Goal: Task Accomplishment & Management: Use online tool/utility

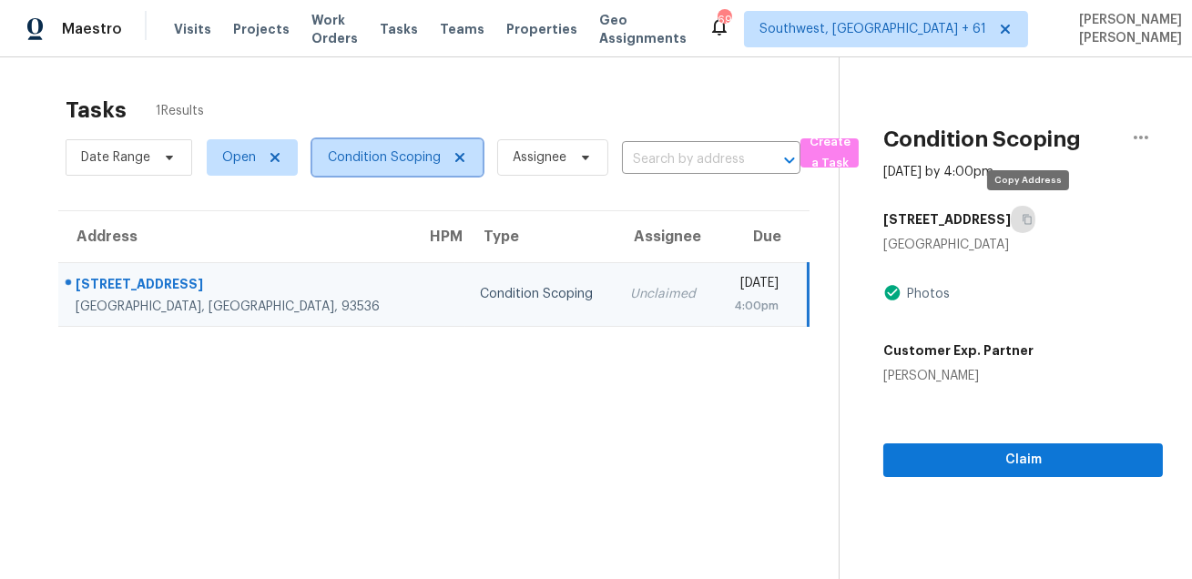
click at [375, 164] on span "Condition Scoping" at bounding box center [384, 157] width 113 height 18
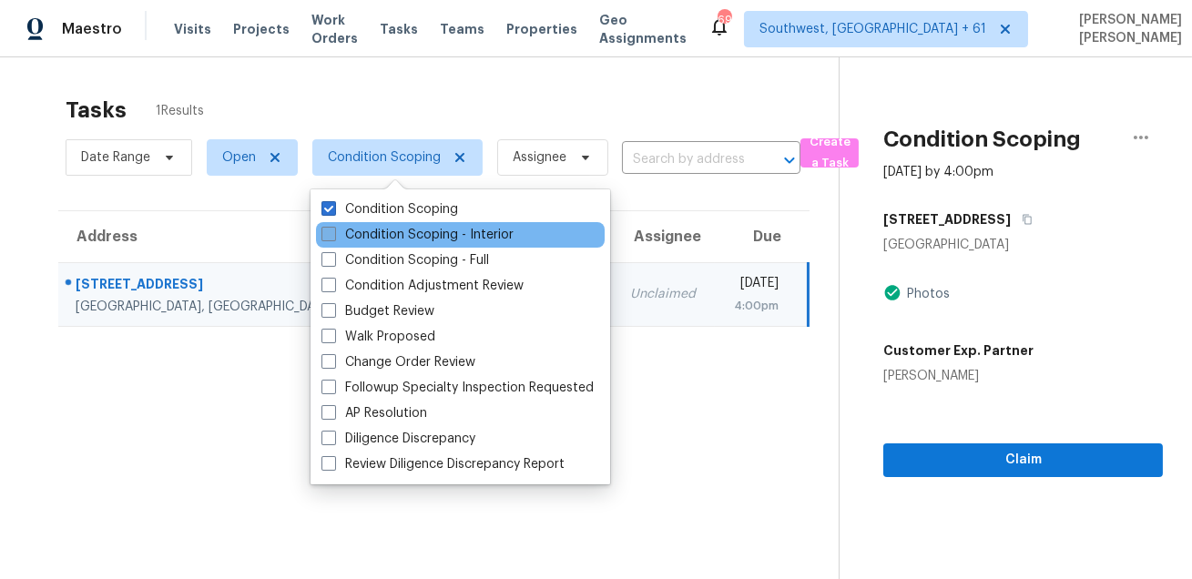
click at [351, 240] on label "Condition Scoping - Interior" at bounding box center [418, 235] width 192 height 18
click at [333, 238] on input "Condition Scoping - Interior" at bounding box center [328, 232] width 12 height 12
checkbox input "true"
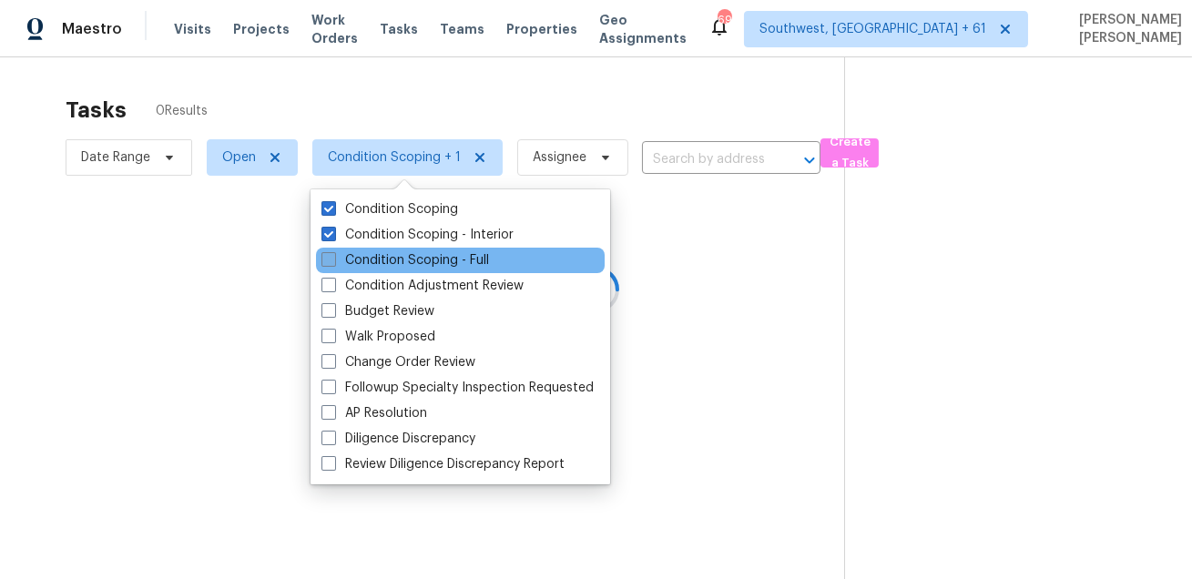
click at [342, 261] on label "Condition Scoping - Full" at bounding box center [406, 260] width 168 height 18
click at [333, 261] on input "Condition Scoping - Full" at bounding box center [328, 257] width 12 height 12
checkbox input "true"
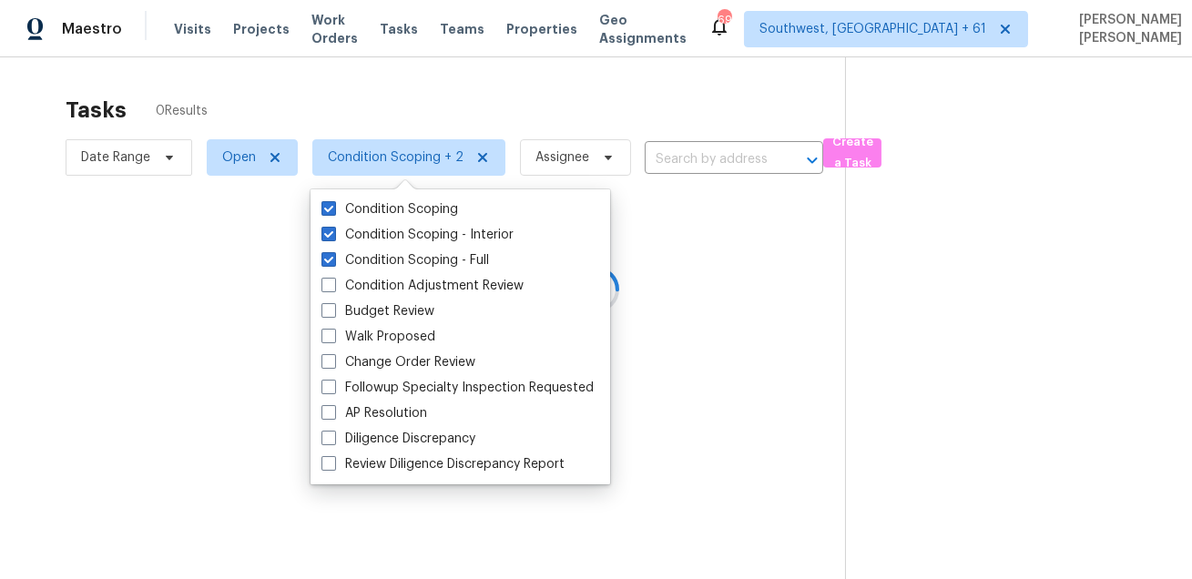
click at [345, 194] on div "Condition Scoping Condition Scoping - Interior Condition Scoping - Full Conditi…" at bounding box center [461, 336] width 300 height 295
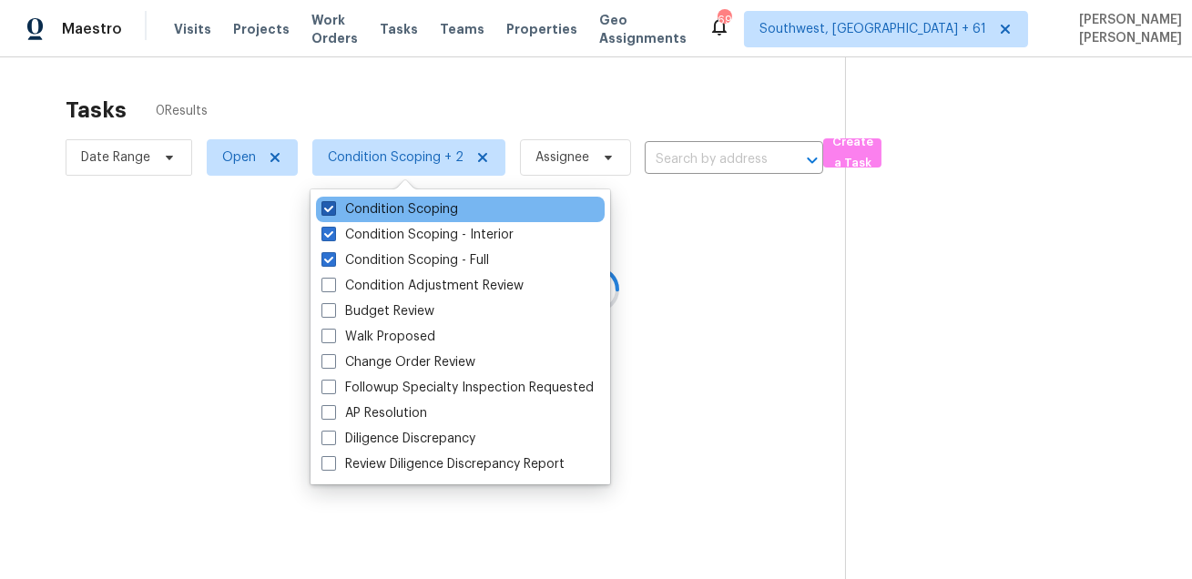
click at [338, 205] on label "Condition Scoping" at bounding box center [390, 209] width 137 height 18
click at [333, 205] on input "Condition Scoping" at bounding box center [328, 206] width 12 height 12
checkbox input "false"
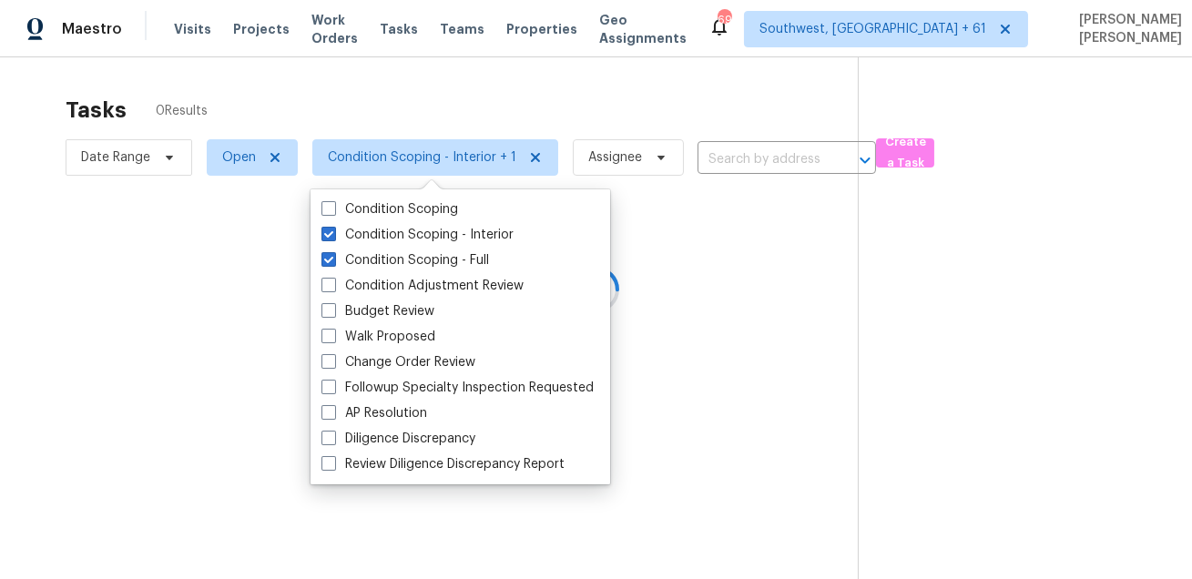
click at [329, 123] on div at bounding box center [596, 289] width 1192 height 579
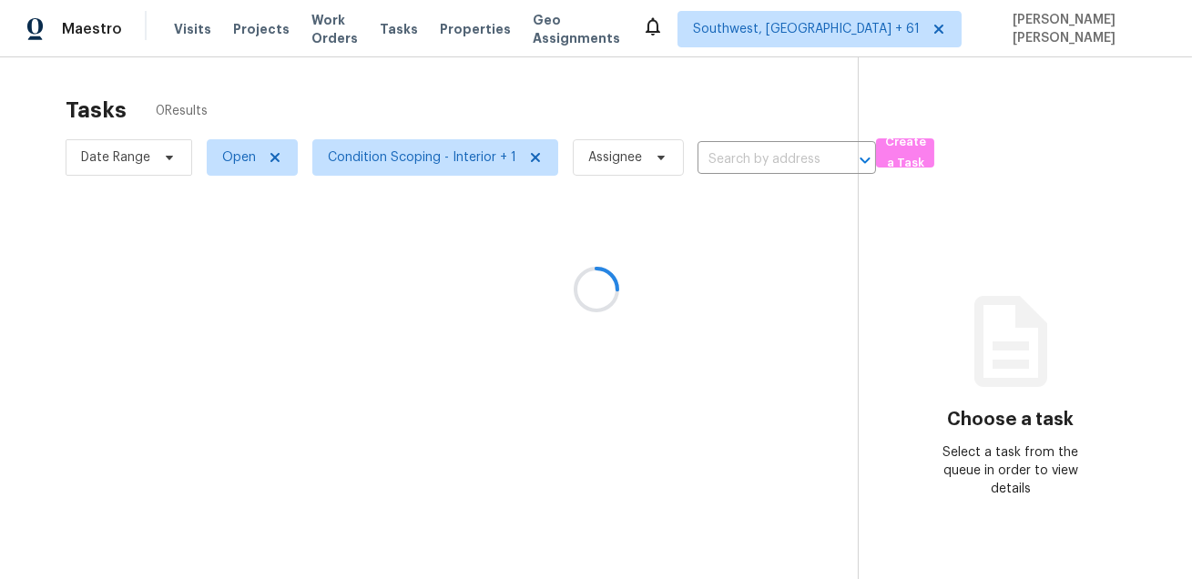
click at [484, 93] on div at bounding box center [596, 289] width 1192 height 579
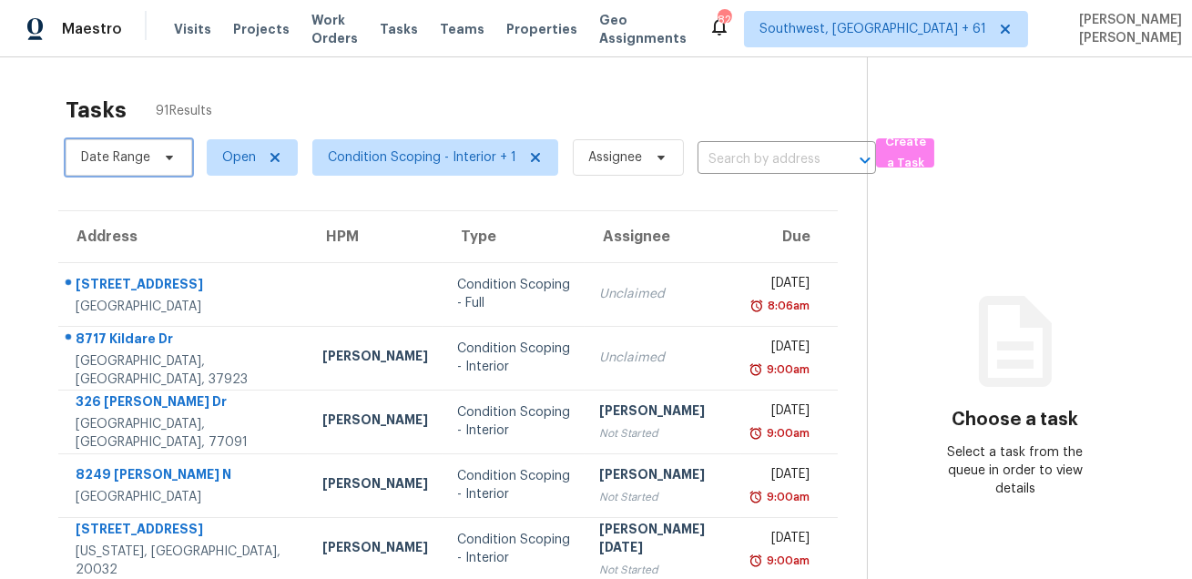
click at [112, 160] on span "Date Range" at bounding box center [115, 157] width 69 height 18
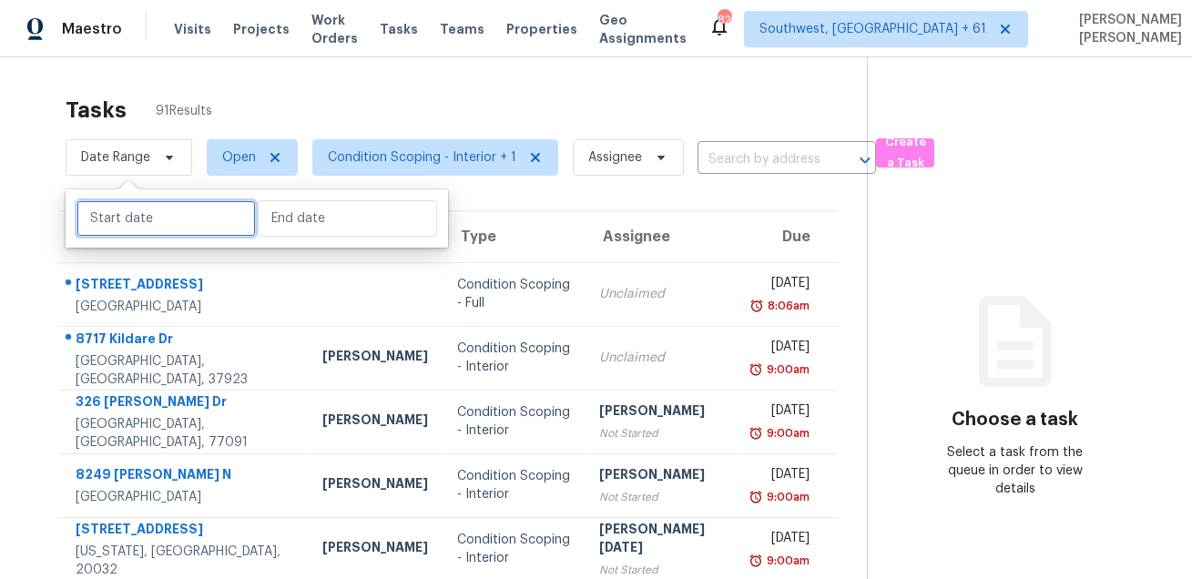
select select "7"
select select "2025"
select select "8"
select select "2025"
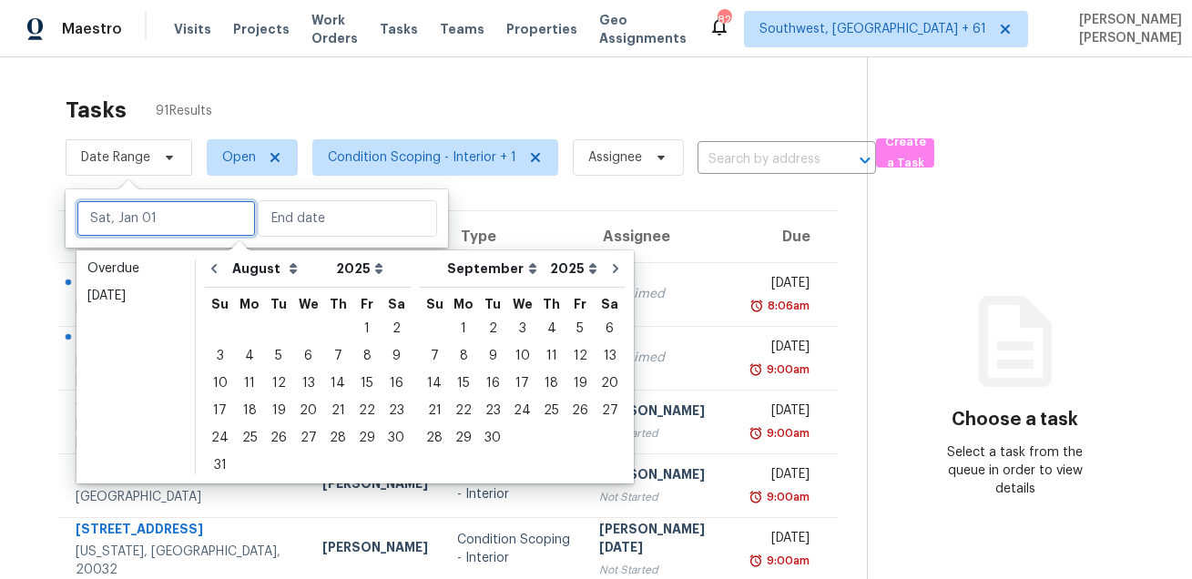
click at [139, 218] on input "text" at bounding box center [166, 218] width 179 height 36
click at [352, 412] on div "22" at bounding box center [366, 411] width 29 height 26
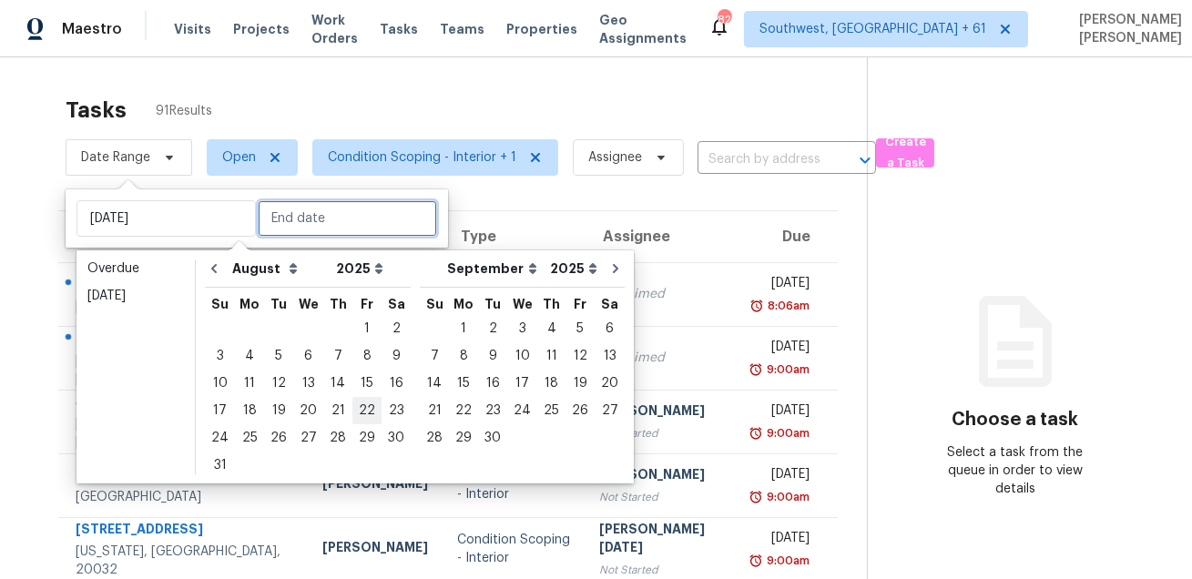
type input "Fri, Aug 22"
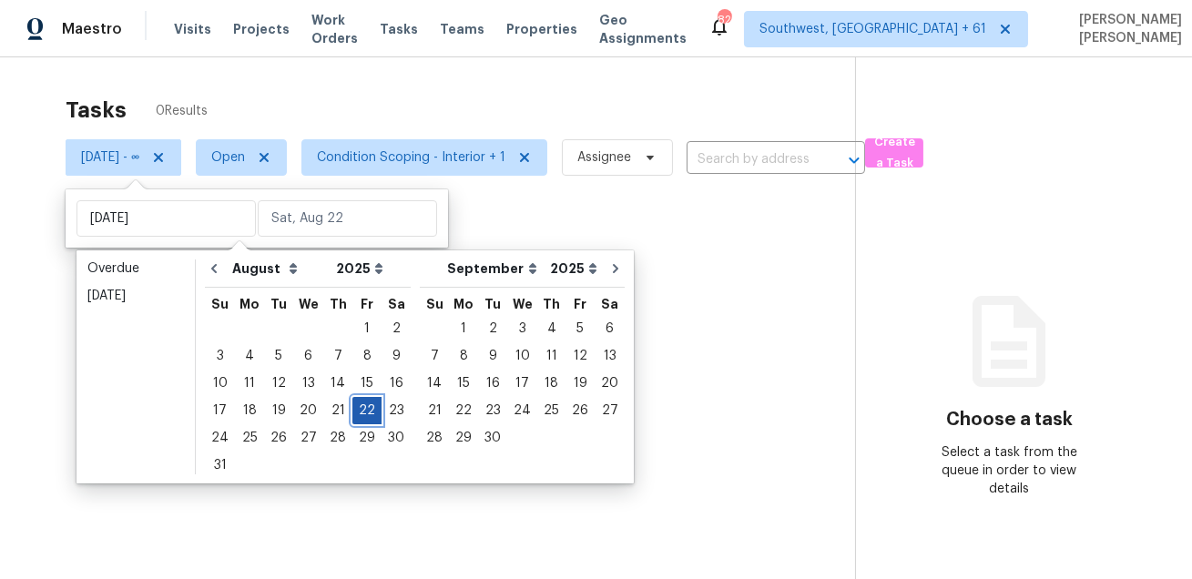
click at [352, 412] on div "22" at bounding box center [366, 411] width 29 height 26
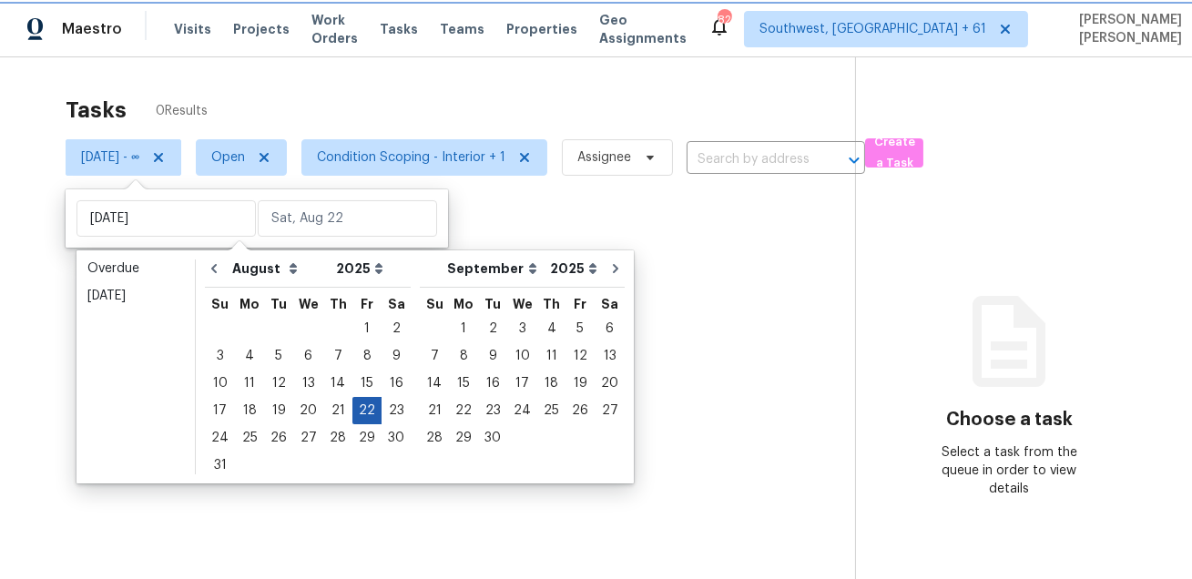
type input "Fri, Aug 22"
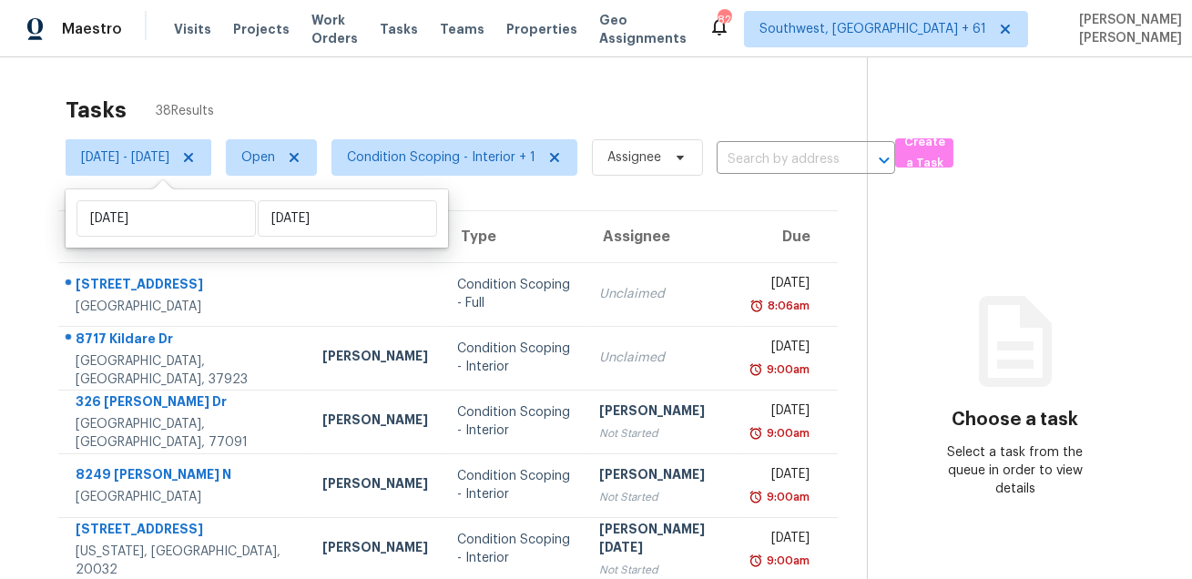
click at [452, 96] on div "Tasks 38 Results" at bounding box center [467, 110] width 802 height 47
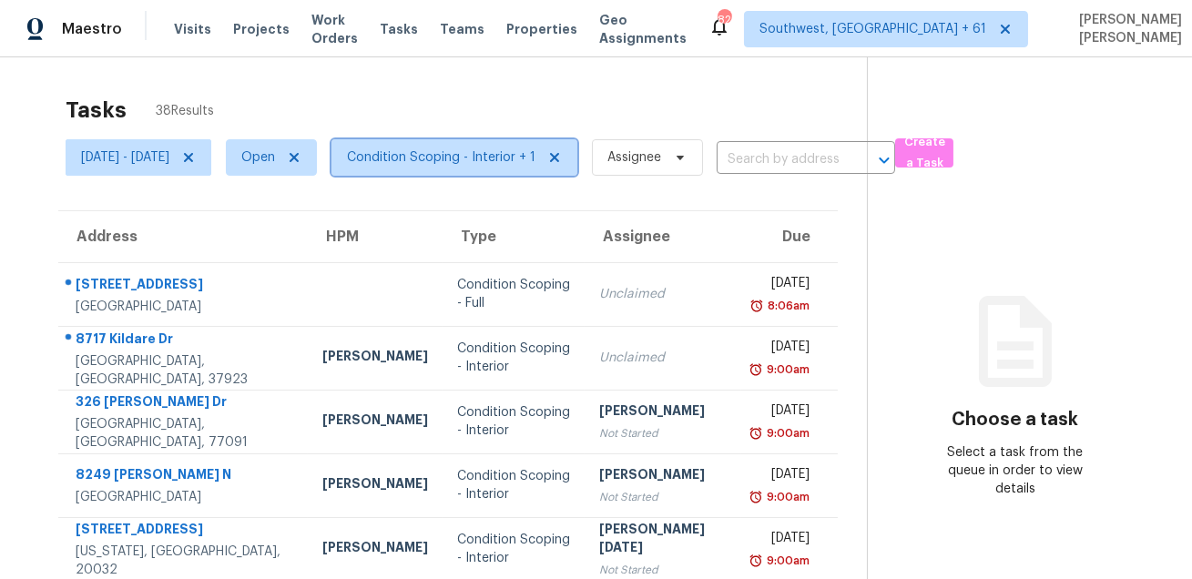
click at [481, 158] on span "Condition Scoping - Interior + 1" at bounding box center [441, 157] width 189 height 18
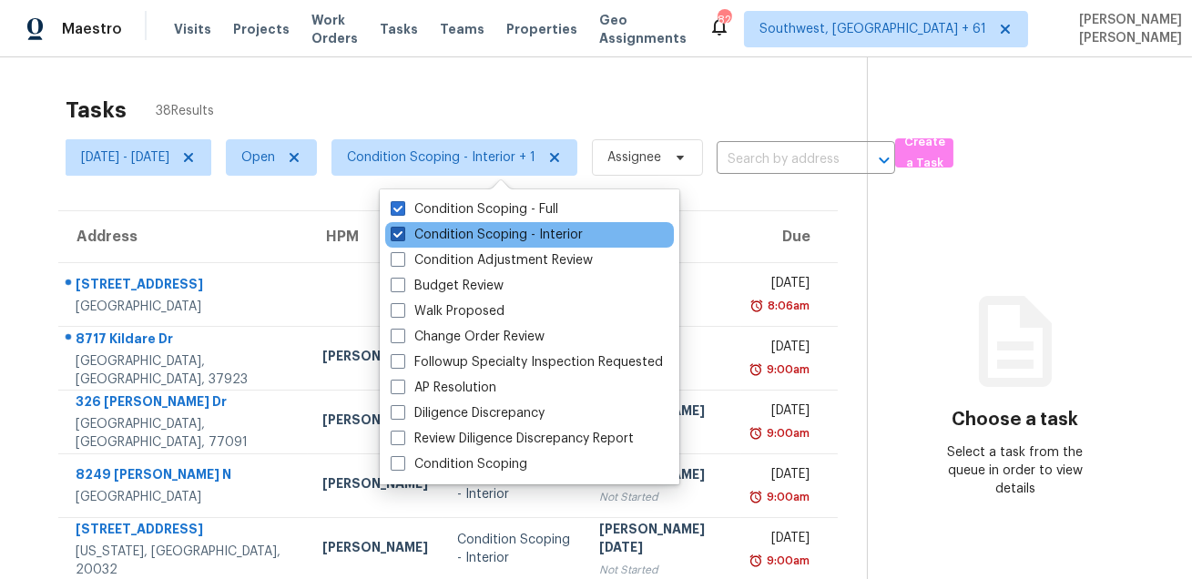
click at [459, 226] on label "Condition Scoping - Interior" at bounding box center [487, 235] width 192 height 18
click at [403, 226] on input "Condition Scoping - Interior" at bounding box center [397, 232] width 12 height 12
checkbox input "false"
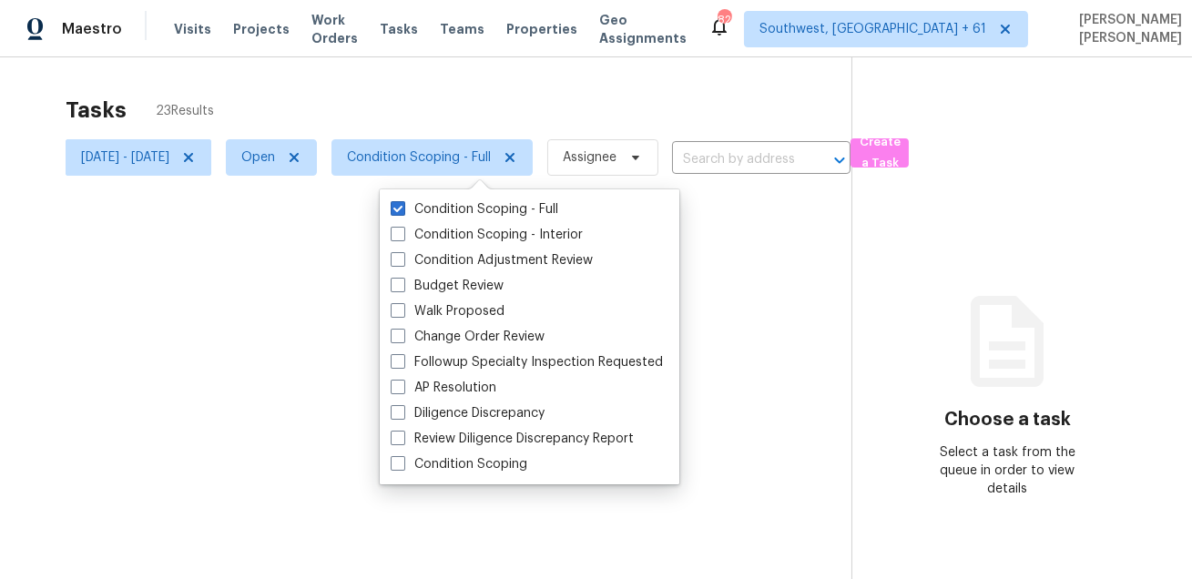
click at [473, 66] on div at bounding box center [596, 289] width 1192 height 579
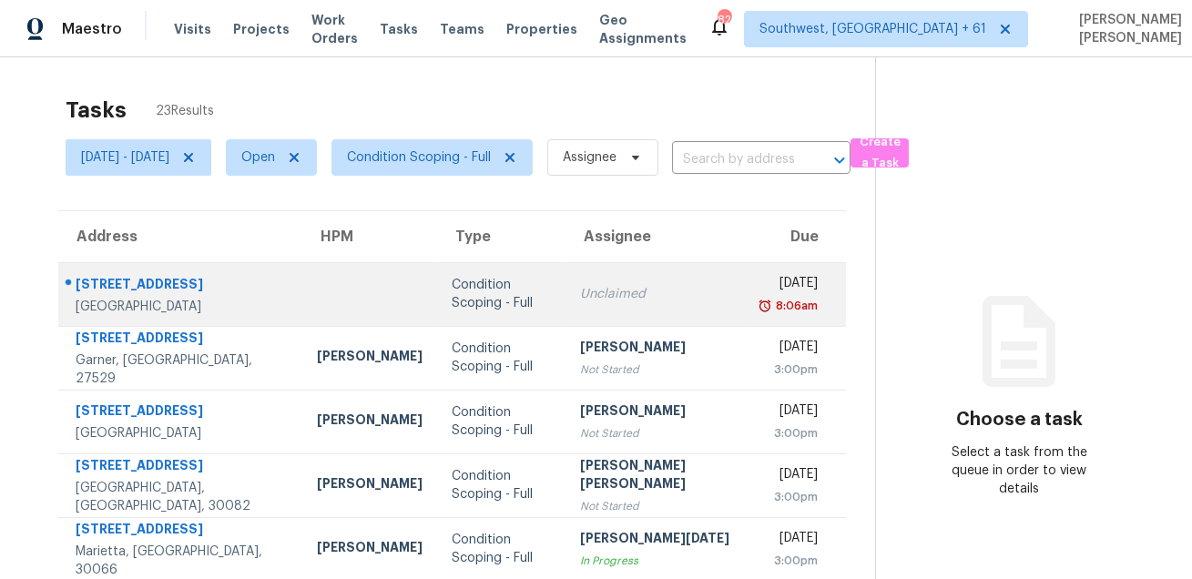
scroll to position [98, 0]
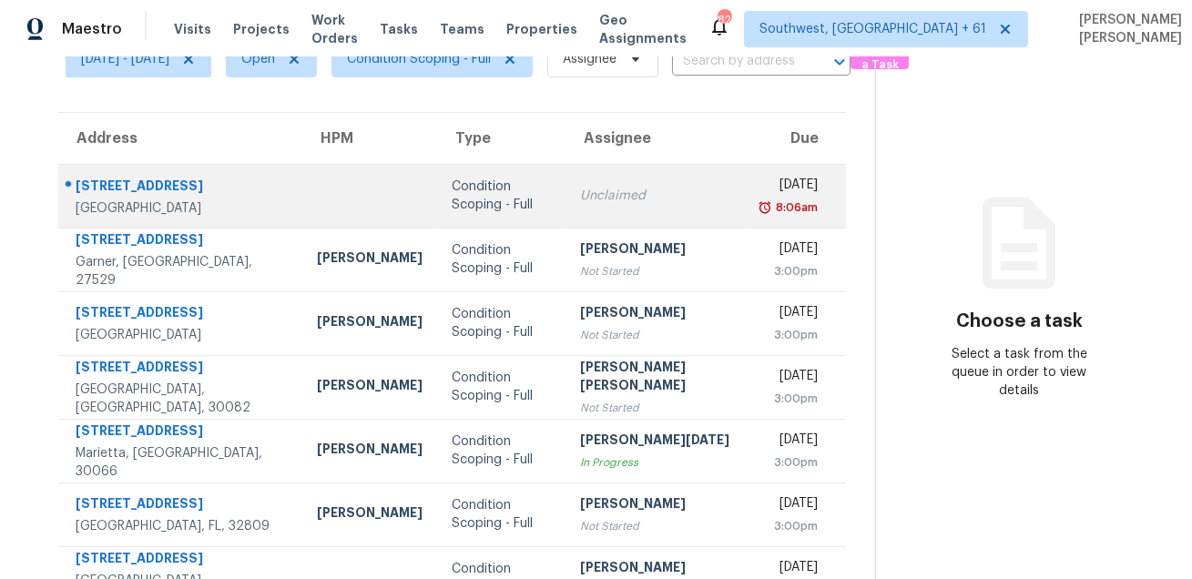
click at [174, 186] on div "20104 W Val Vista Blvd" at bounding box center [182, 188] width 213 height 23
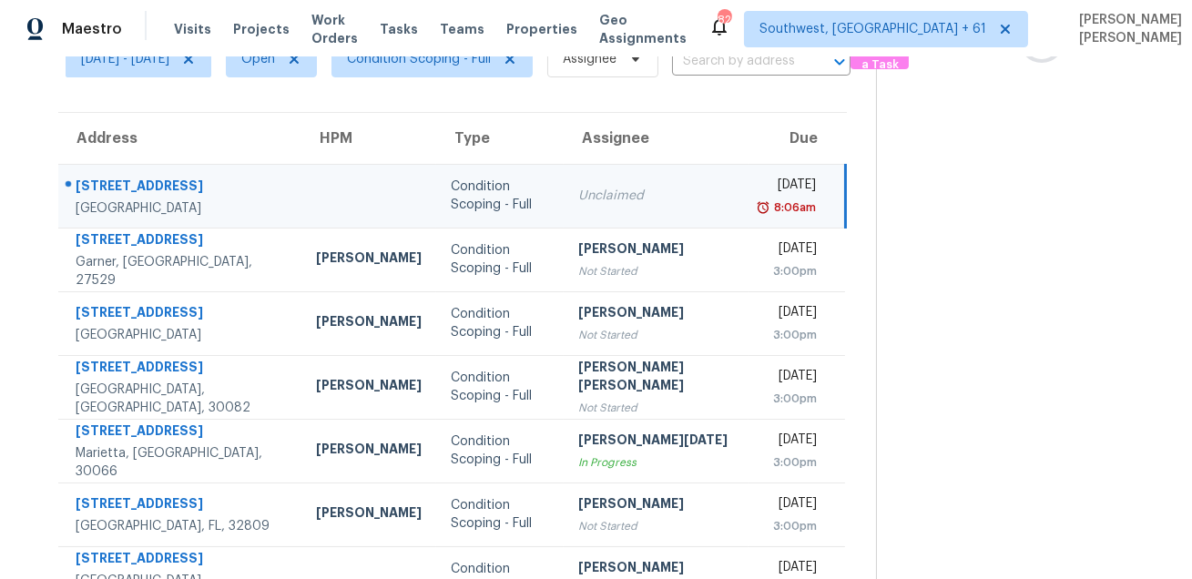
click at [174, 186] on div "20104 W Val Vista Blvd" at bounding box center [181, 188] width 211 height 23
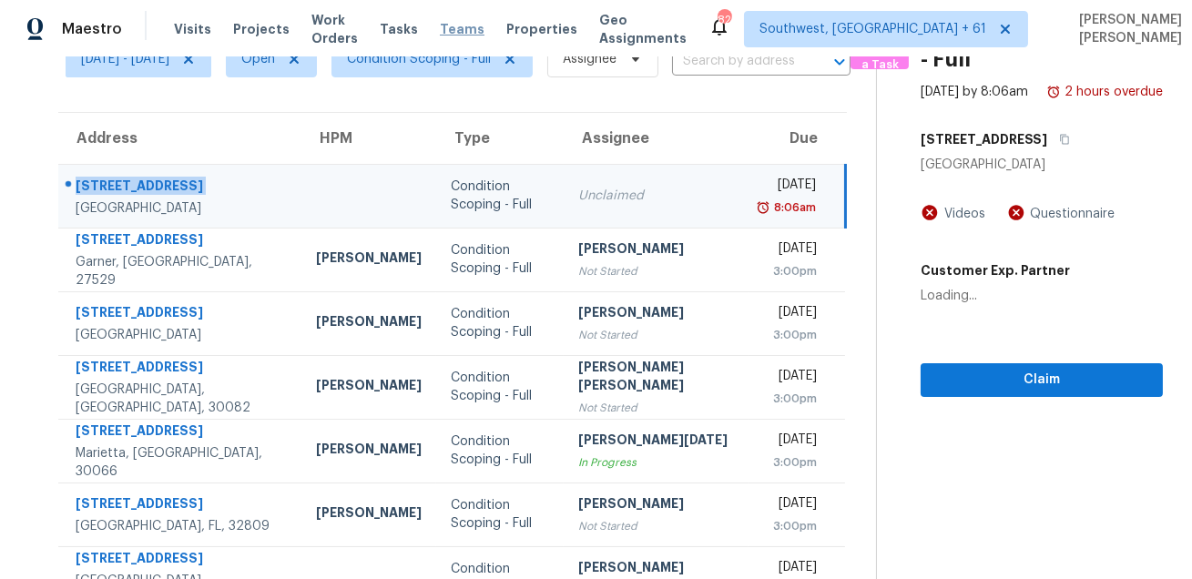
copy div "20104 W Val Vista Blvd"
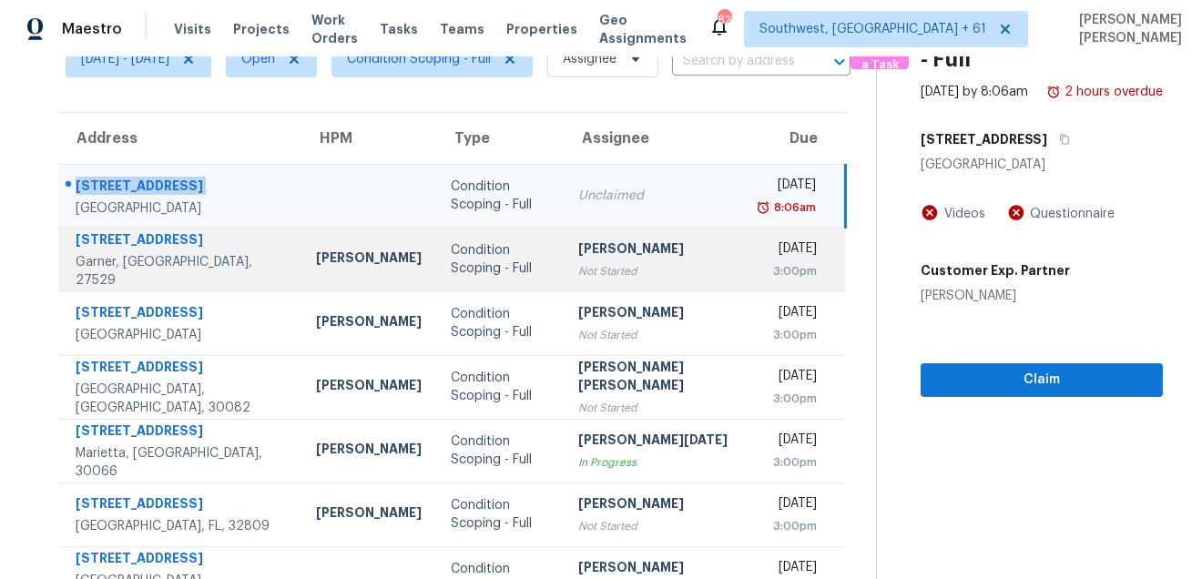
copy div "20104 W Val Vista Blvd"
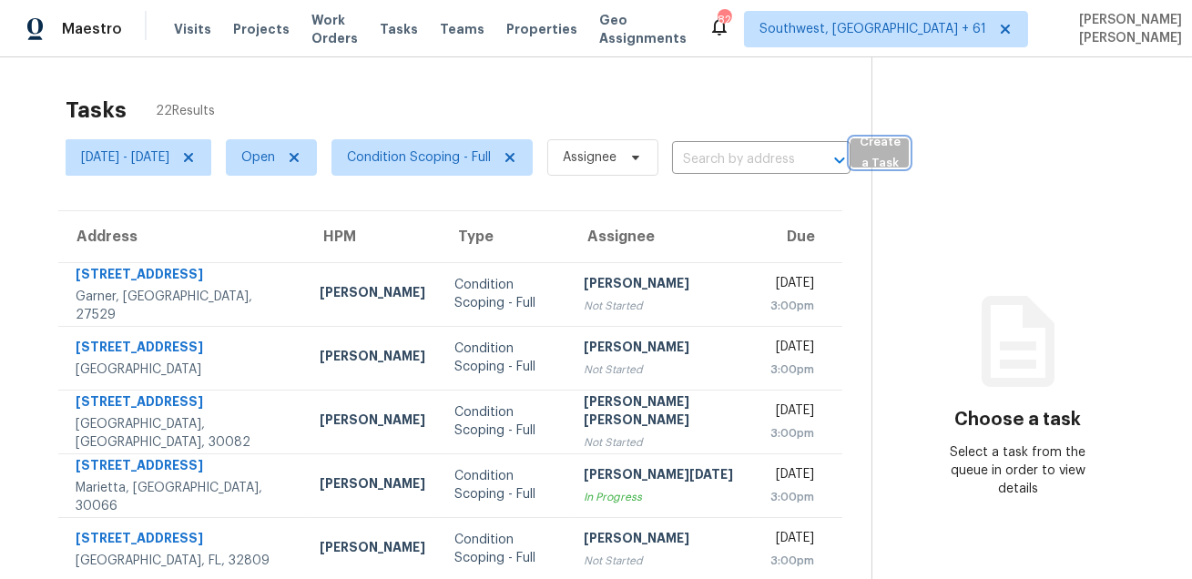
click at [900, 162] on span "Create a Task" at bounding box center [880, 153] width 40 height 42
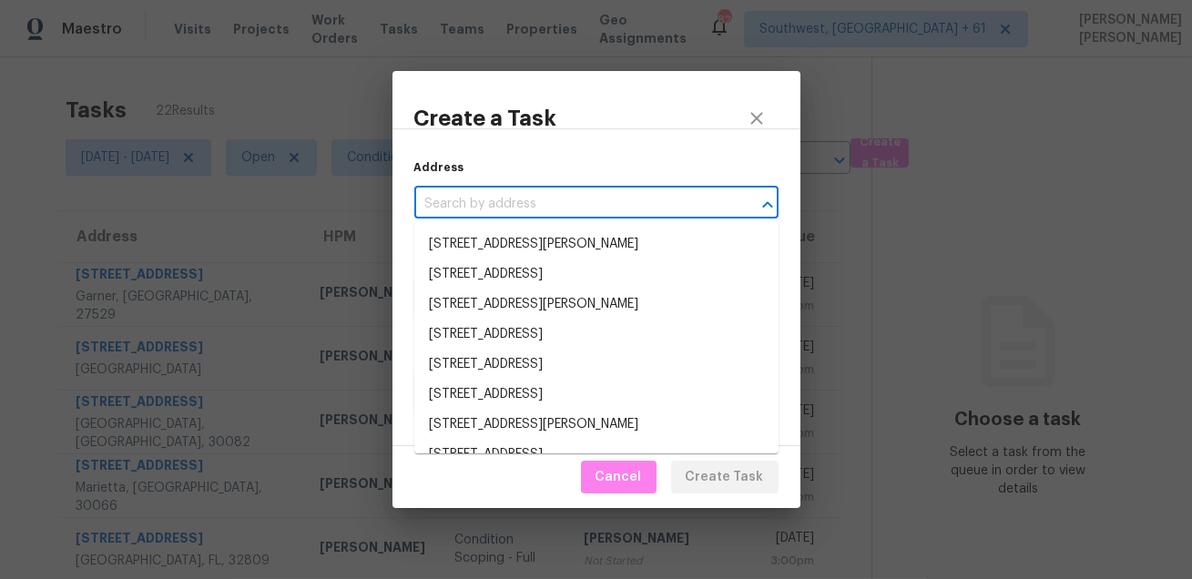
click at [573, 208] on input "text" at bounding box center [570, 204] width 313 height 28
paste input "20104 W Val Vista Blvd"
type input "20104 W Val Vista Blvd"
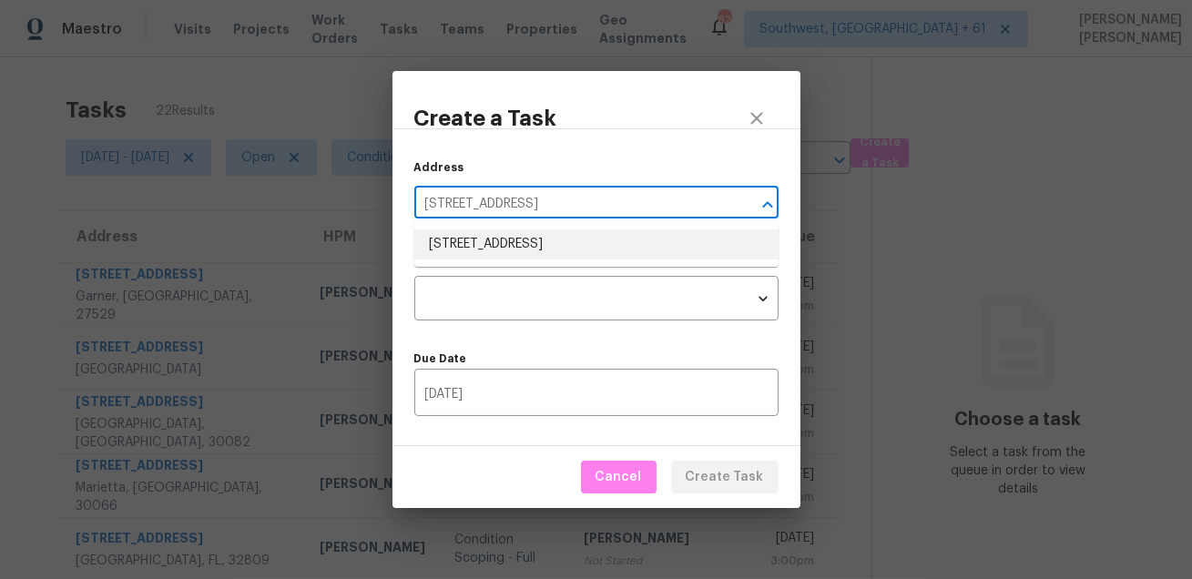
click at [539, 240] on li "20104 W Val Vista Blvd, Casa Grande, AZ 85122" at bounding box center [596, 245] width 364 height 30
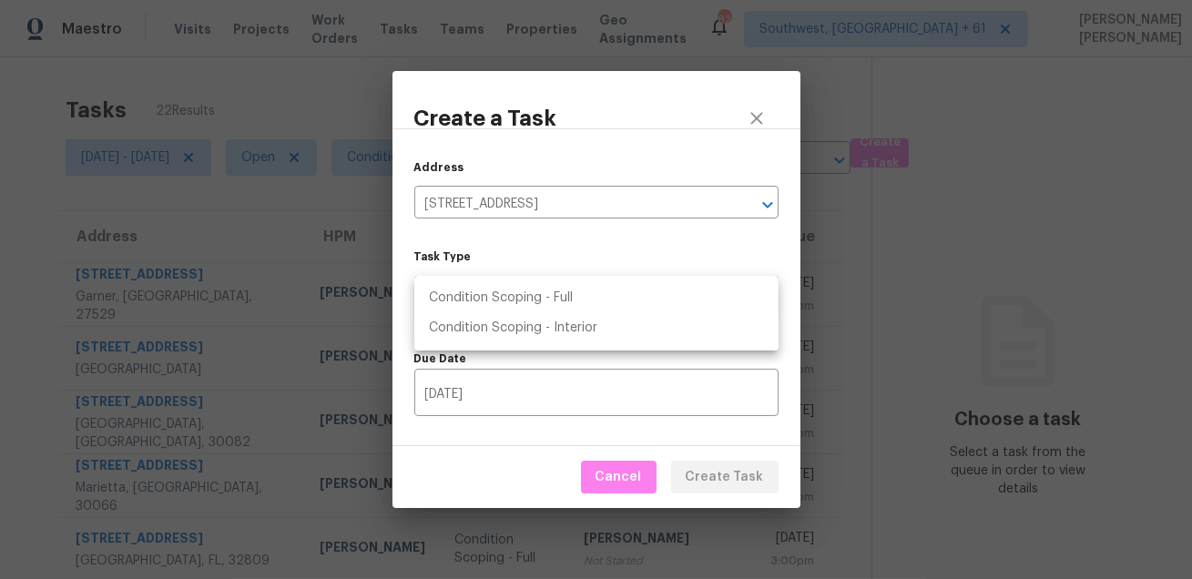
click at [513, 295] on body "Maestro Visits Projects Work Orders Tasks Teams Properties Geo Assignments 825 …" at bounding box center [596, 289] width 1192 height 579
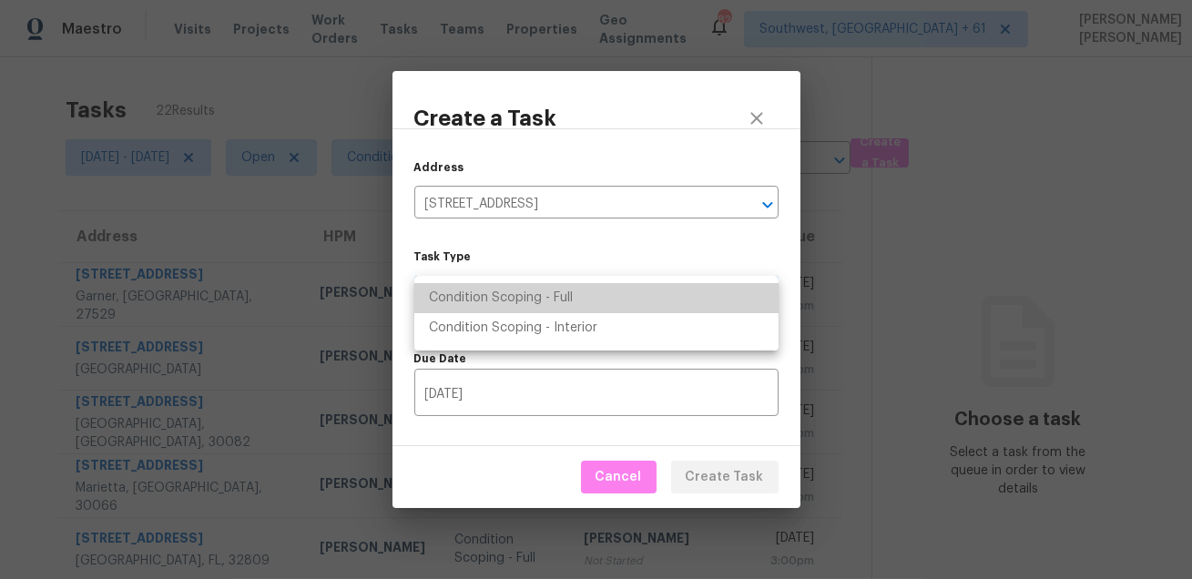
click at [564, 299] on li "Condition Scoping - Full" at bounding box center [596, 298] width 364 height 30
type input "virtual_full_assessment"
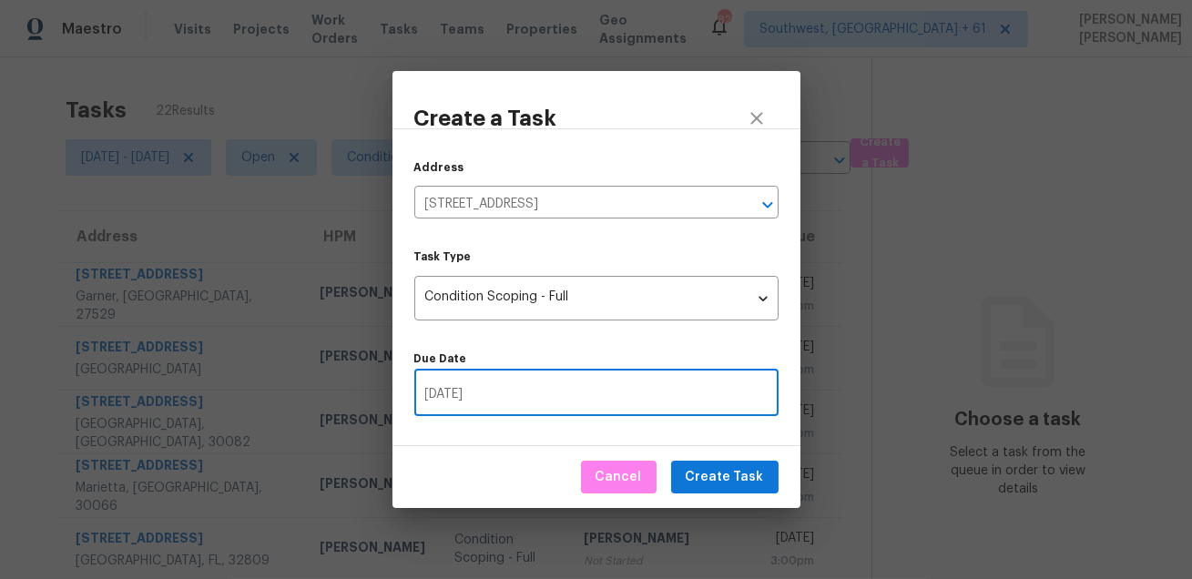
click at [547, 399] on input "[DATE]" at bounding box center [596, 394] width 364 height 43
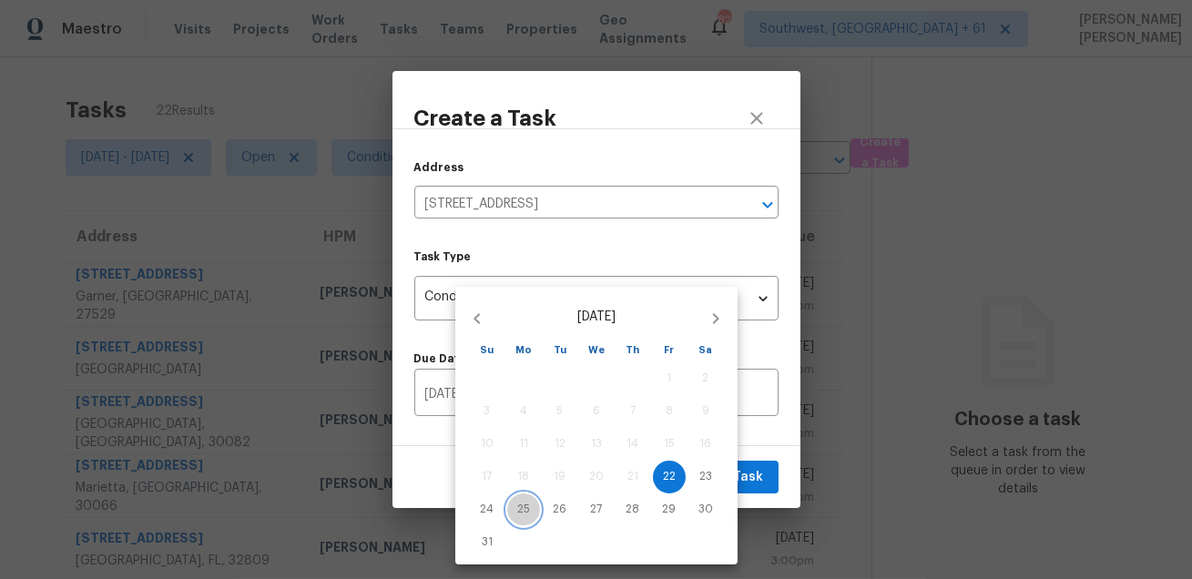
click at [532, 506] on span "25" at bounding box center [523, 509] width 33 height 15
type input "[DATE]"
click at [765, 445] on div at bounding box center [596, 289] width 1192 height 579
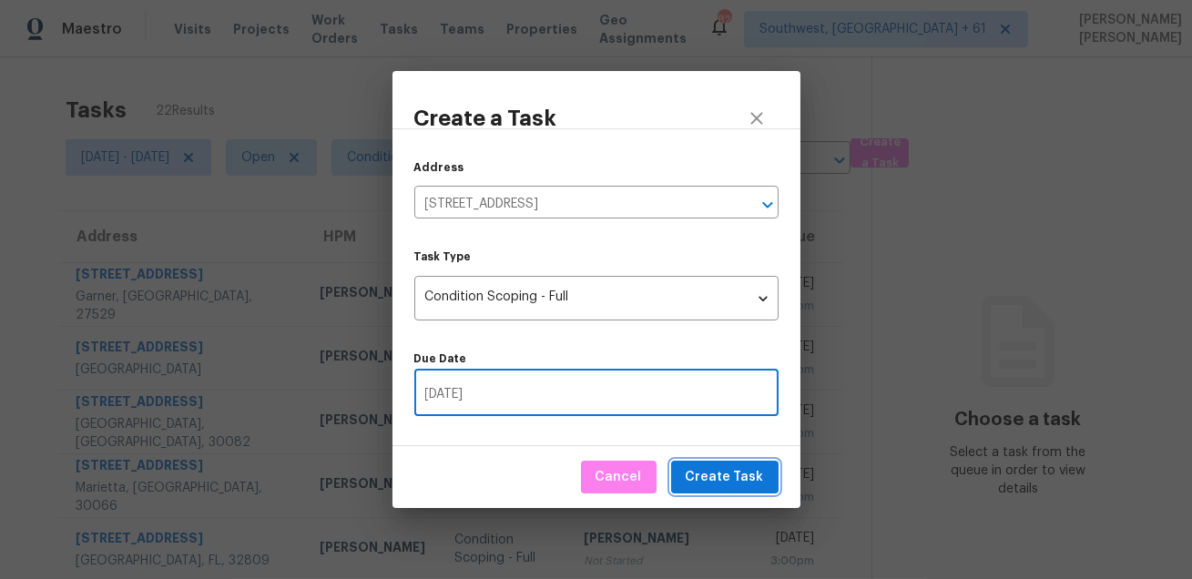
click at [730, 486] on span "Create Task" at bounding box center [725, 477] width 78 height 23
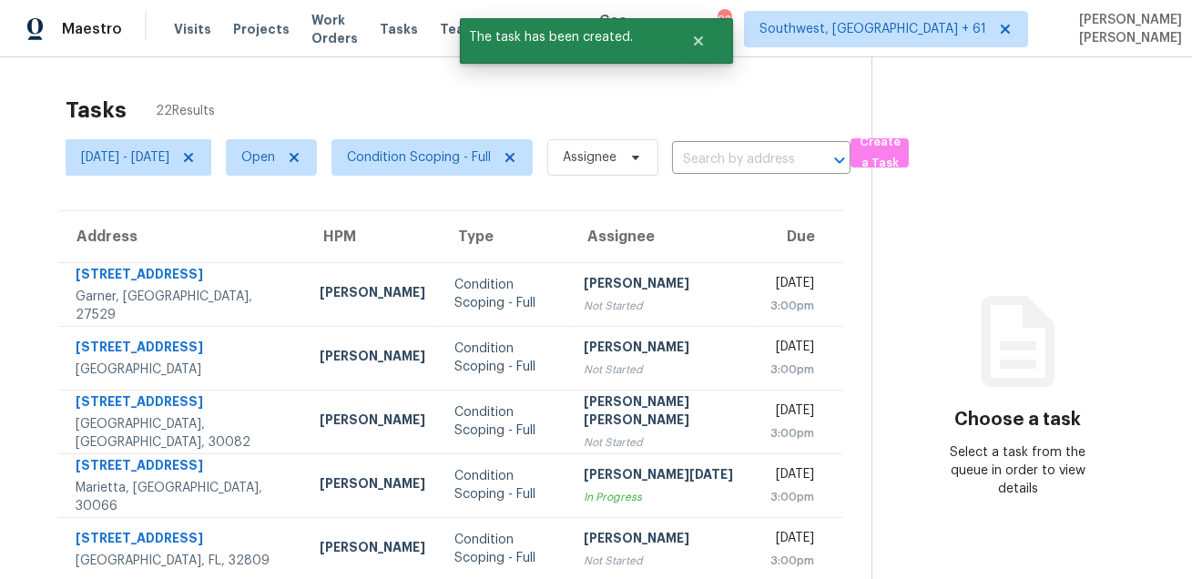
click at [930, 312] on section "Choose a task Select a task from the queue in order to view details" at bounding box center [1017, 511] width 291 height 908
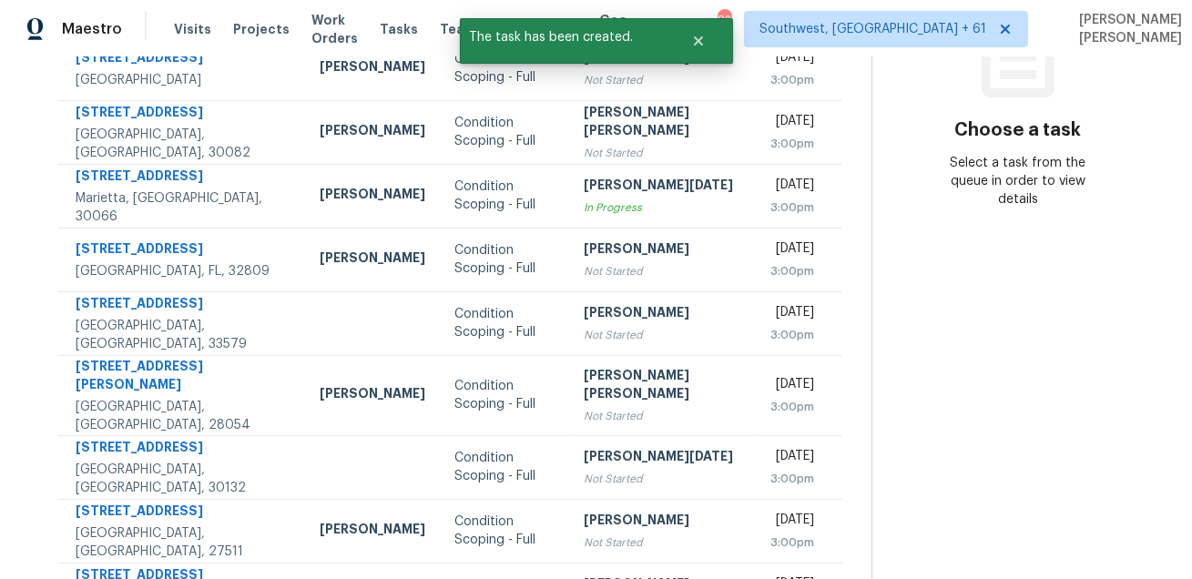
scroll to position [294, 0]
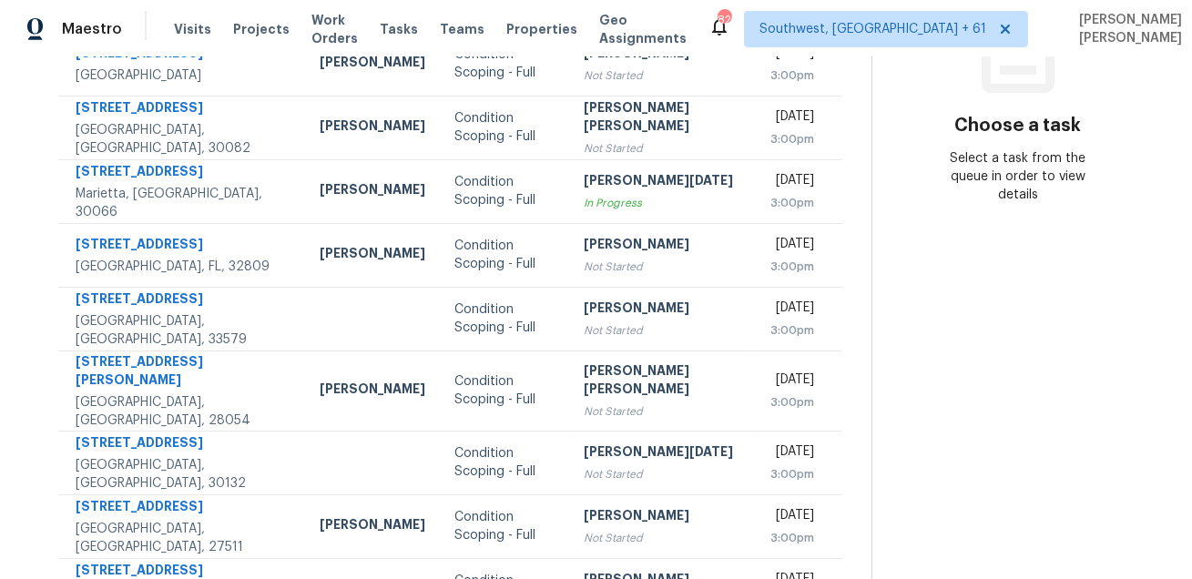
click at [934, 268] on section "Choose a task Select a task from the queue in order to view details" at bounding box center [1017, 217] width 291 height 908
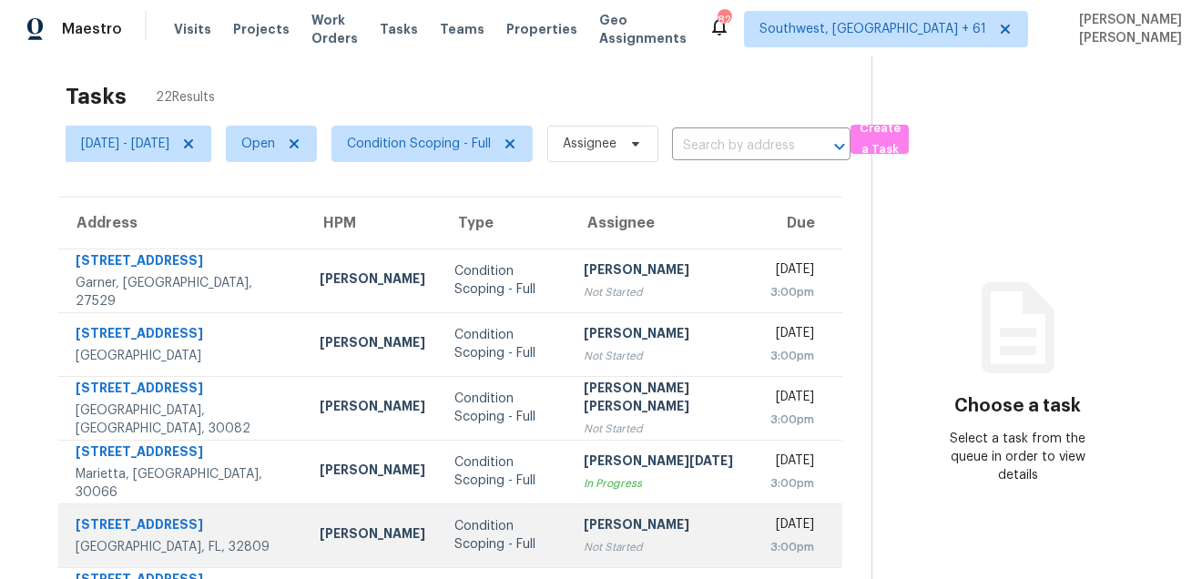
scroll to position [0, 0]
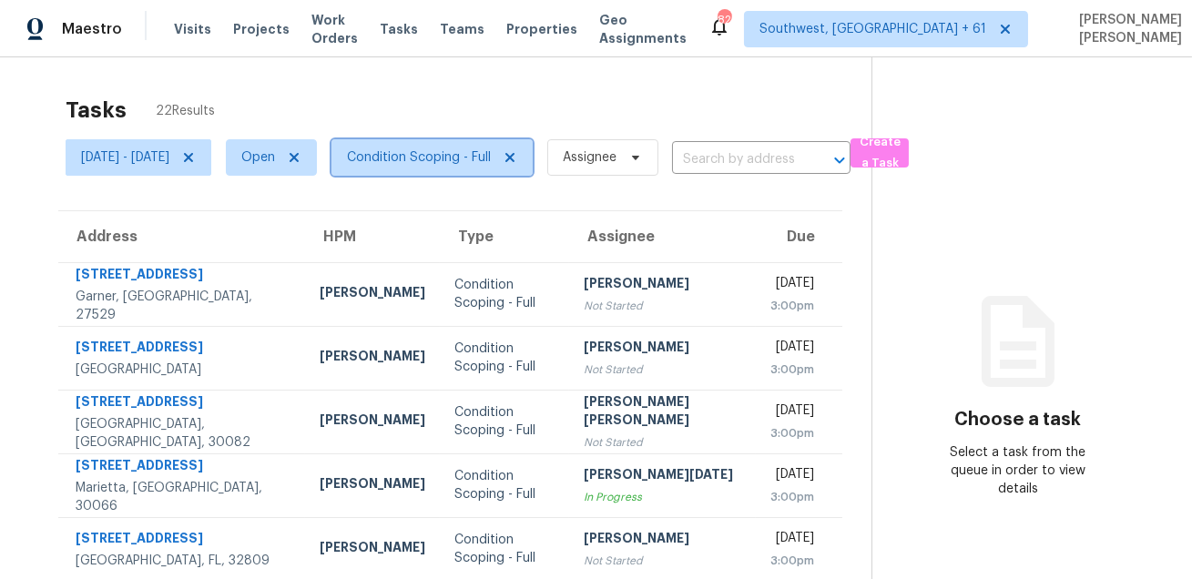
click at [417, 140] on span "Condition Scoping - Full" at bounding box center [432, 157] width 201 height 36
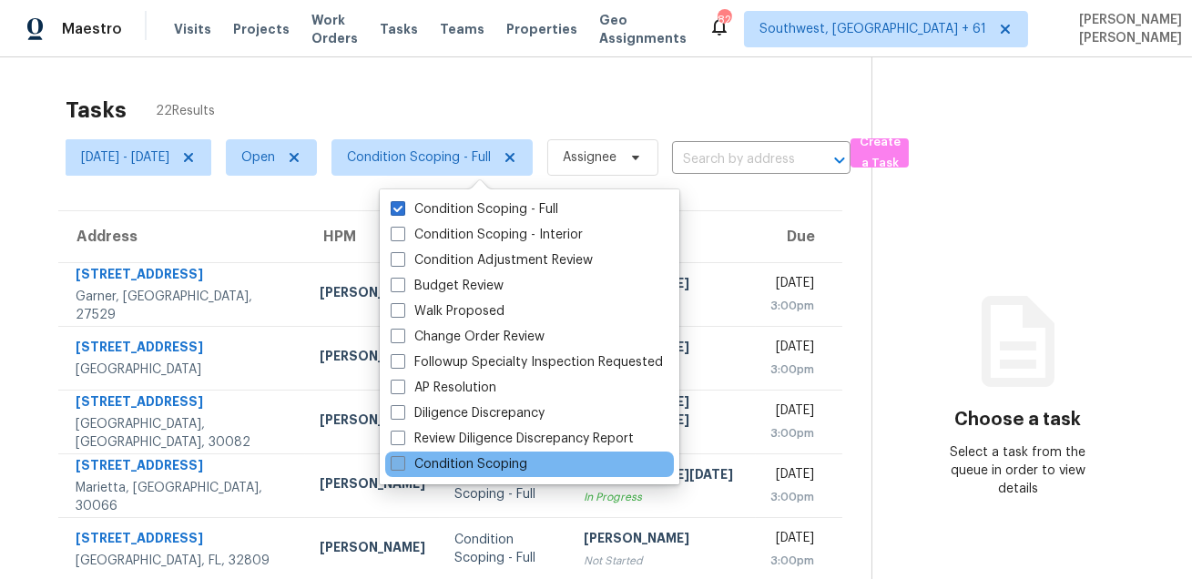
click at [428, 466] on label "Condition Scoping" at bounding box center [459, 464] width 137 height 18
click at [403, 466] on input "Condition Scoping" at bounding box center [397, 461] width 12 height 12
checkbox input "true"
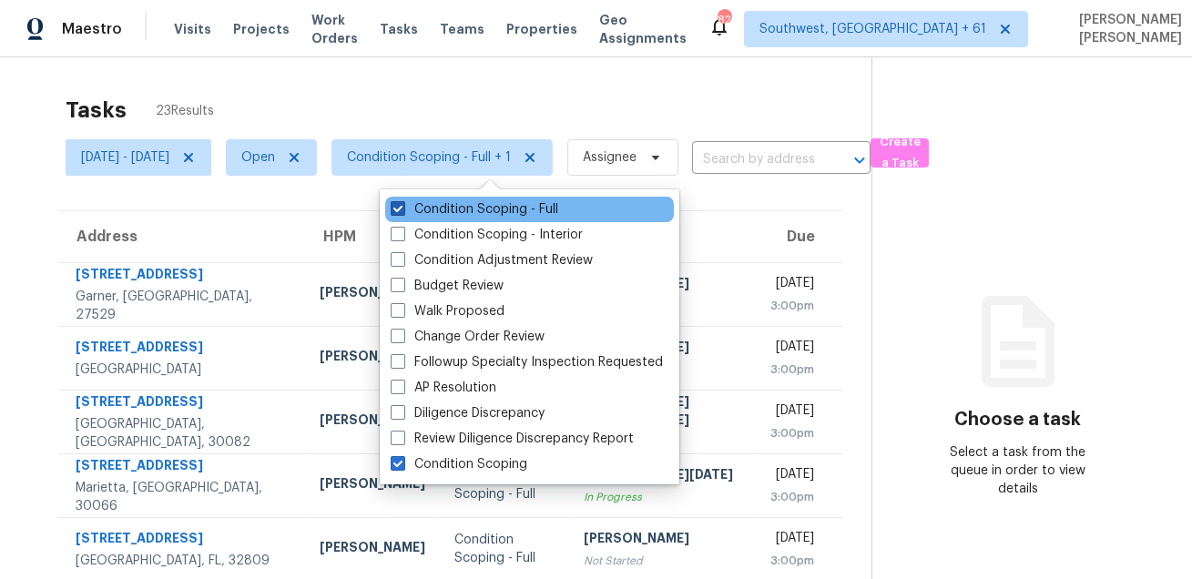
click at [457, 212] on label "Condition Scoping - Full" at bounding box center [475, 209] width 168 height 18
click at [403, 212] on input "Condition Scoping - Full" at bounding box center [397, 206] width 12 height 12
checkbox input "false"
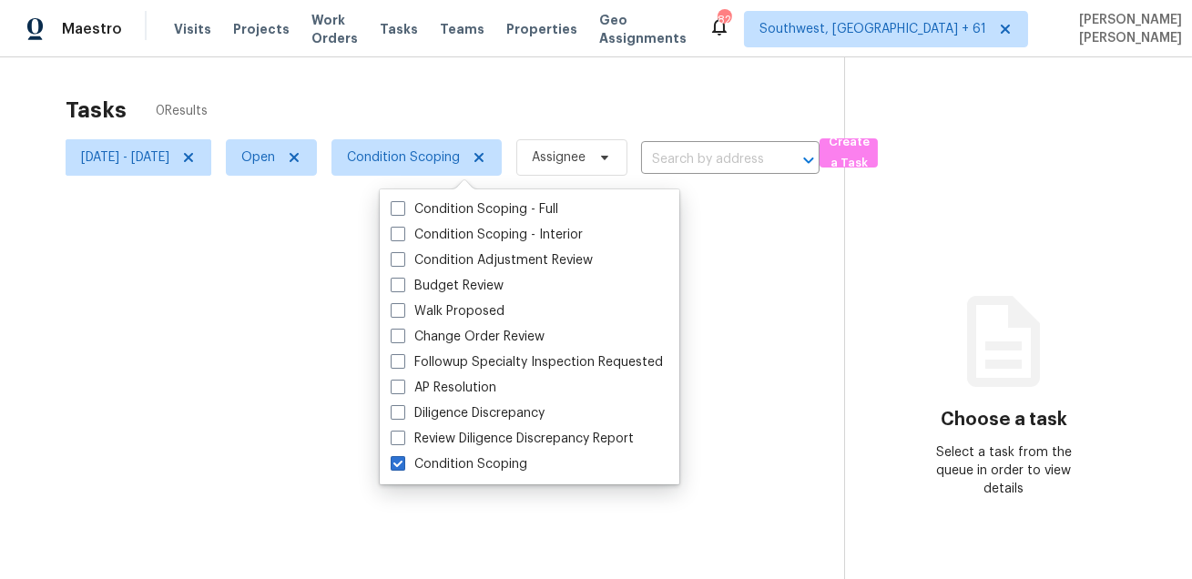
click at [473, 106] on div at bounding box center [596, 289] width 1192 height 579
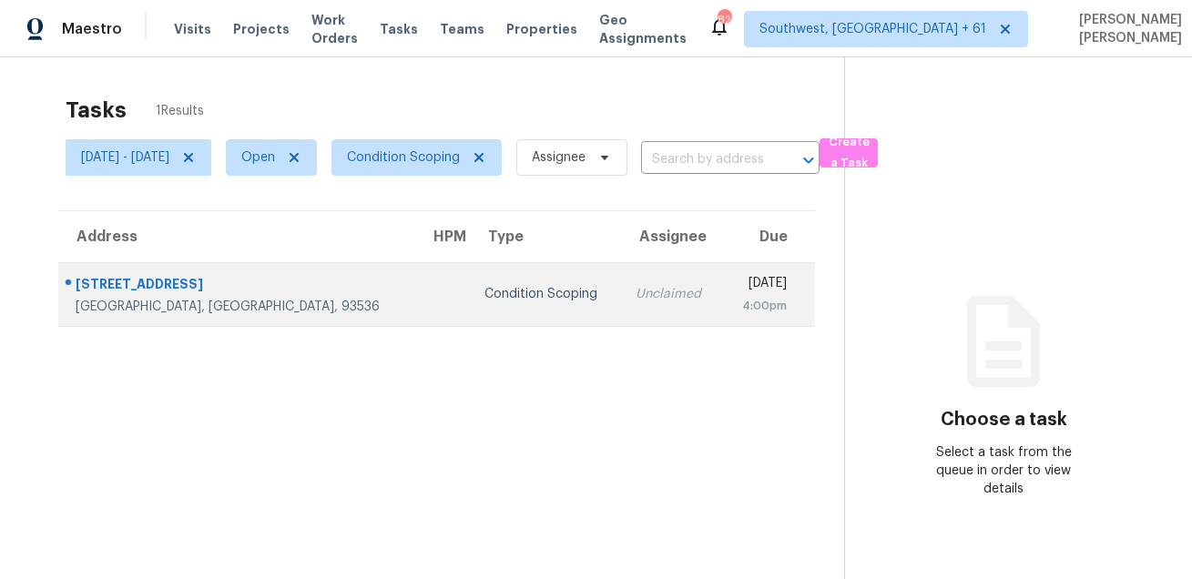
click at [485, 301] on div "Condition Scoping" at bounding box center [546, 294] width 122 height 18
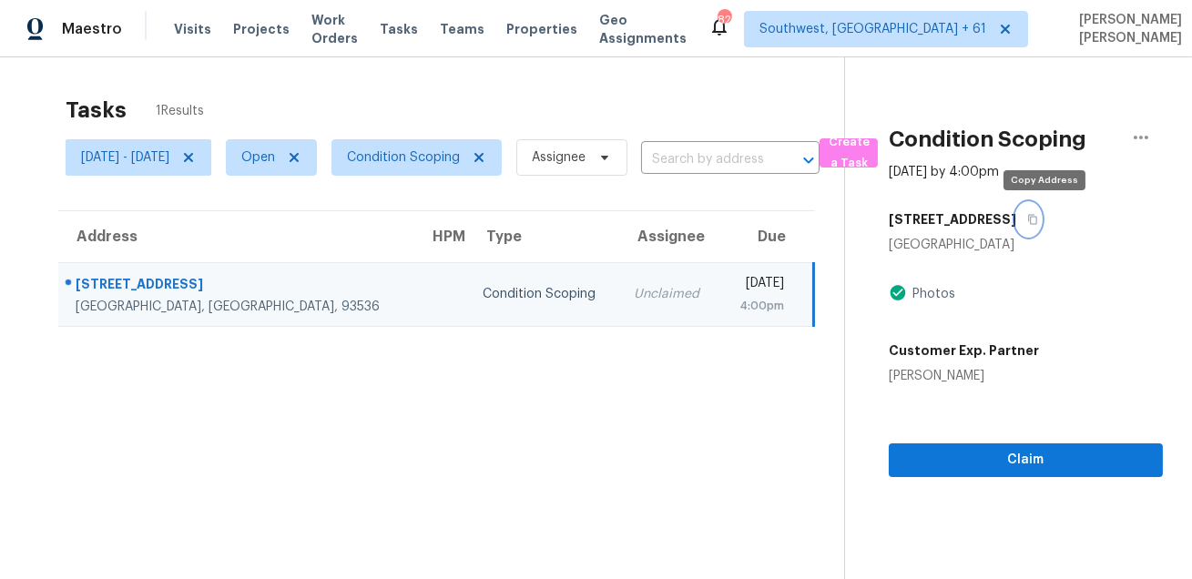
click at [1038, 220] on icon "button" at bounding box center [1032, 219] width 11 height 11
click at [1038, 224] on icon "button" at bounding box center [1032, 219] width 11 height 11
click at [620, 83] on div "Tasks 1 Results Fri, Aug 22 - Fri, Aug 22 Open Condition Scoping Assignee ​ Cre…" at bounding box center [596, 346] width 1192 height 579
click at [628, 92] on div "Tasks 1 Results" at bounding box center [455, 110] width 779 height 47
click at [668, 77] on div "Tasks 1 Results Fri, Aug 22 - Fri, Aug 22 Open Condition Scoping Assignee ​ Cre…" at bounding box center [596, 346] width 1192 height 579
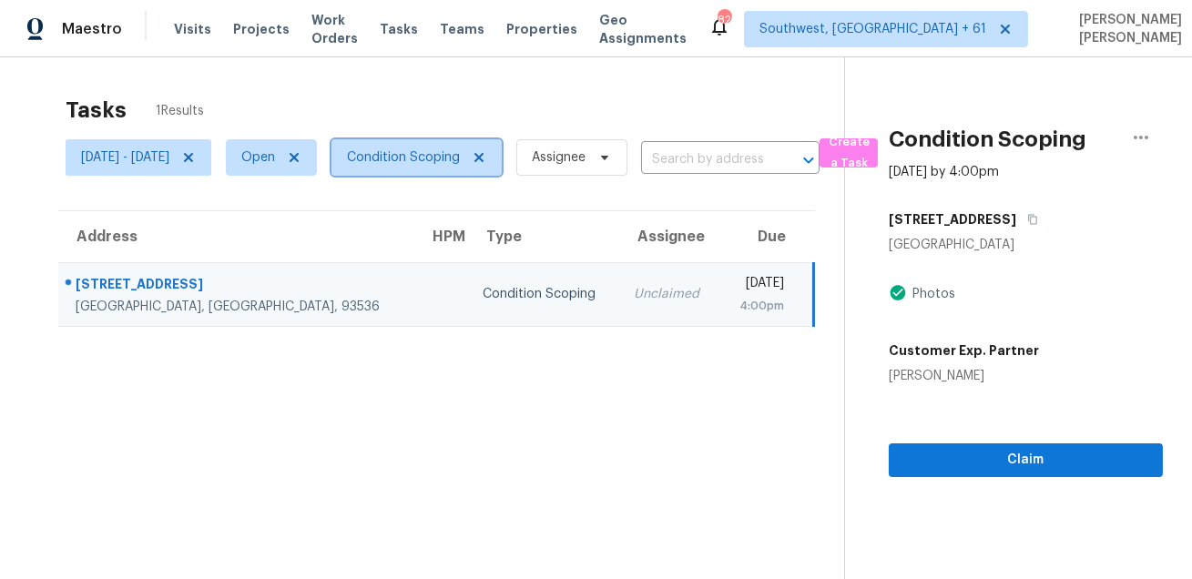
click at [445, 165] on span "Condition Scoping" at bounding box center [403, 157] width 113 height 18
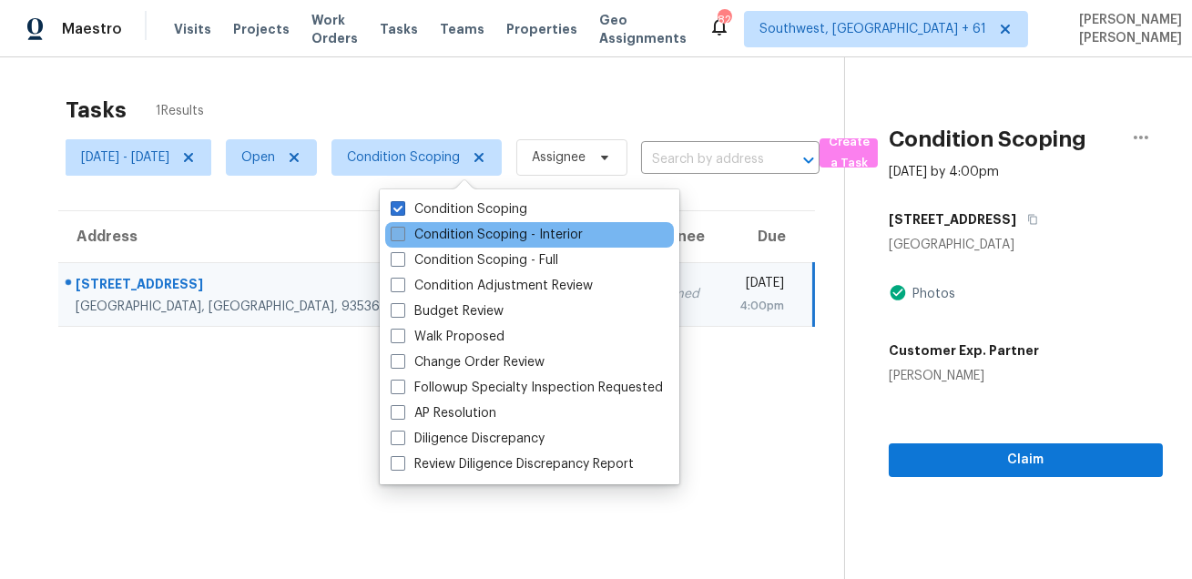
click at [453, 240] on label "Condition Scoping - Interior" at bounding box center [487, 235] width 192 height 18
click at [403, 238] on input "Condition Scoping - Interior" at bounding box center [397, 232] width 12 height 12
checkbox input "true"
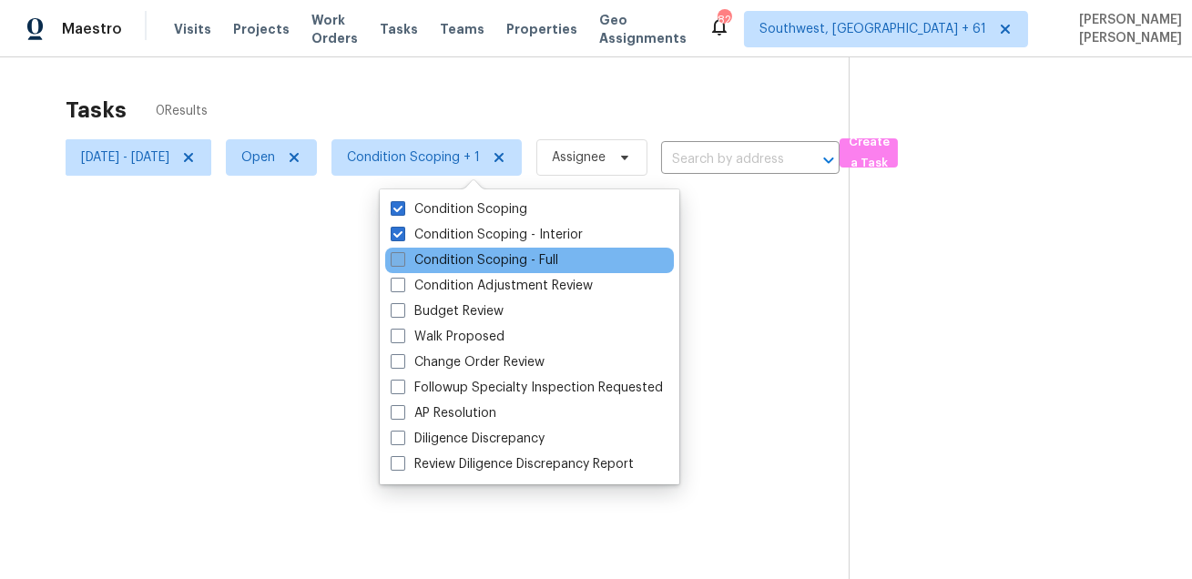
click at [446, 252] on label "Condition Scoping - Full" at bounding box center [475, 260] width 168 height 18
click at [403, 252] on input "Condition Scoping - Full" at bounding box center [397, 257] width 12 height 12
checkbox input "true"
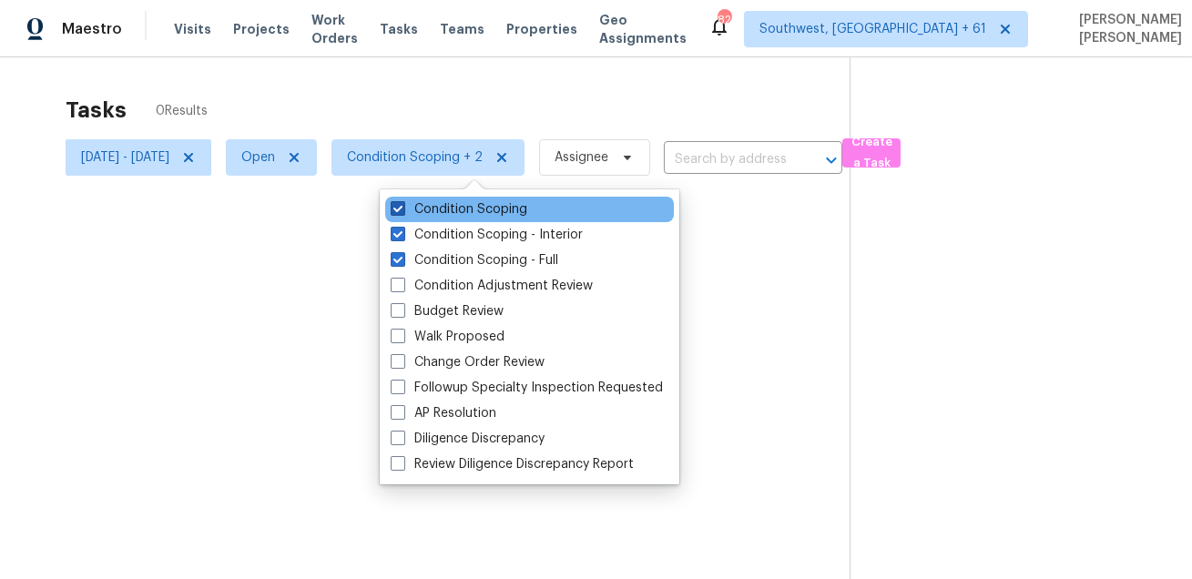
click at [451, 217] on label "Condition Scoping" at bounding box center [459, 209] width 137 height 18
click at [403, 212] on input "Condition Scoping" at bounding box center [397, 206] width 12 height 12
checkbox input "false"
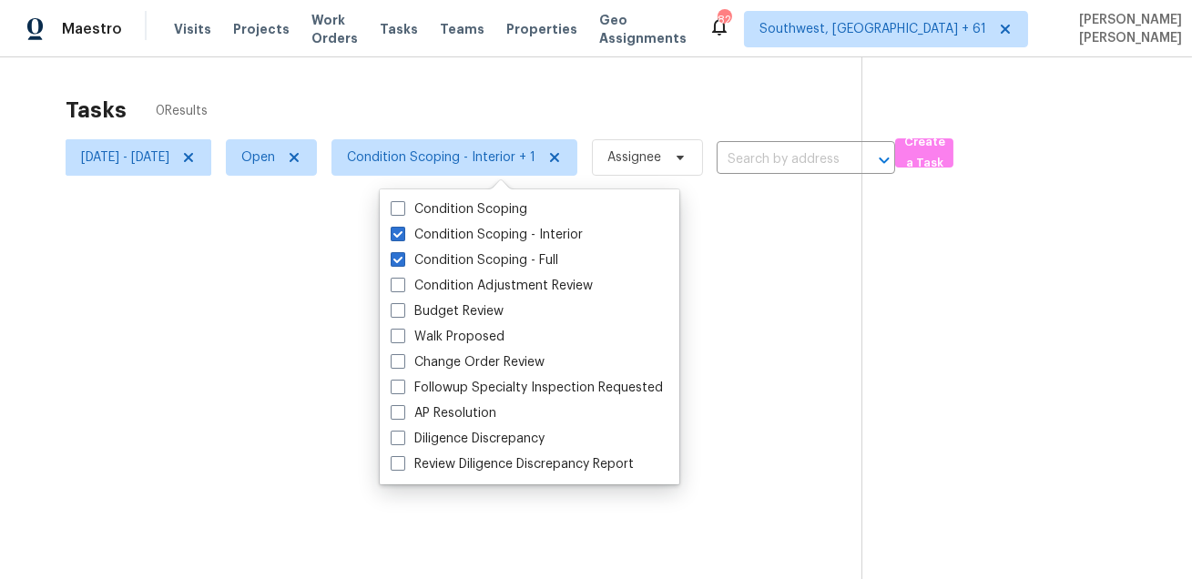
click at [489, 98] on div at bounding box center [596, 289] width 1192 height 579
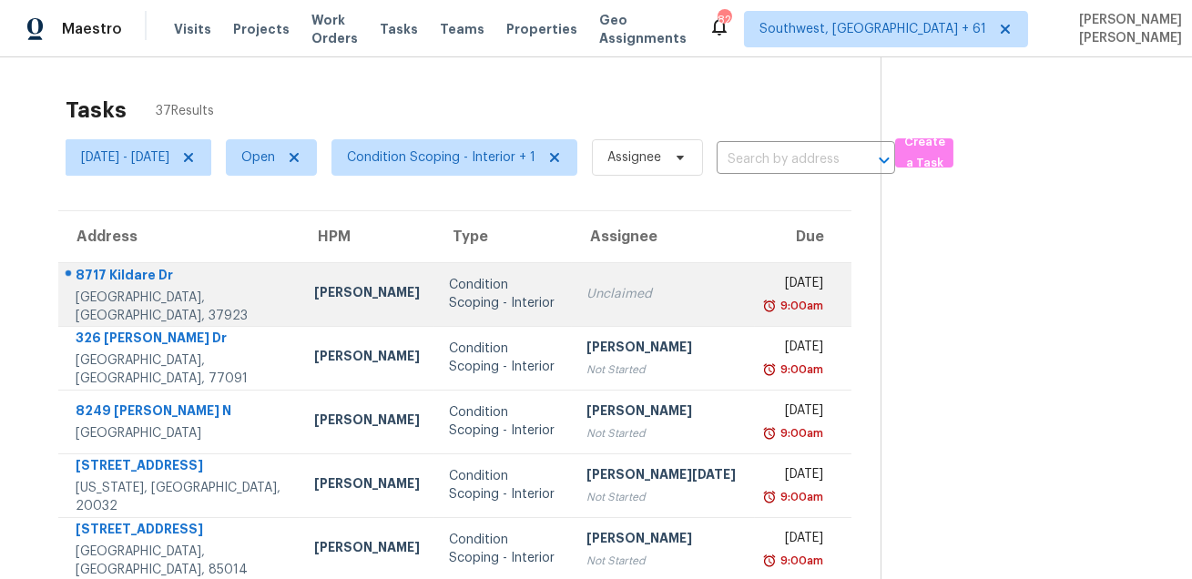
click at [138, 271] on td "[STREET_ADDRESS]" at bounding box center [178, 294] width 241 height 64
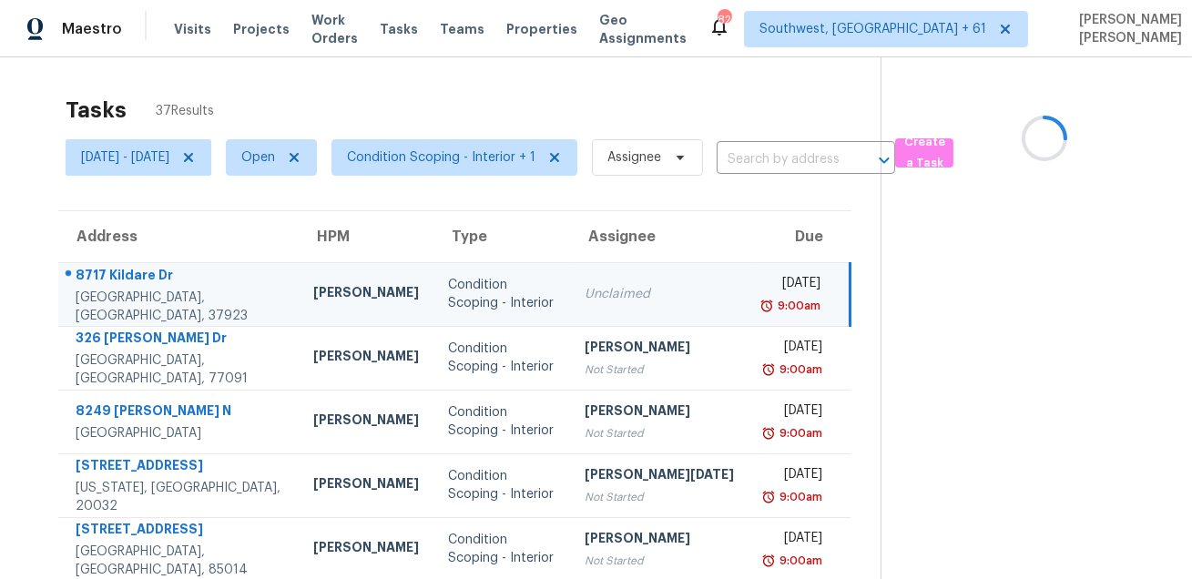
click at [138, 271] on td "[STREET_ADDRESS]" at bounding box center [178, 294] width 240 height 64
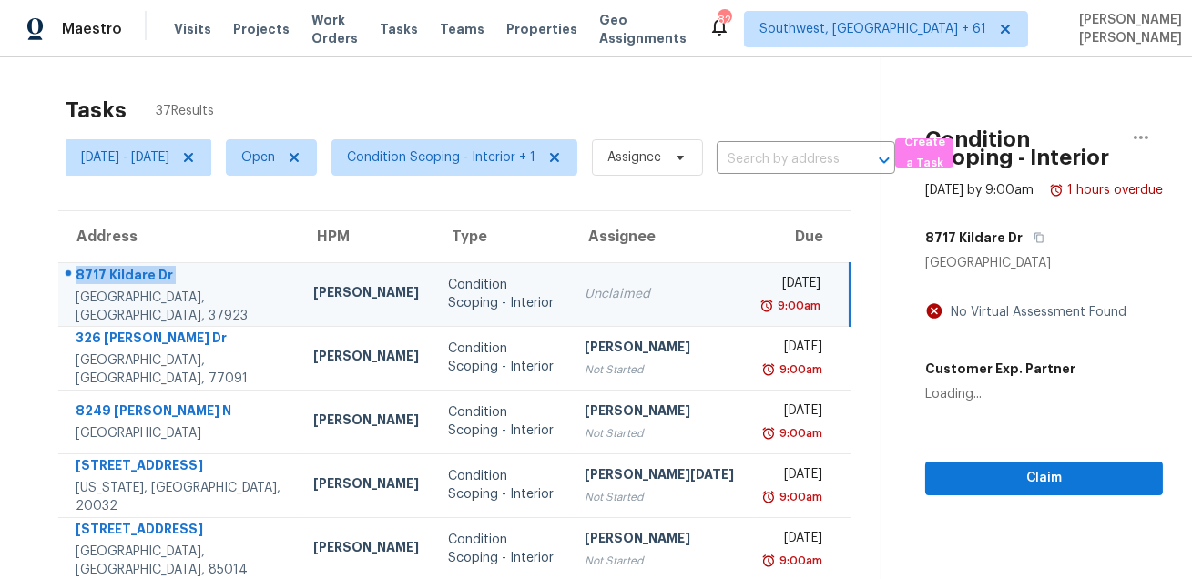
copy div "8717 Kildare Dr"
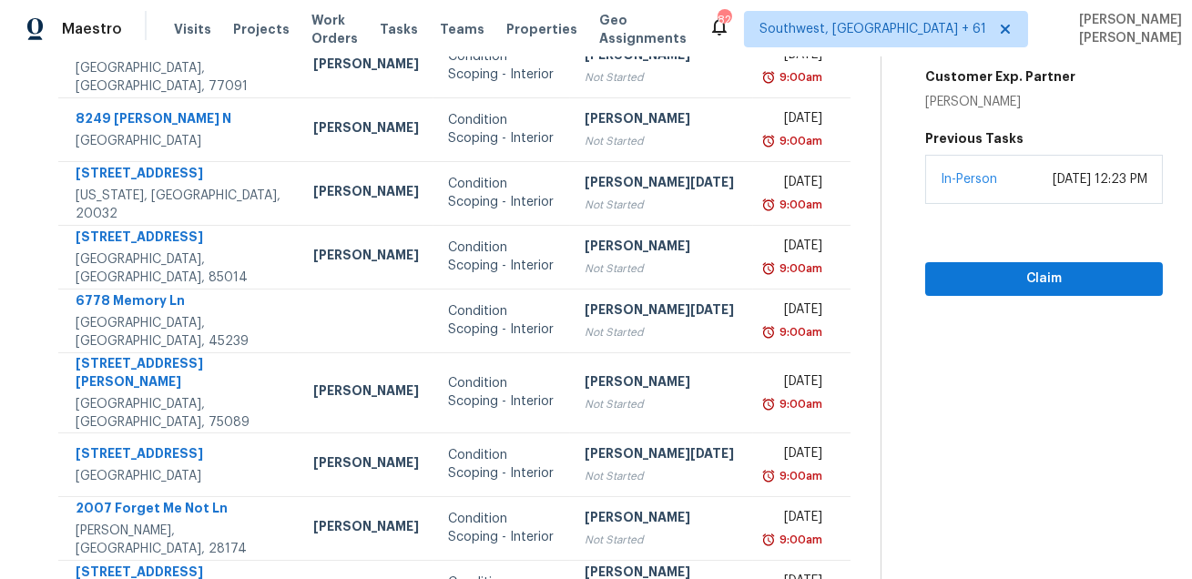
scroll to position [369, 0]
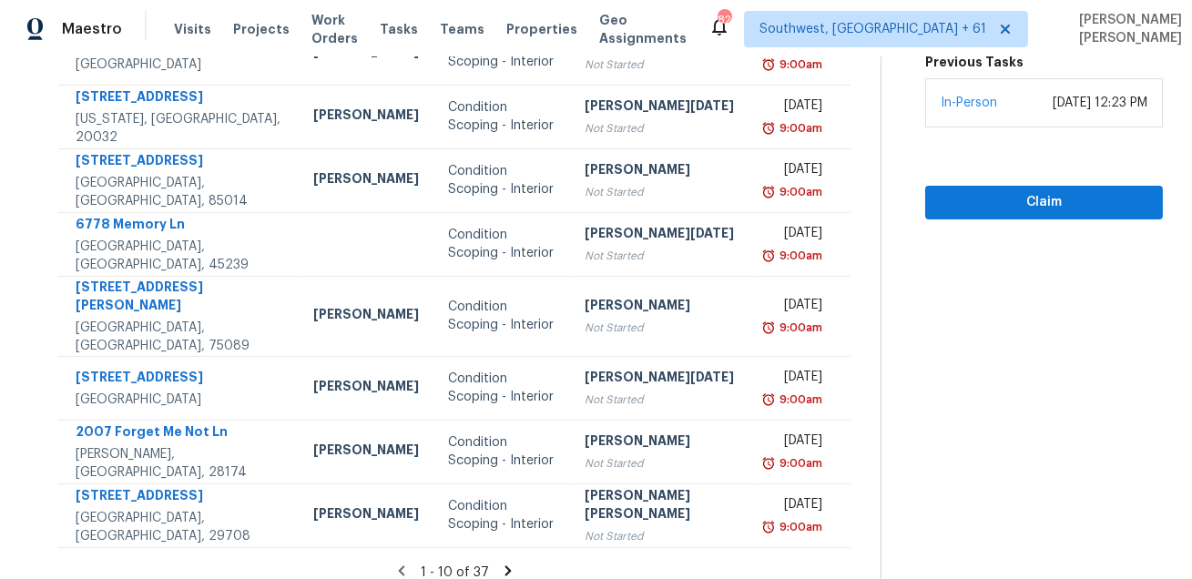
click at [506, 566] on icon at bounding box center [509, 571] width 6 height 10
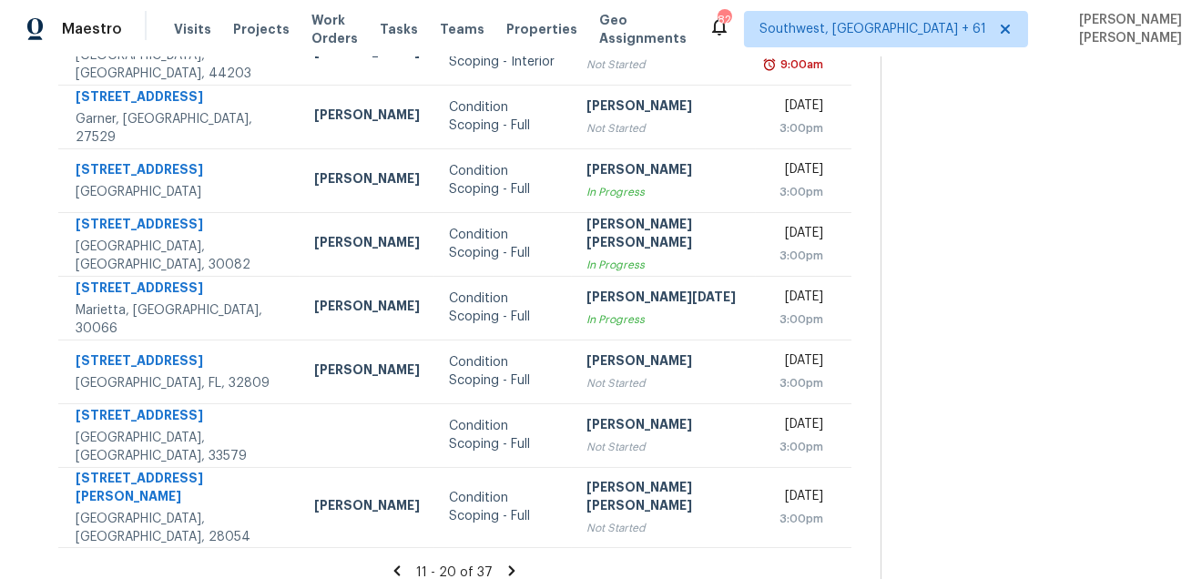
click at [504, 563] on icon at bounding box center [512, 571] width 16 height 16
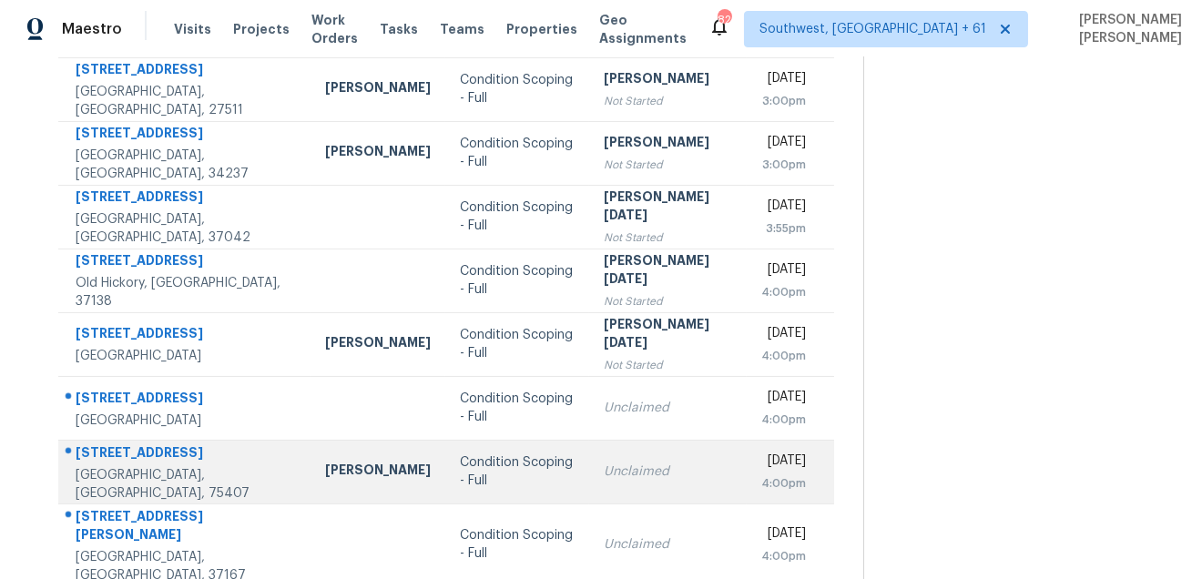
scroll to position [340, 0]
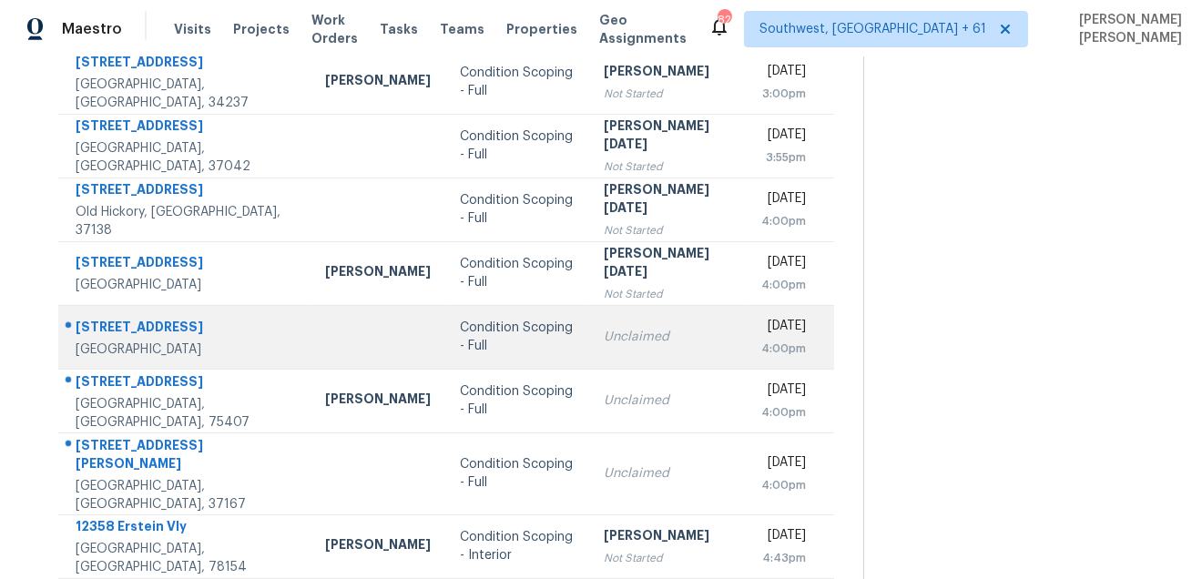
click at [145, 318] on div "2214 Big Bend Dr" at bounding box center [186, 329] width 220 height 23
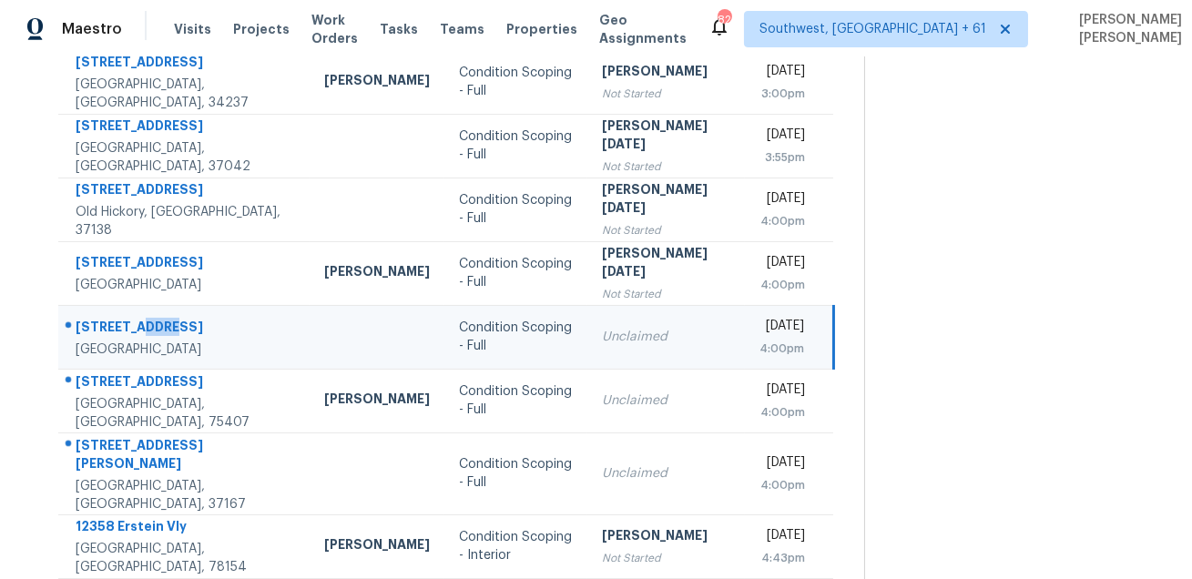
click at [145, 318] on div "2214 Big Bend Dr" at bounding box center [186, 329] width 220 height 23
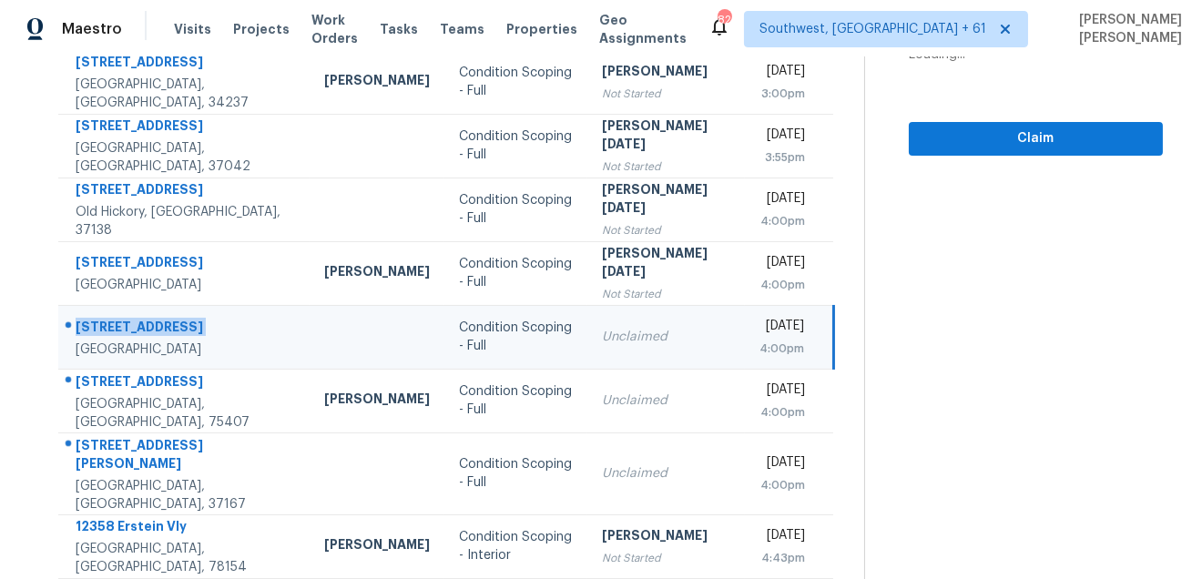
copy div "2214 Big Bend Dr"
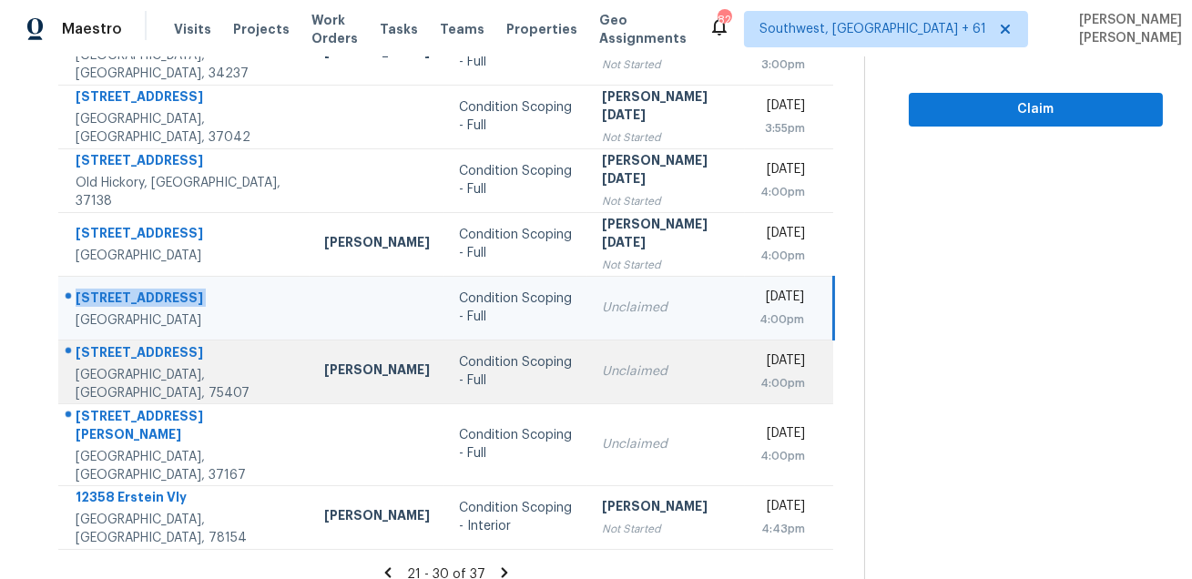
click at [191, 357] on div "11312 County Road 899" at bounding box center [186, 354] width 220 height 23
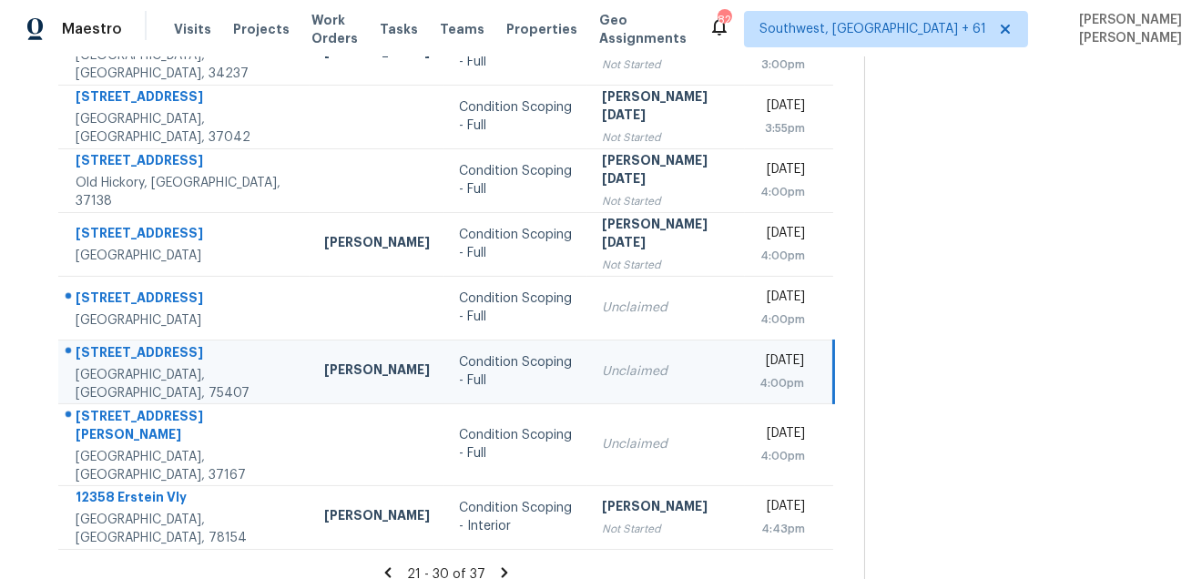
click at [191, 357] on div "11312 County Road 899" at bounding box center [186, 354] width 220 height 23
copy div "11312 County Road 899"
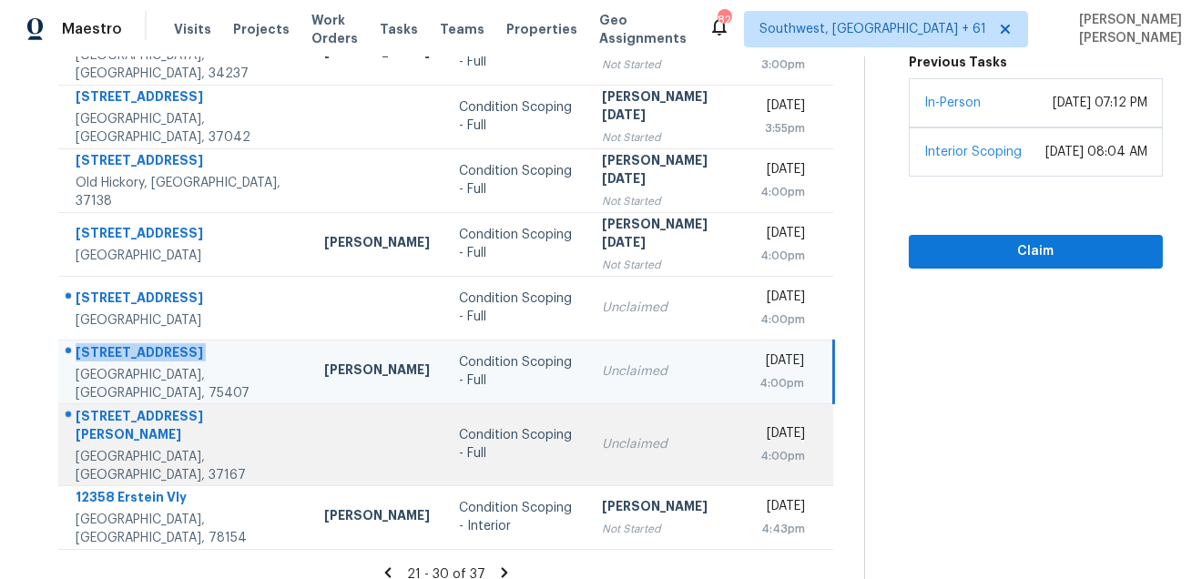
click at [116, 413] on td "111 Brandon Trl Smyrna, TN, 37167" at bounding box center [183, 445] width 251 height 82
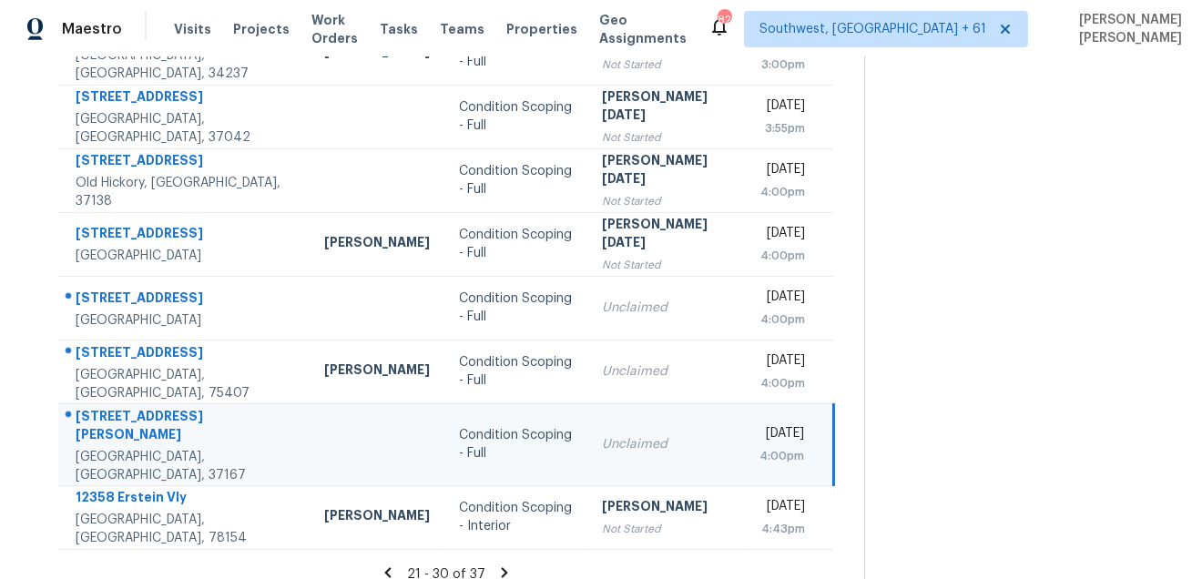
click at [116, 413] on td "111 Brandon Trl Smyrna, TN, 37167" at bounding box center [183, 445] width 251 height 82
copy div "111 Brandon Trl"
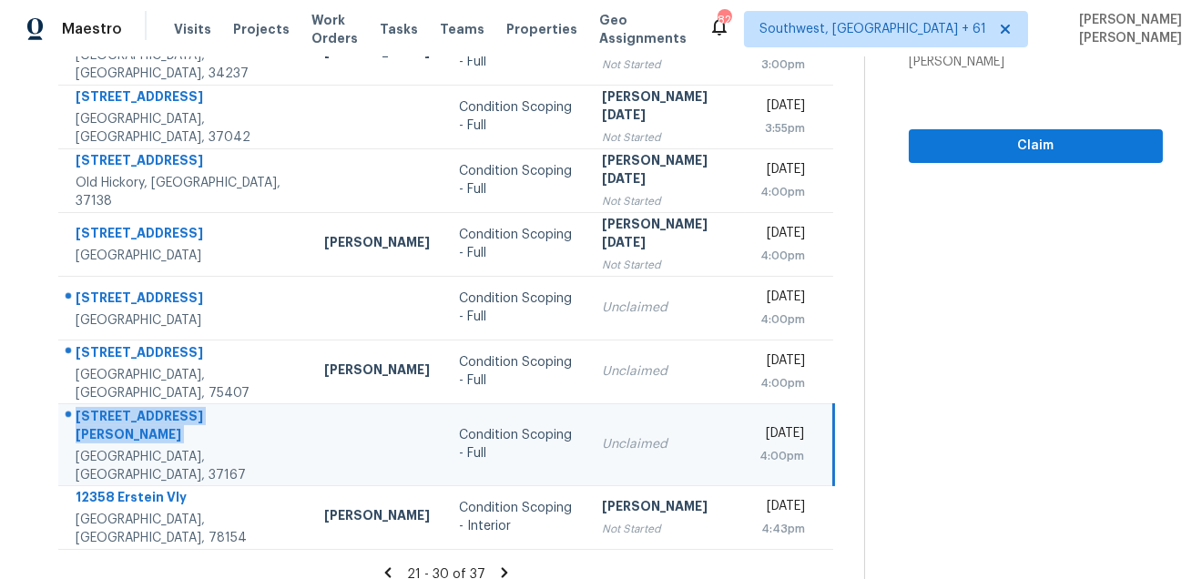
click at [506, 565] on icon at bounding box center [504, 573] width 16 height 16
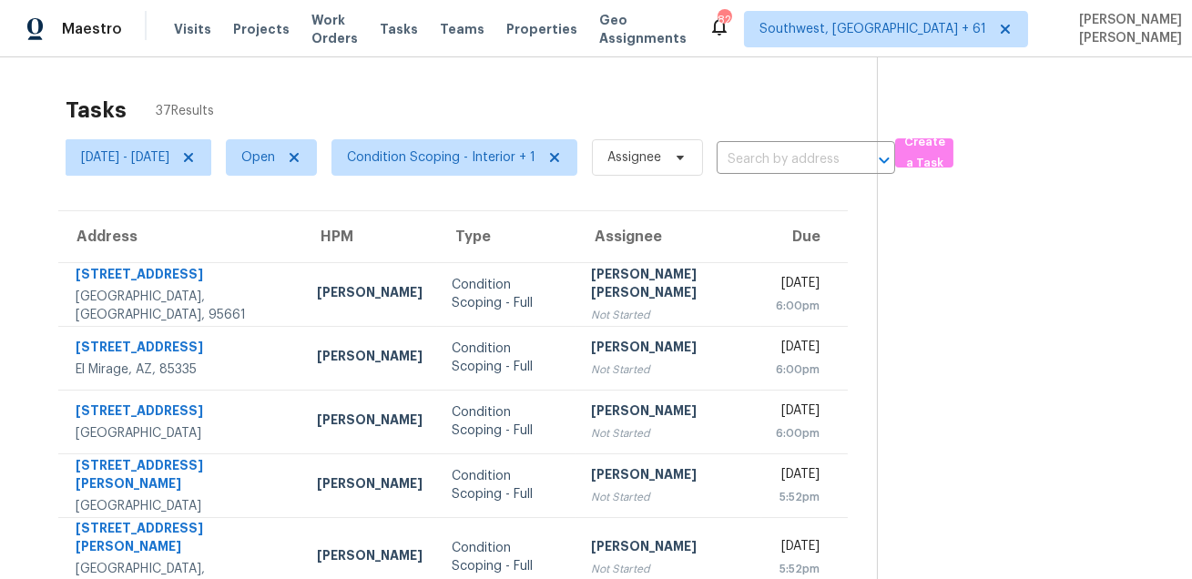
scroll to position [178, 0]
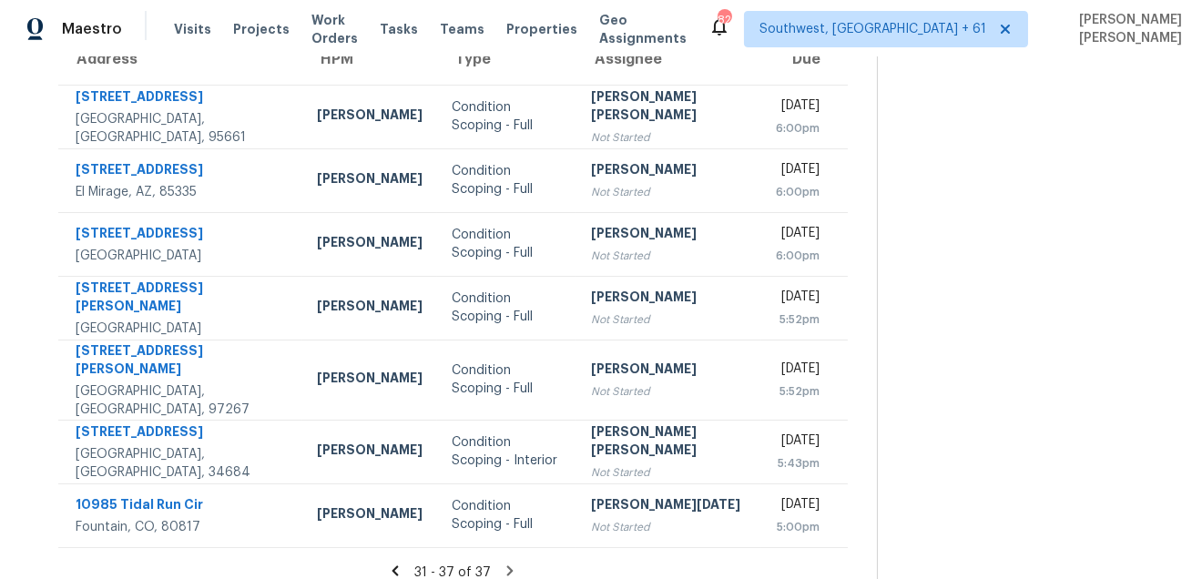
click at [507, 563] on icon at bounding box center [510, 571] width 16 height 16
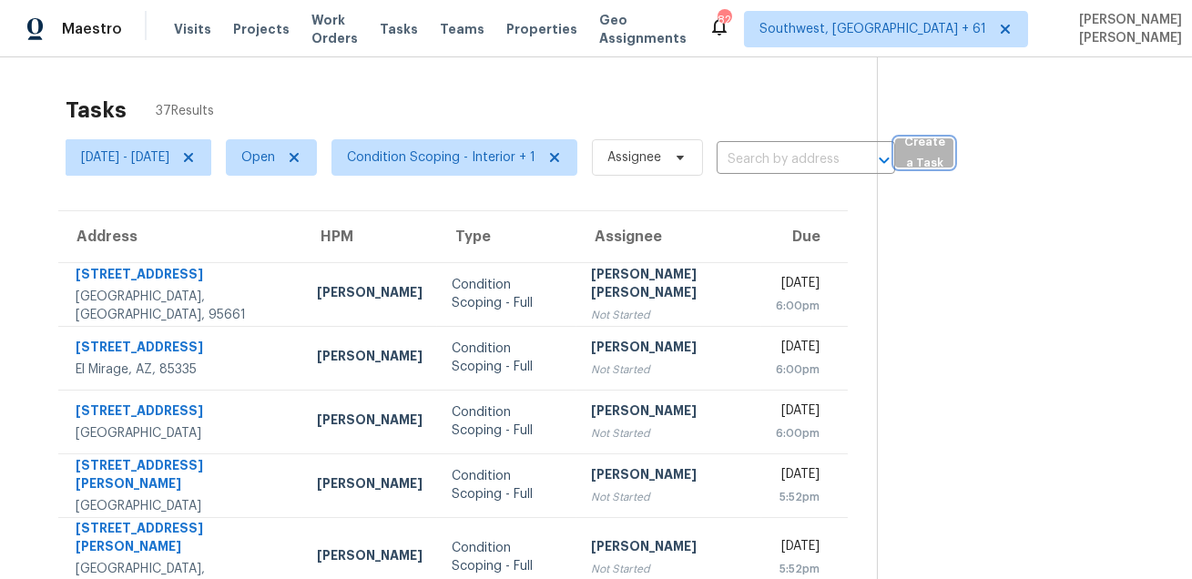
click at [945, 148] on span "Create a Task" at bounding box center [924, 153] width 40 height 42
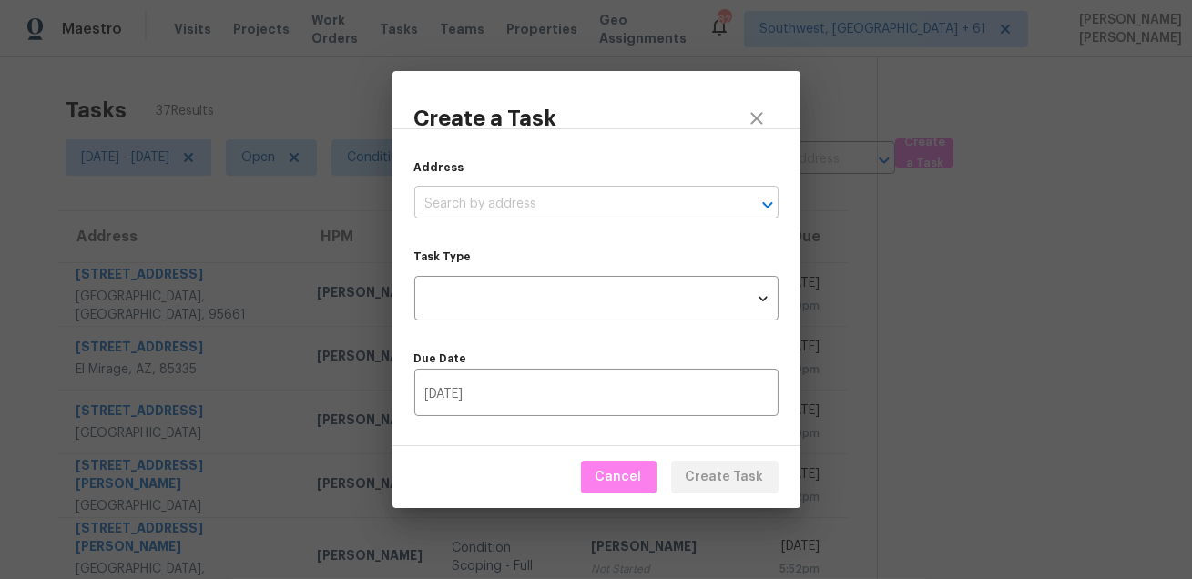
click at [625, 195] on input "text" at bounding box center [570, 204] width 313 height 28
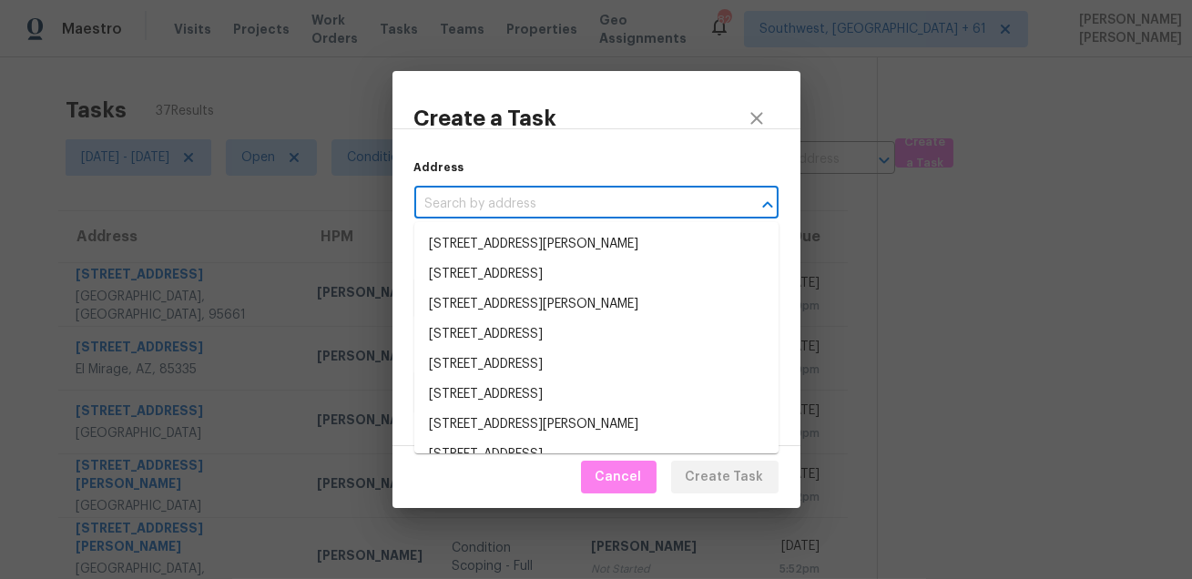
paste input ""2214 Big Bend Dr Carrollton, TX, 75007""
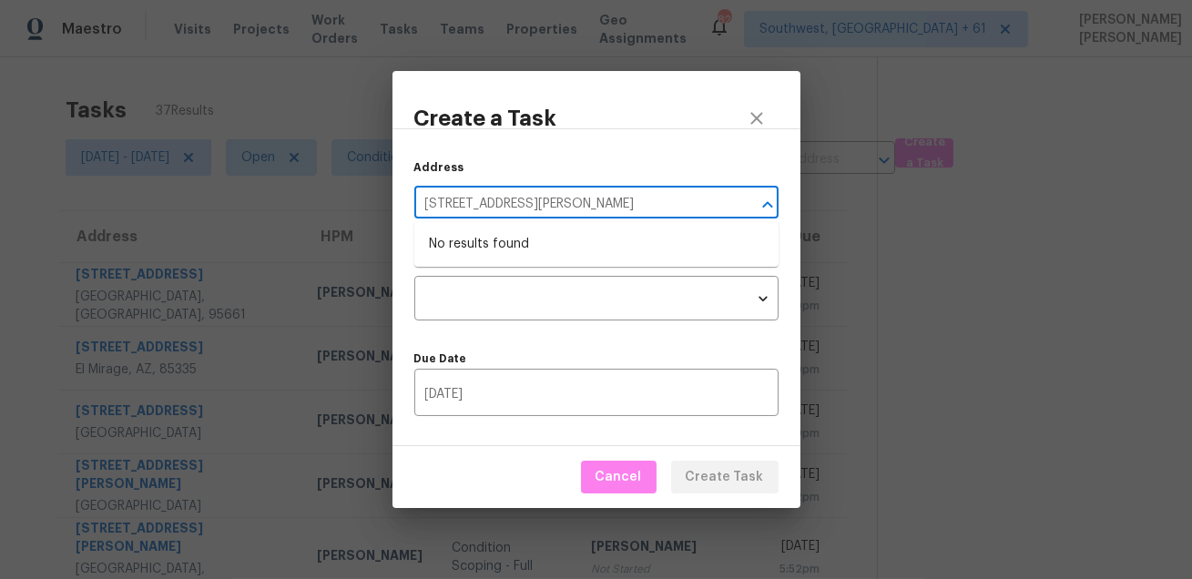
type input "2214 Big Bend Dr Carrollton, TX, 75007"
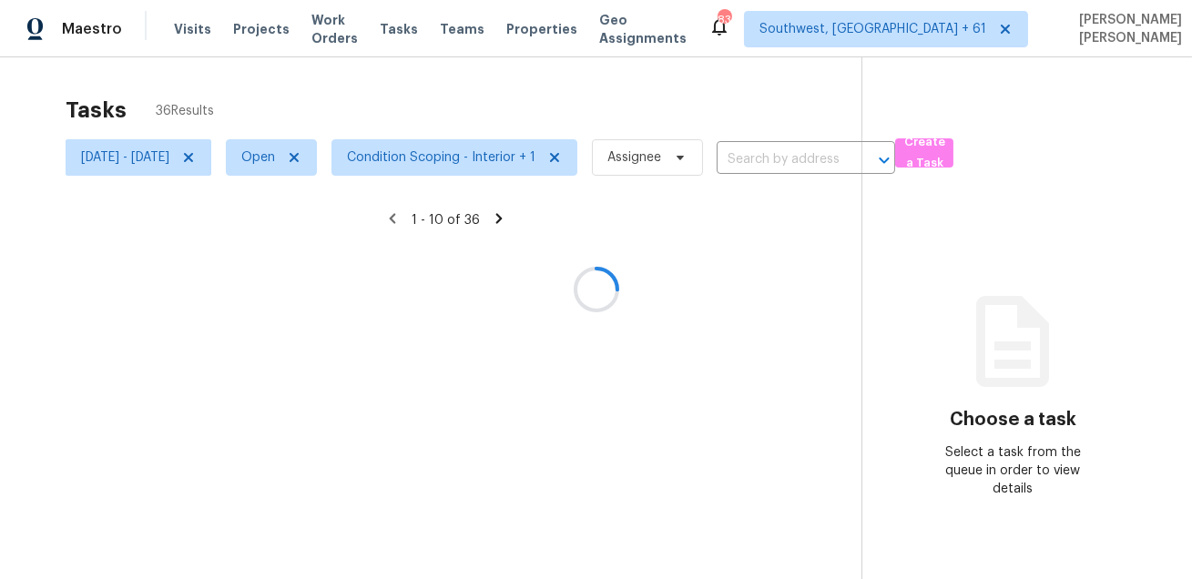
click at [703, 112] on div at bounding box center [596, 289] width 1192 height 579
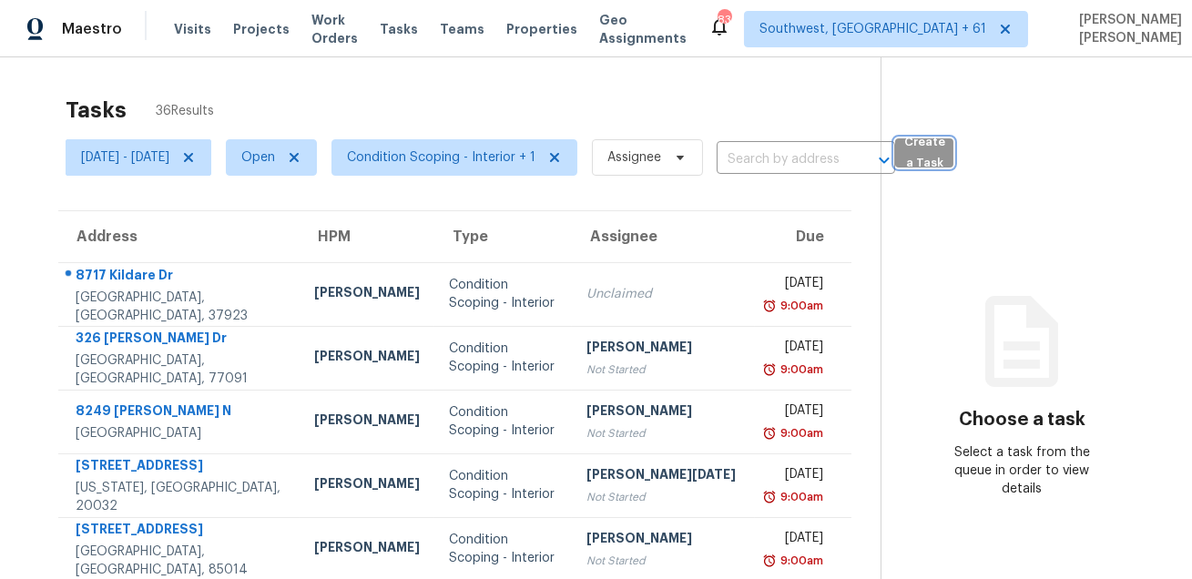
click at [945, 160] on span "Create a Task" at bounding box center [924, 153] width 40 height 42
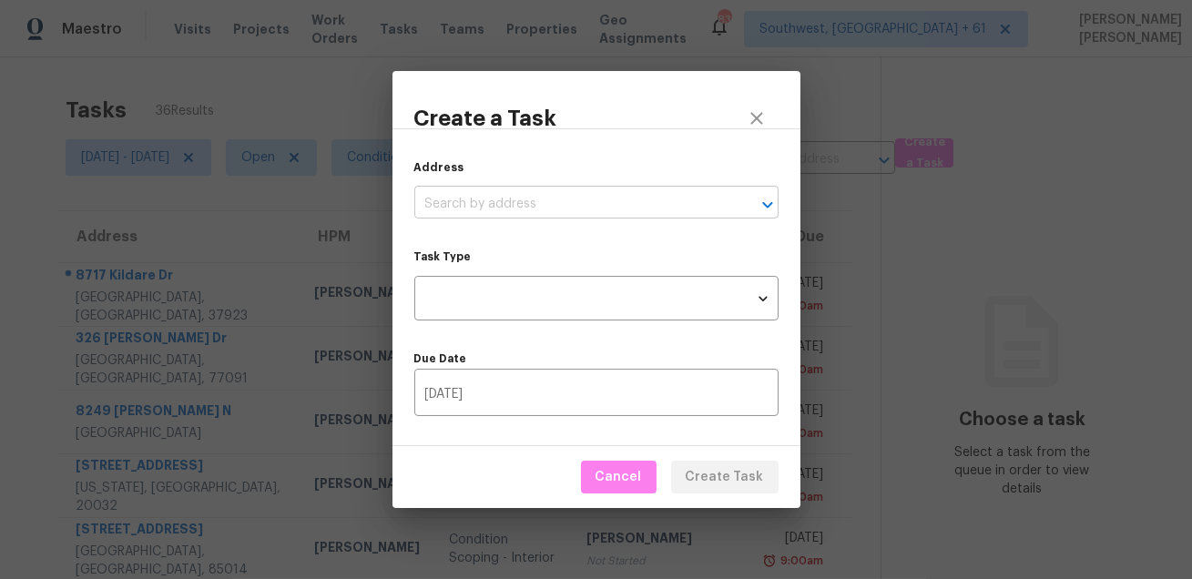
click at [549, 202] on input "text" at bounding box center [570, 204] width 313 height 28
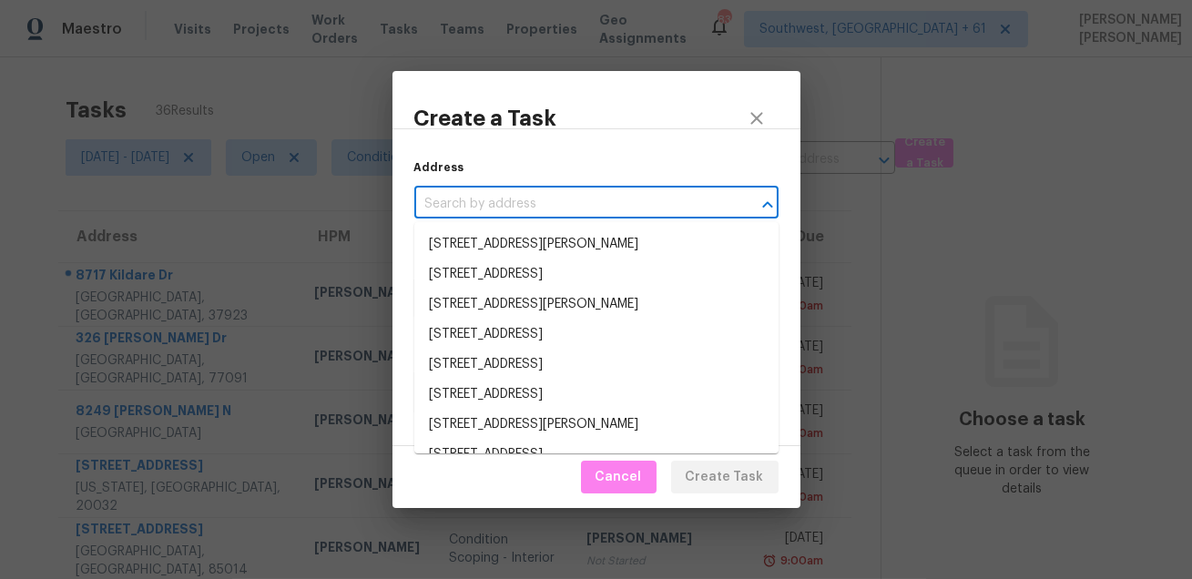
paste input "2214 Big Bend Dr, Carrollton, TX 75007"
type input "2214 Big Bend Dr, Carrollton, TX 75007"
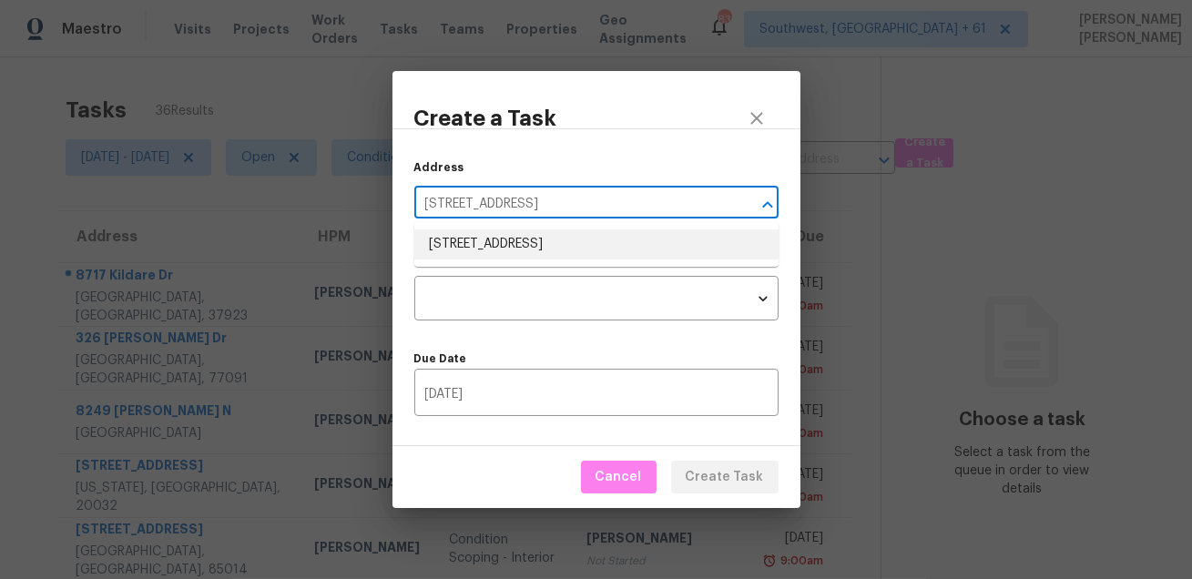
click at [525, 237] on li "2214 Big Bend Dr, Carrollton, TX 75007" at bounding box center [596, 245] width 364 height 30
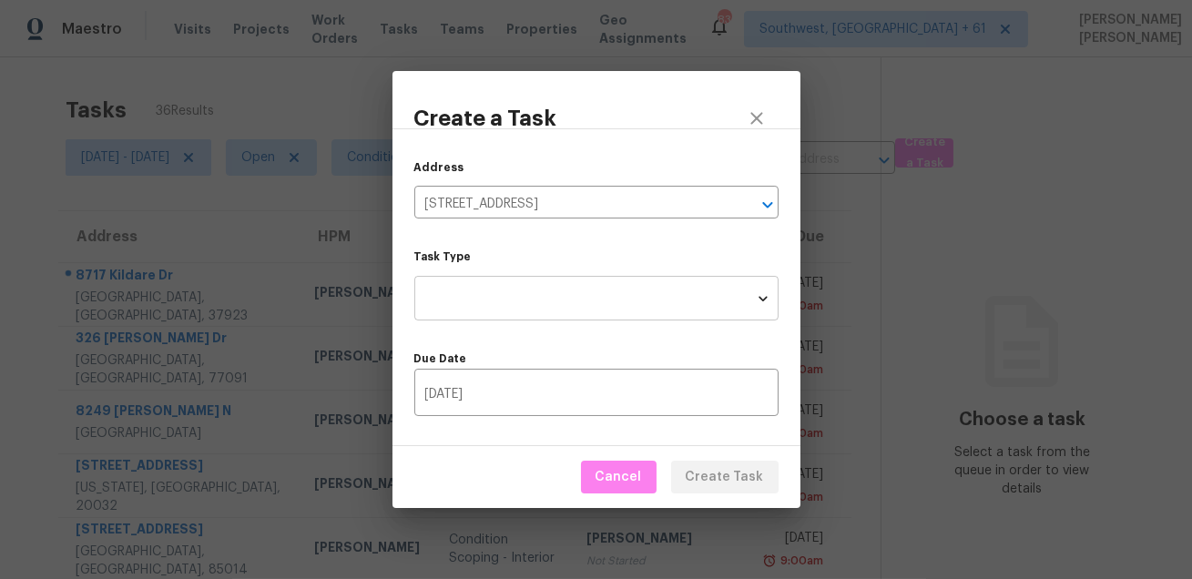
click at [495, 302] on body "Maestro Visits Projects Work Orders Tasks Teams Properties Geo Assignments 830 …" at bounding box center [596, 289] width 1192 height 579
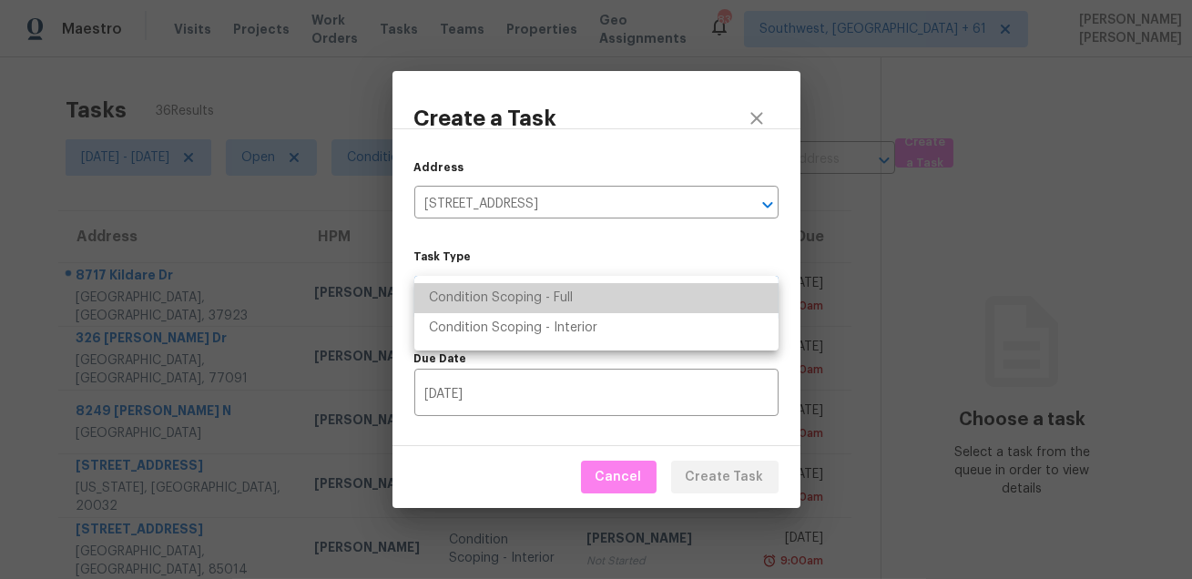
click at [544, 301] on li "Condition Scoping - Full" at bounding box center [596, 298] width 364 height 30
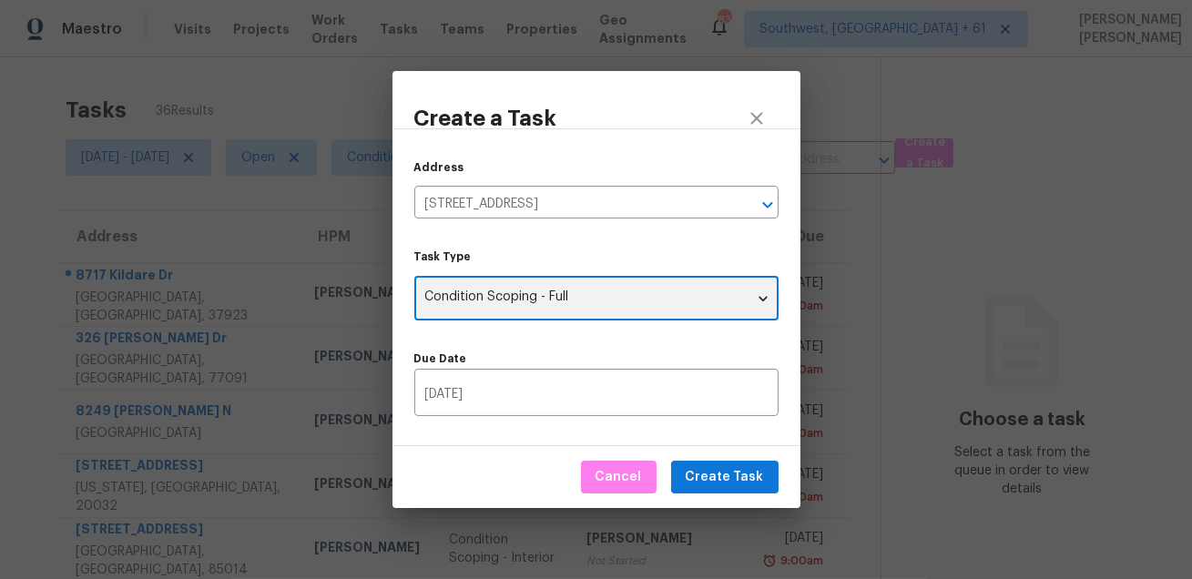
type input "virtual_full_assessment"
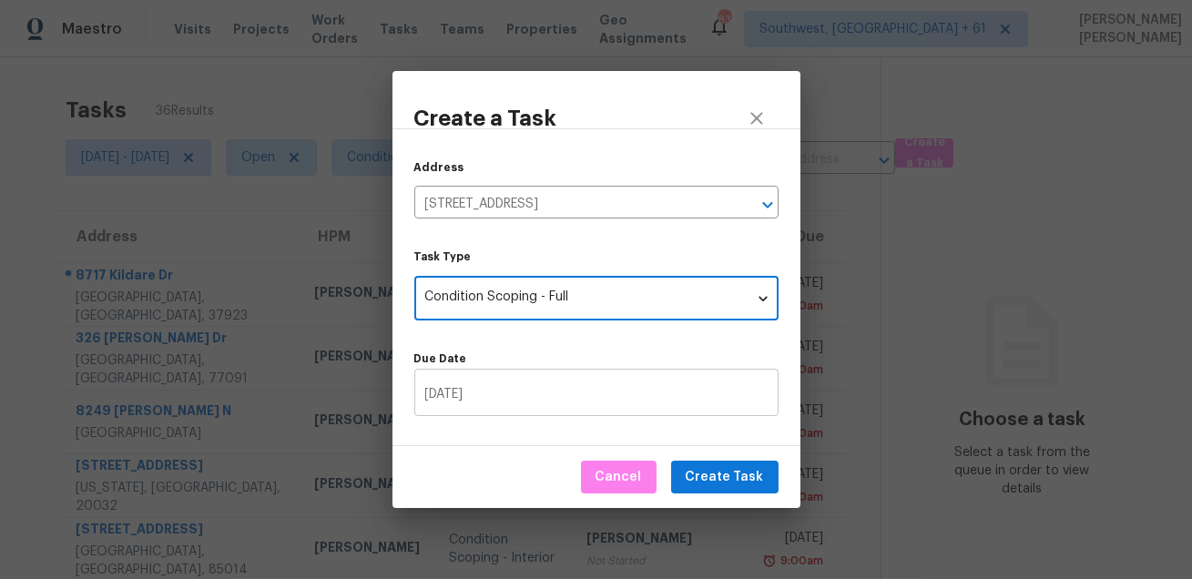
click at [617, 400] on input "[DATE]" at bounding box center [596, 394] width 364 height 43
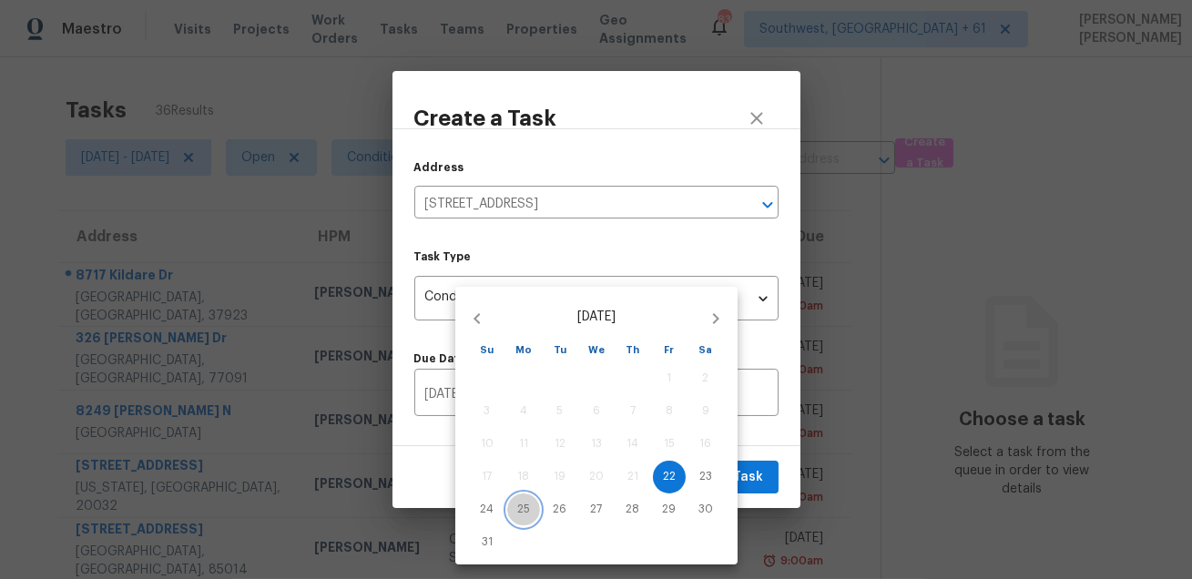
click at [521, 512] on p "25" at bounding box center [523, 509] width 13 height 15
type input "[DATE]"
click at [746, 463] on div at bounding box center [596, 289] width 1192 height 579
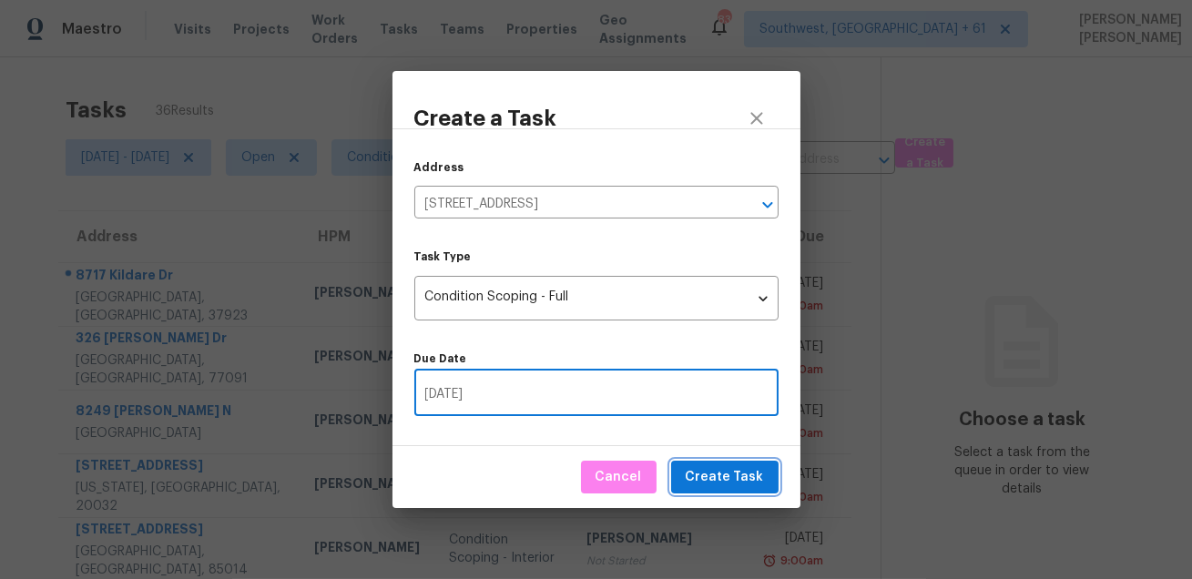
click at [718, 478] on span "Create Task" at bounding box center [725, 477] width 78 height 23
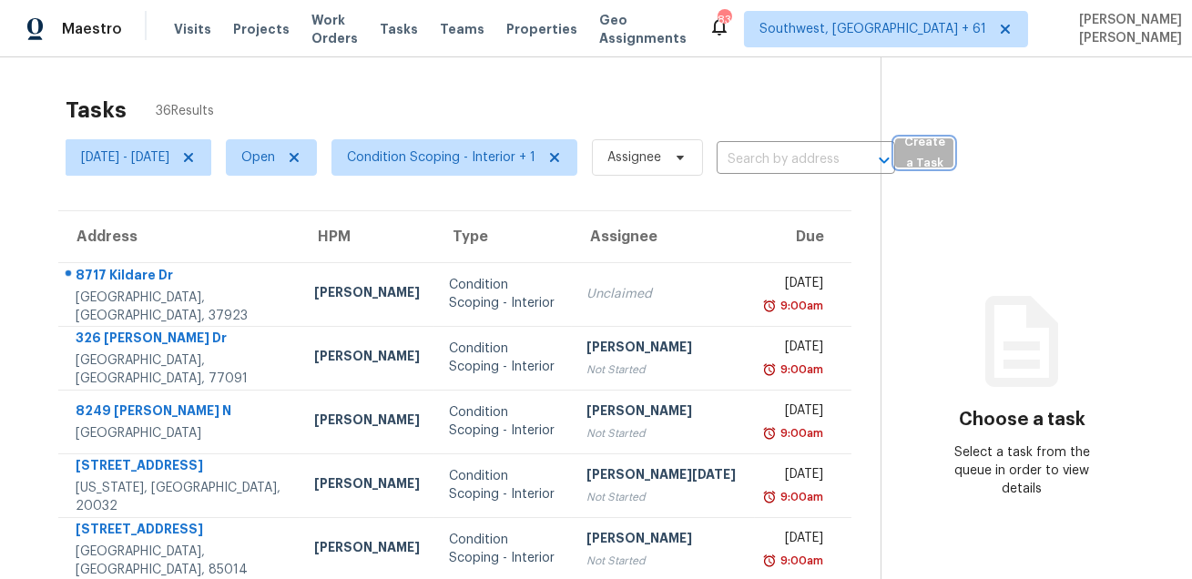
click at [945, 146] on span "Create a Task" at bounding box center [924, 153] width 40 height 42
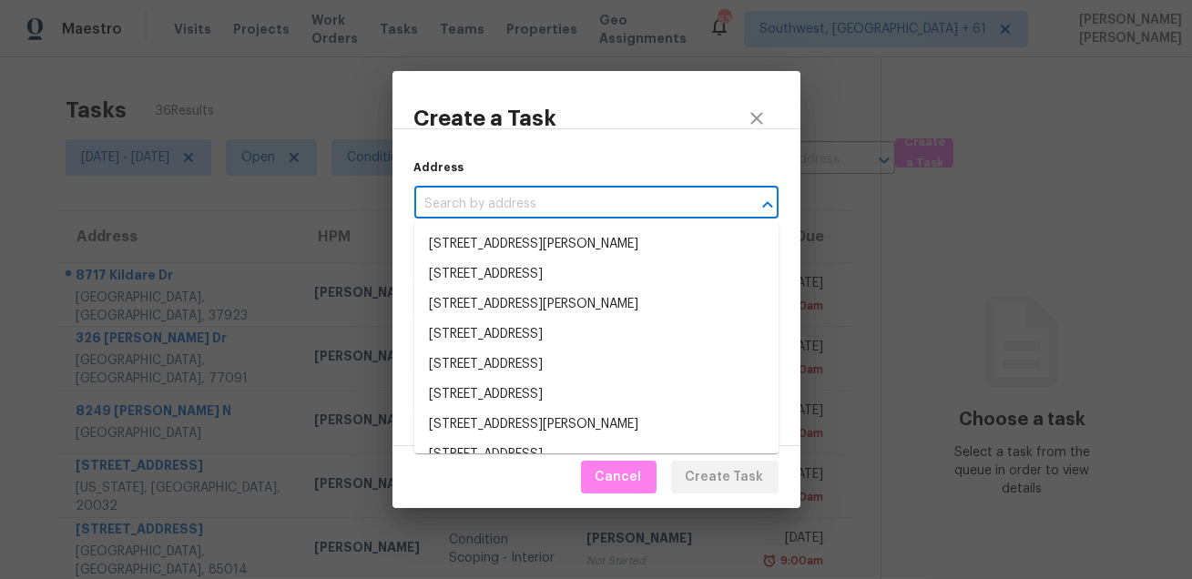
click at [633, 199] on input "text" at bounding box center [570, 204] width 313 height 28
paste input ""11312 County Road 899 Princeton, TX, 75407""
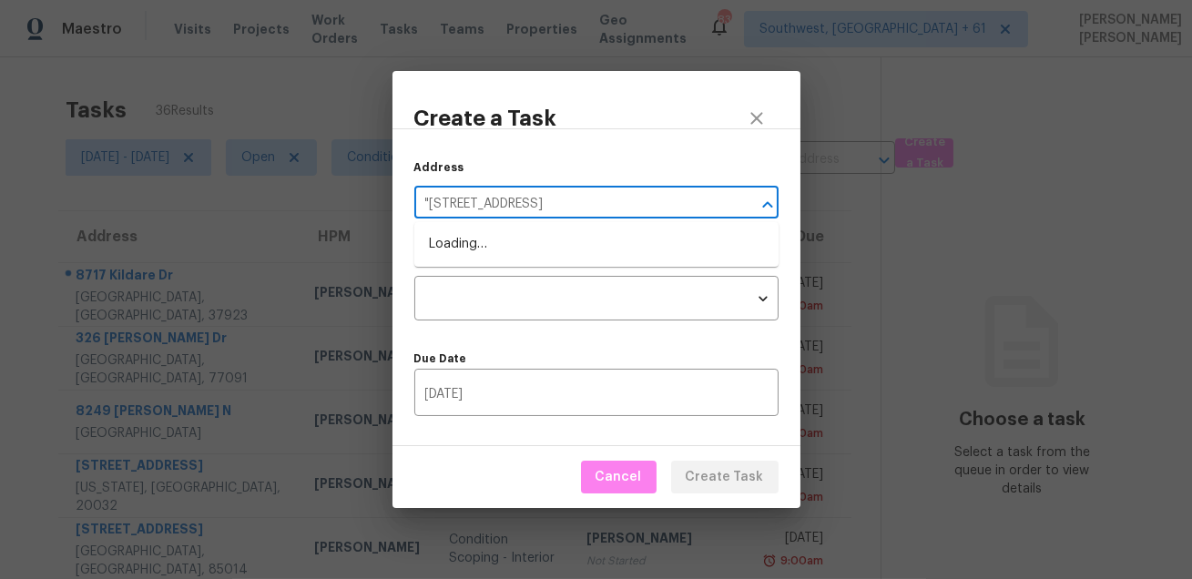
type input "11312 County Road 899 Princeton, TX, 75407"
click at [603, 231] on li "11312 County Road 899, Princeton, TX 75407" at bounding box center [596, 245] width 364 height 30
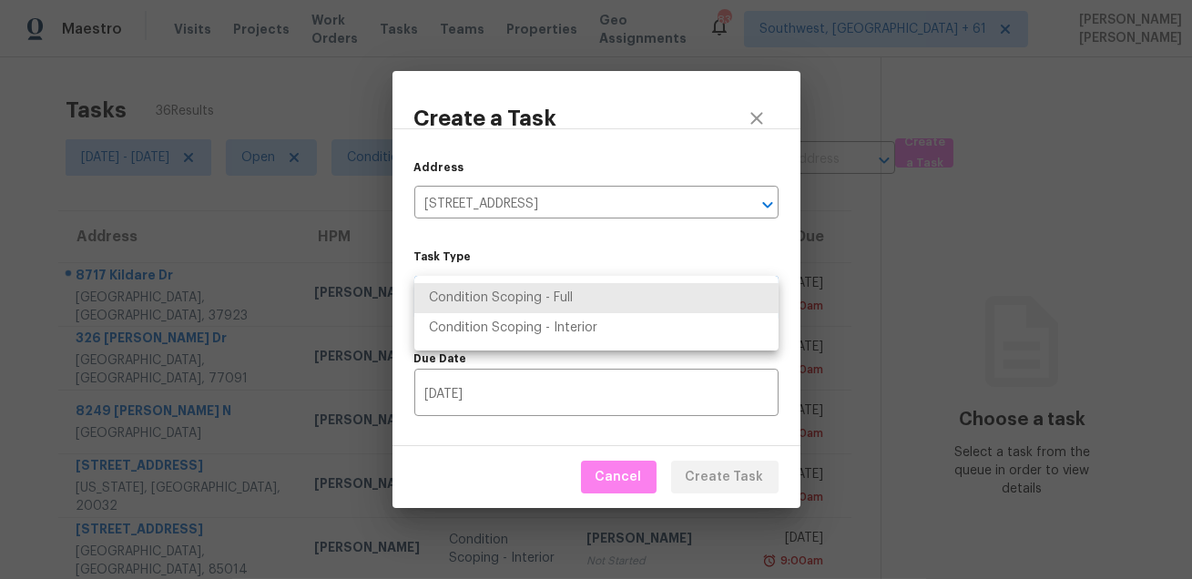
click at [560, 278] on body "Maestro Visits Projects Work Orders Tasks Teams Properties Geo Assignments 830 …" at bounding box center [596, 289] width 1192 height 579
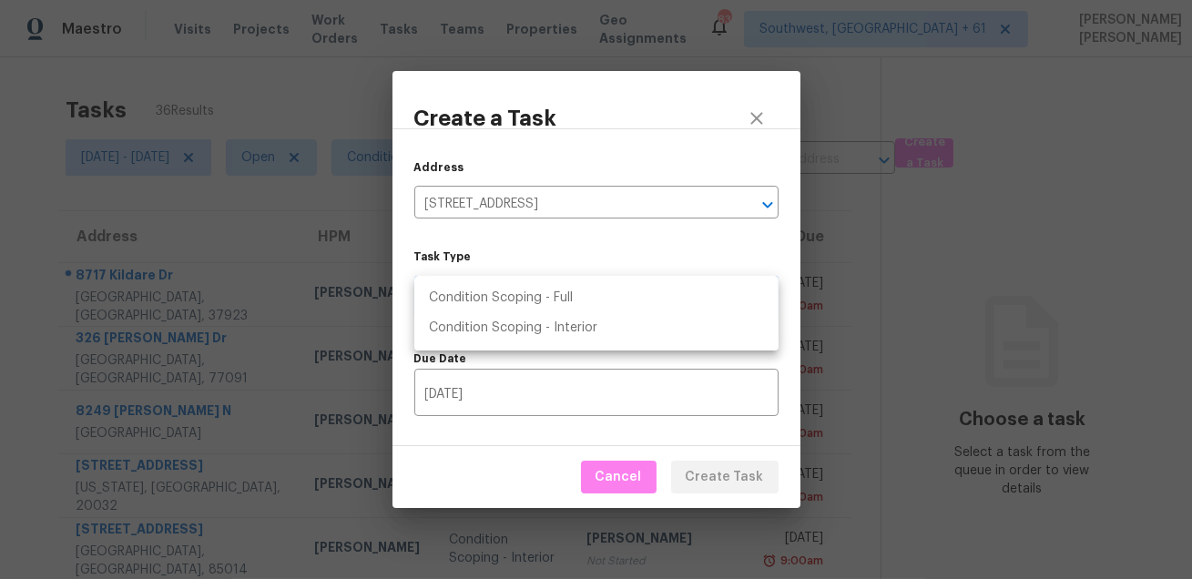
click at [545, 298] on li "Condition Scoping - Full" at bounding box center [596, 298] width 364 height 30
type input "virtual_full_assessment"
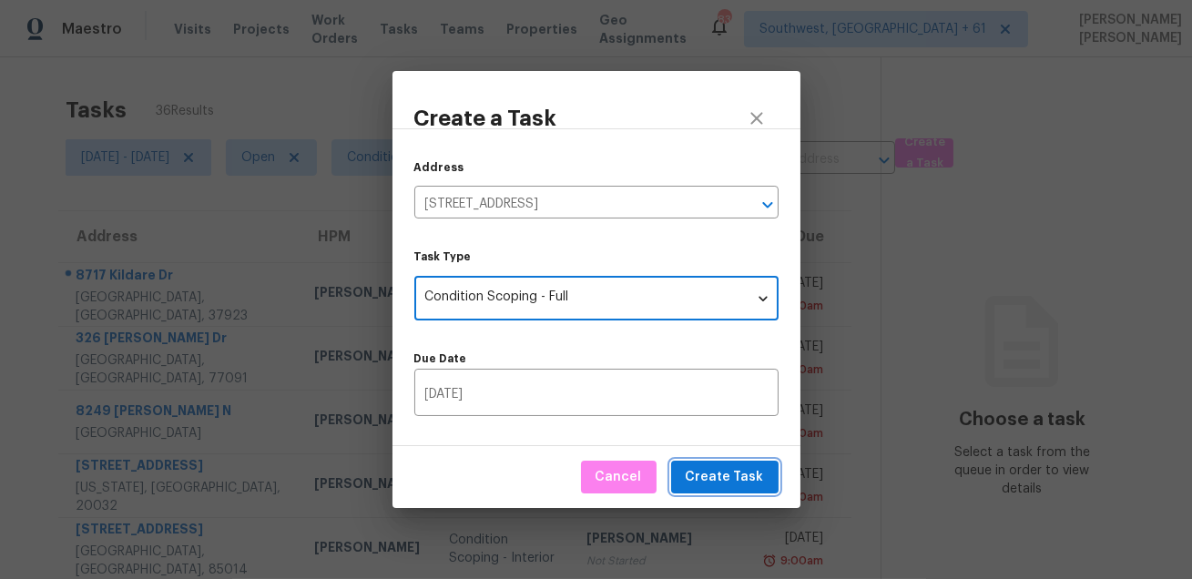
click at [733, 486] on span "Create Task" at bounding box center [725, 477] width 78 height 23
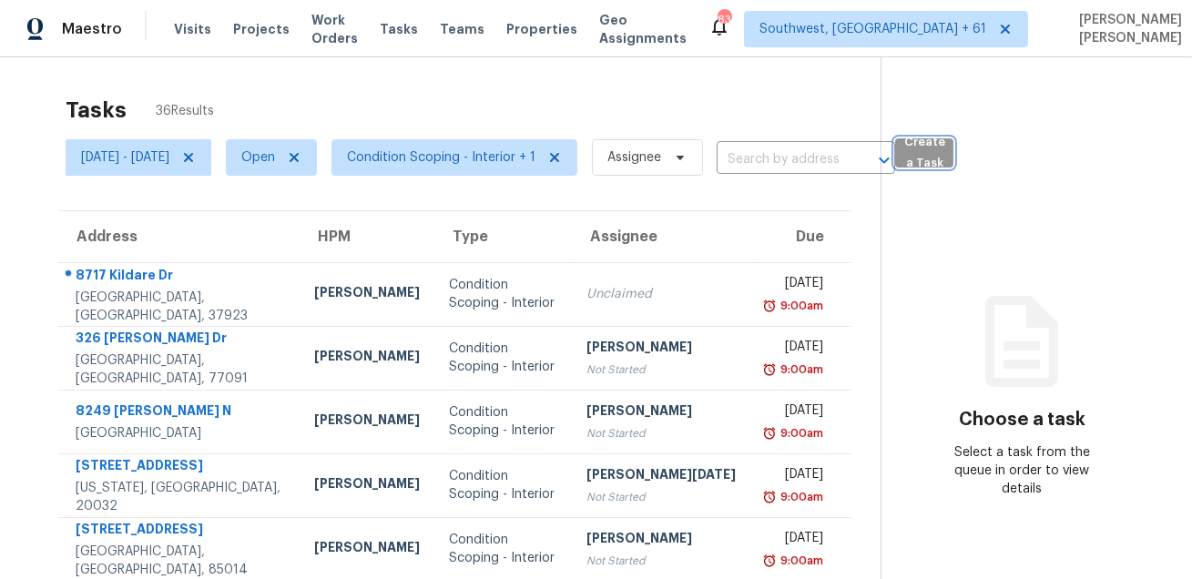
click at [945, 142] on span "Create a Task" at bounding box center [924, 153] width 40 height 42
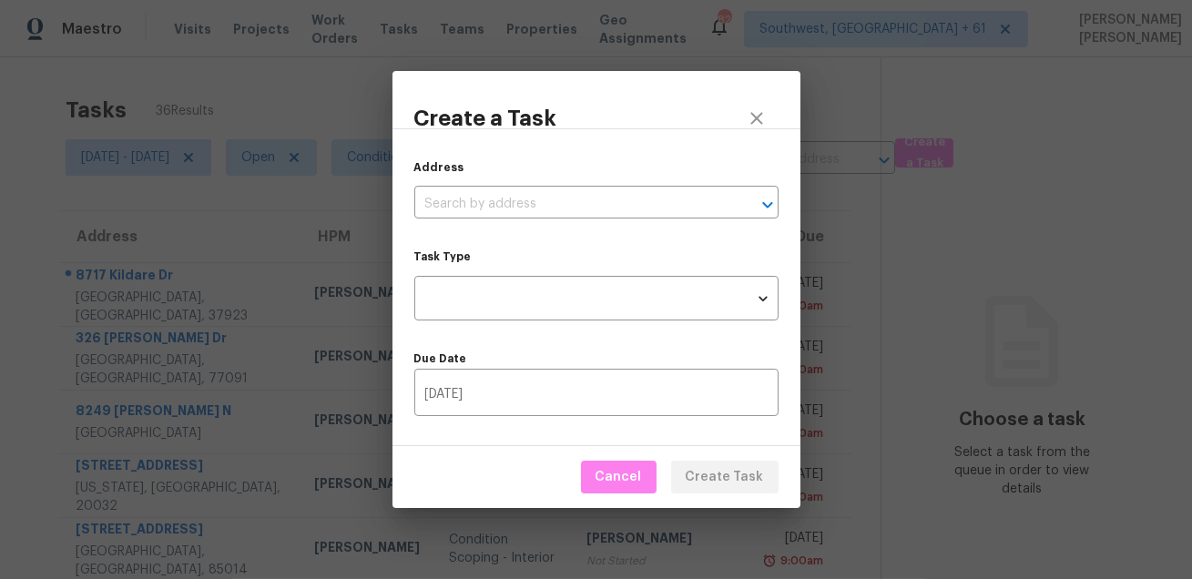
click at [661, 189] on div "Address ​" at bounding box center [596, 188] width 364 height 60
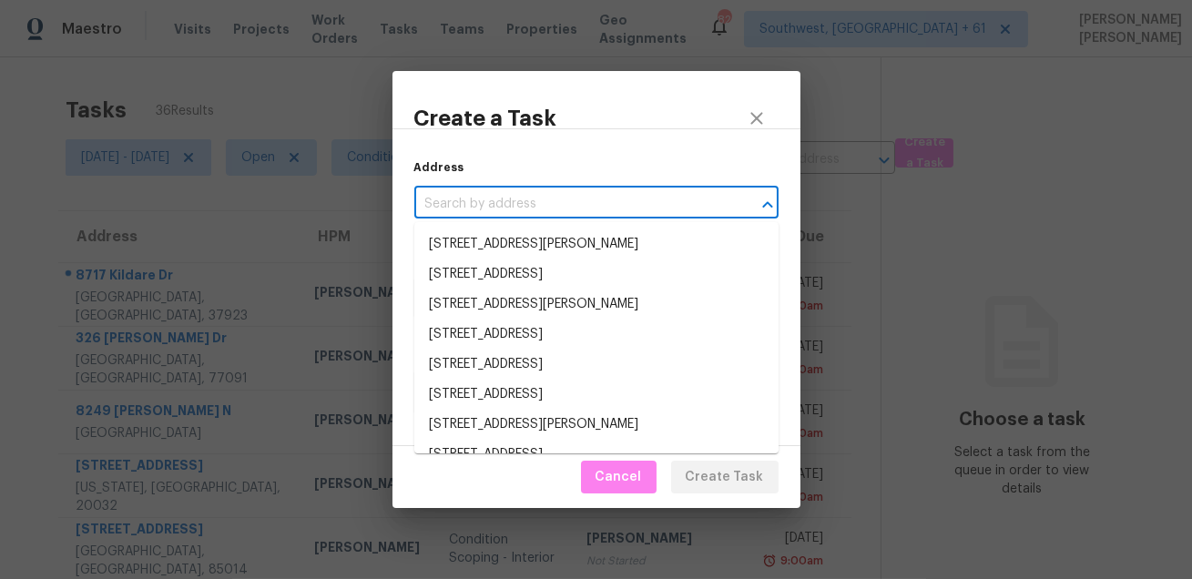
click at [641, 212] on input "text" at bounding box center [570, 204] width 313 height 28
paste input ""111 Brandon Trl Smyrna, TN, 37167""
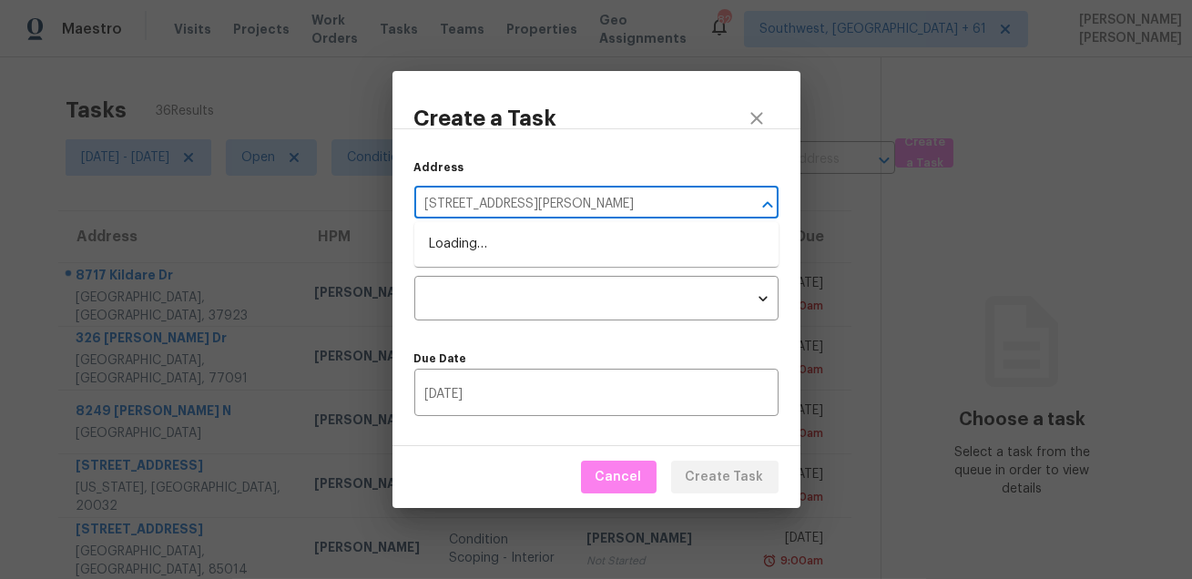
type input "111 Brandon Trl Smyrna, TN, 37167"
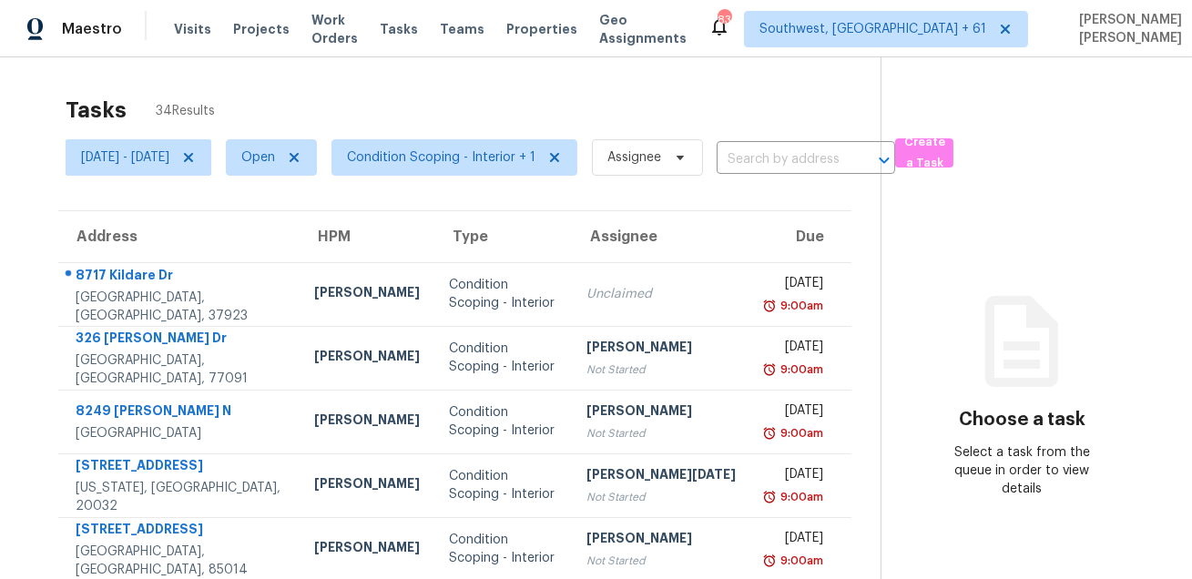
click at [961, 130] on section "Choose a task Select a task from the queue in order to view details" at bounding box center [1022, 511] width 282 height 908
click at [945, 145] on span "Create a Task" at bounding box center [924, 153] width 40 height 42
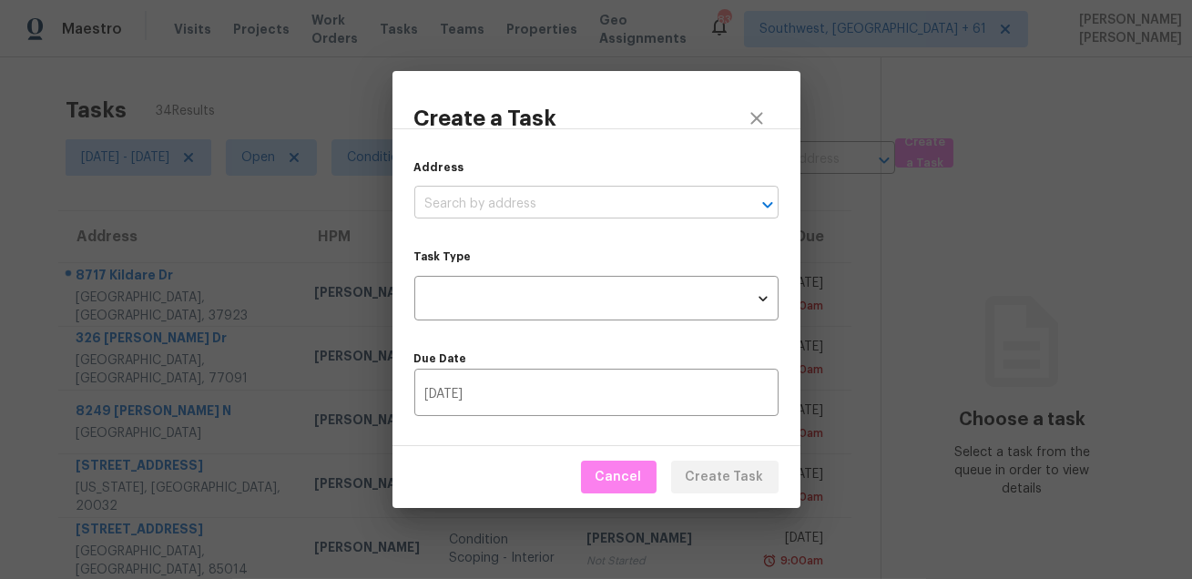
click at [578, 207] on input "text" at bounding box center [570, 204] width 313 height 28
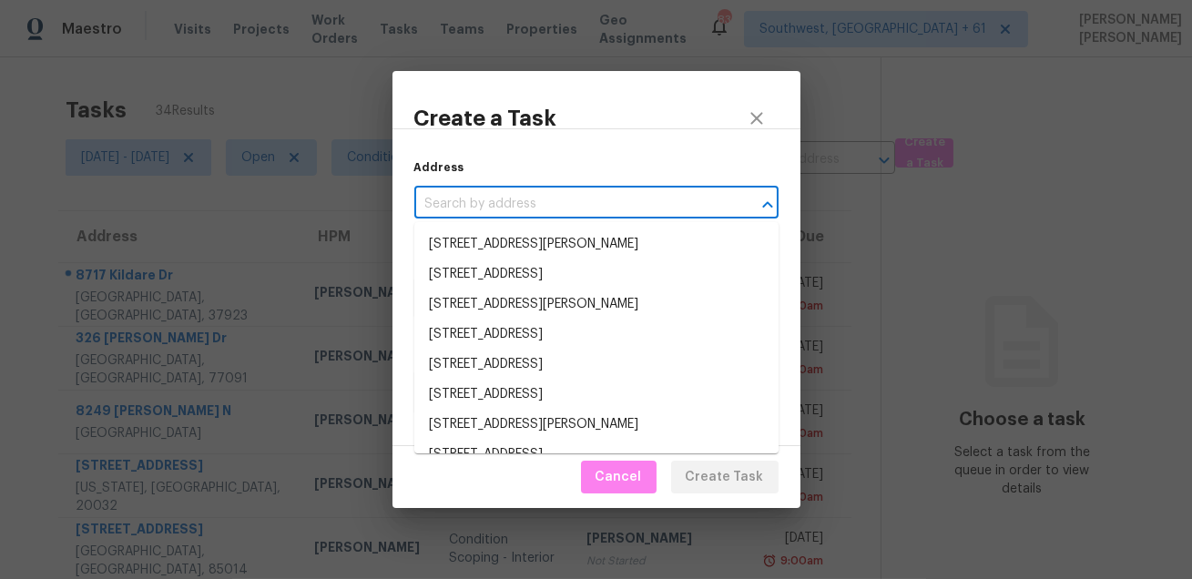
paste input ""[STREET_ADDRESS][PERSON_NAME]""
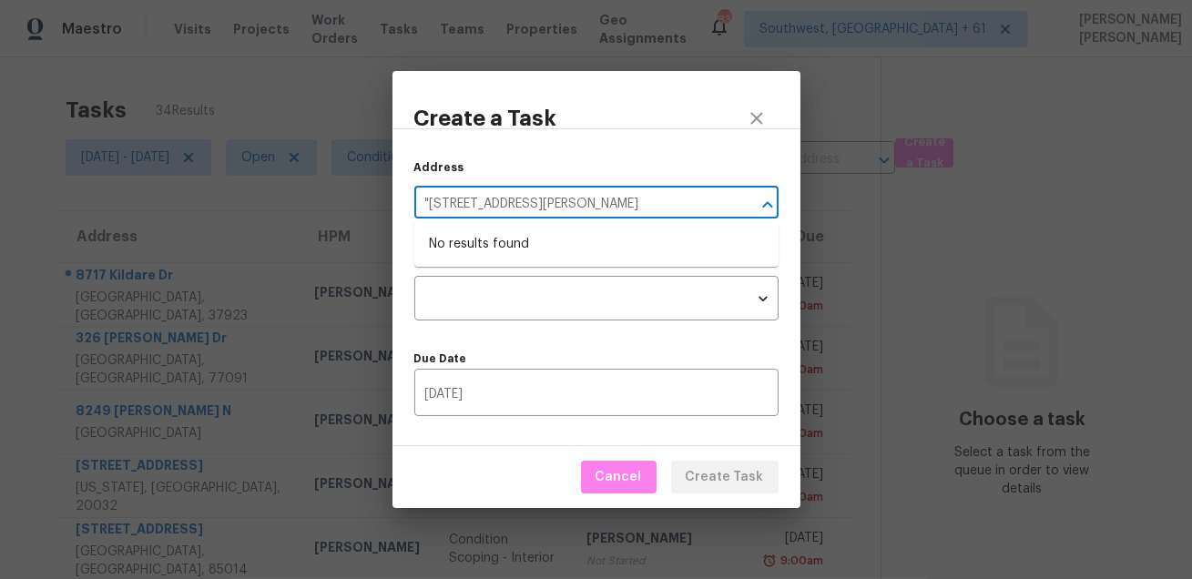
type input "[STREET_ADDRESS][PERSON_NAME]"
click at [650, 243] on li "[STREET_ADDRESS][PERSON_NAME]" at bounding box center [596, 245] width 364 height 30
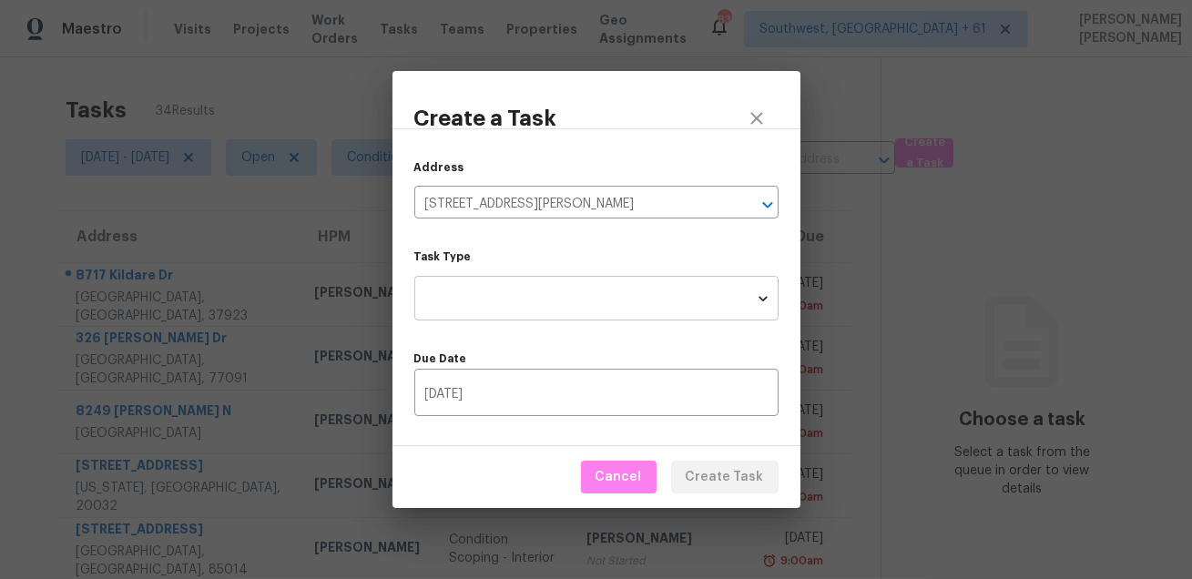
click at [594, 281] on body "Maestro Visits Projects Work Orders Tasks Teams Properties Geo Assignments [GEO…" at bounding box center [596, 289] width 1192 height 579
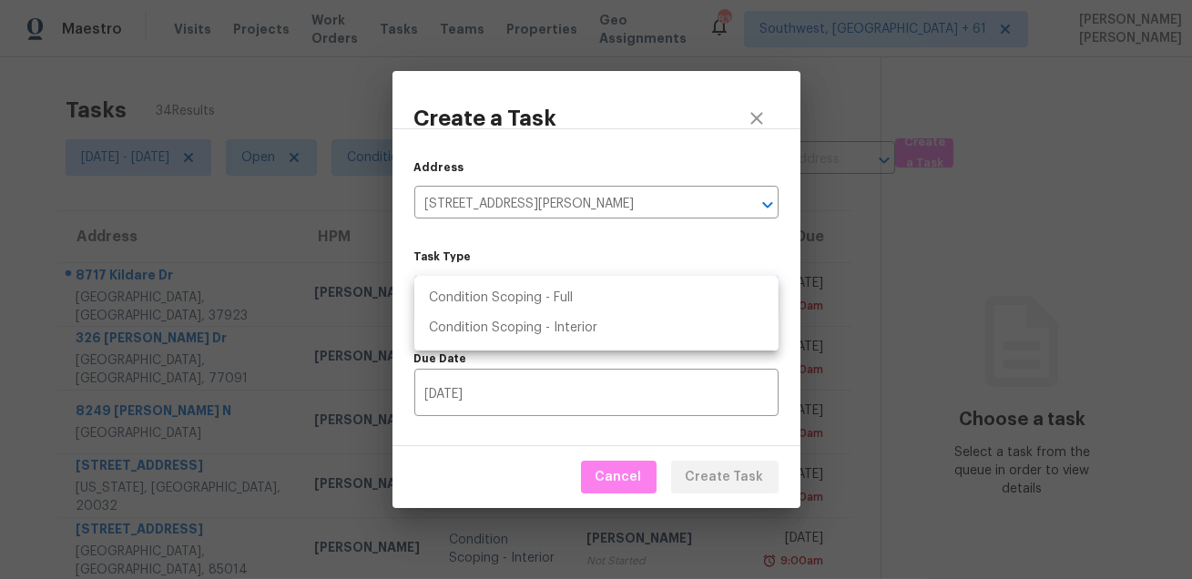
click at [586, 285] on li "Condition Scoping - Full" at bounding box center [596, 298] width 364 height 30
type input "virtual_full_assessment"
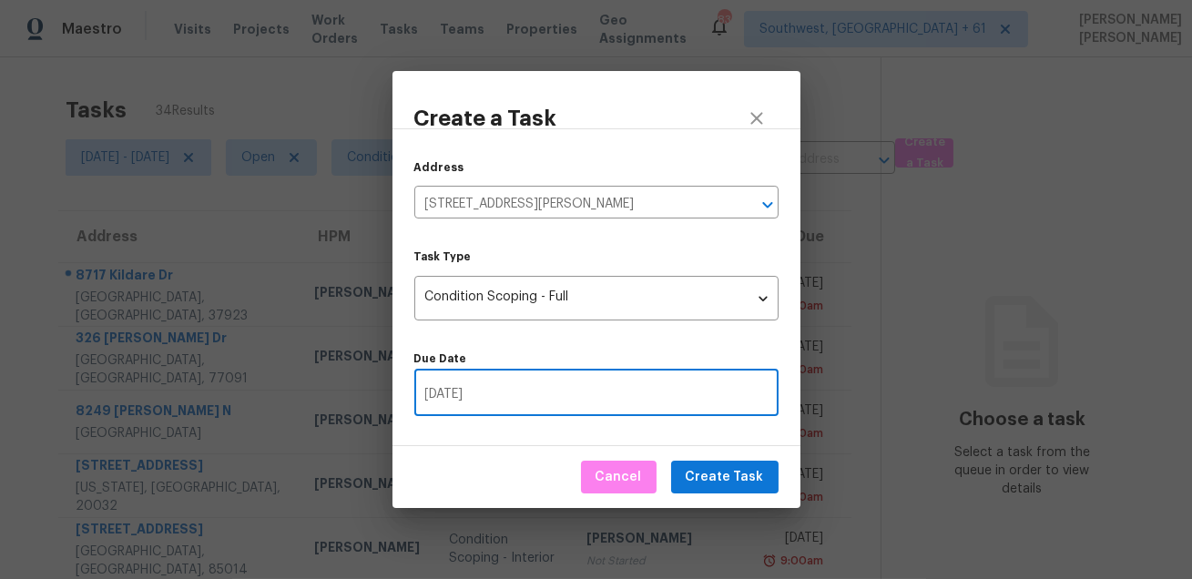
click at [551, 383] on input "[DATE]" at bounding box center [596, 394] width 364 height 43
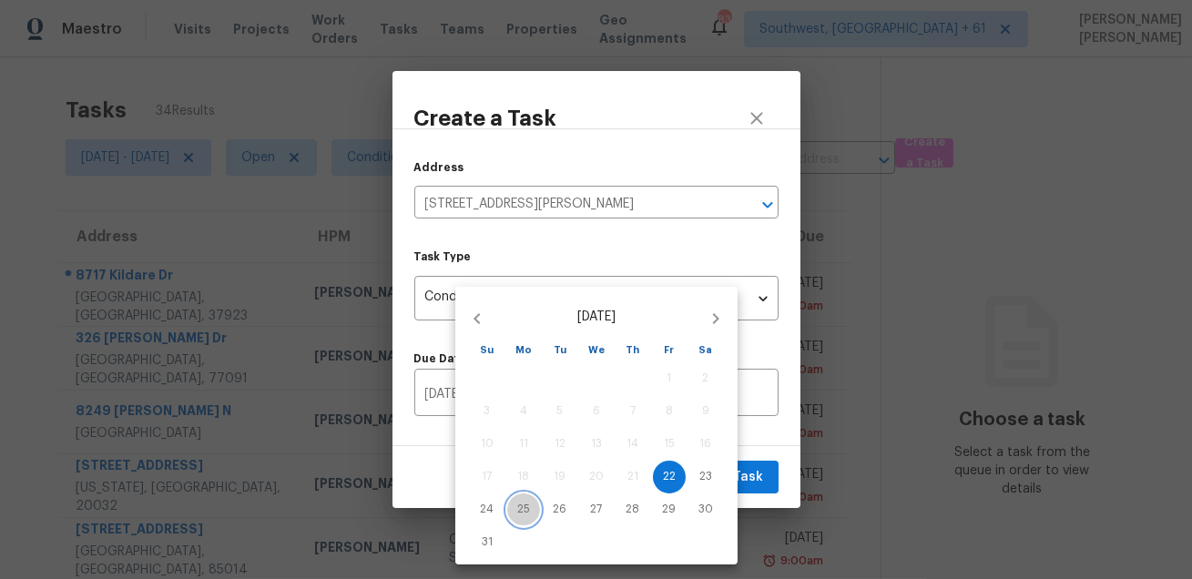
click at [516, 501] on button "25" at bounding box center [523, 510] width 33 height 33
type input "[DATE]"
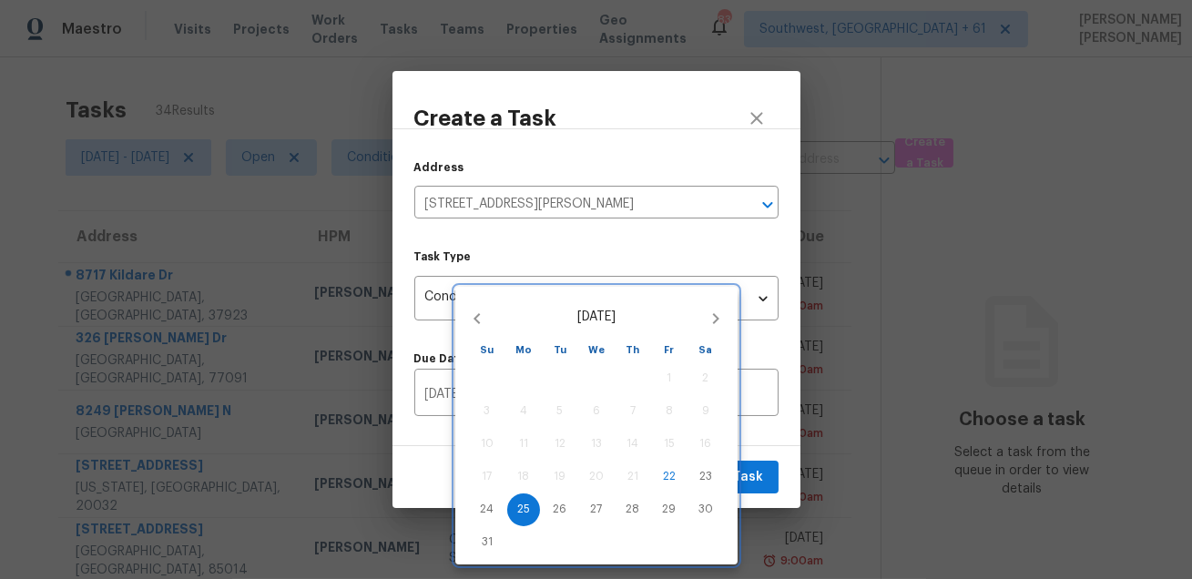
click at [729, 476] on div "17 18 19 20 21 22 23" at bounding box center [596, 477] width 282 height 33
click at [745, 472] on div at bounding box center [596, 289] width 1192 height 579
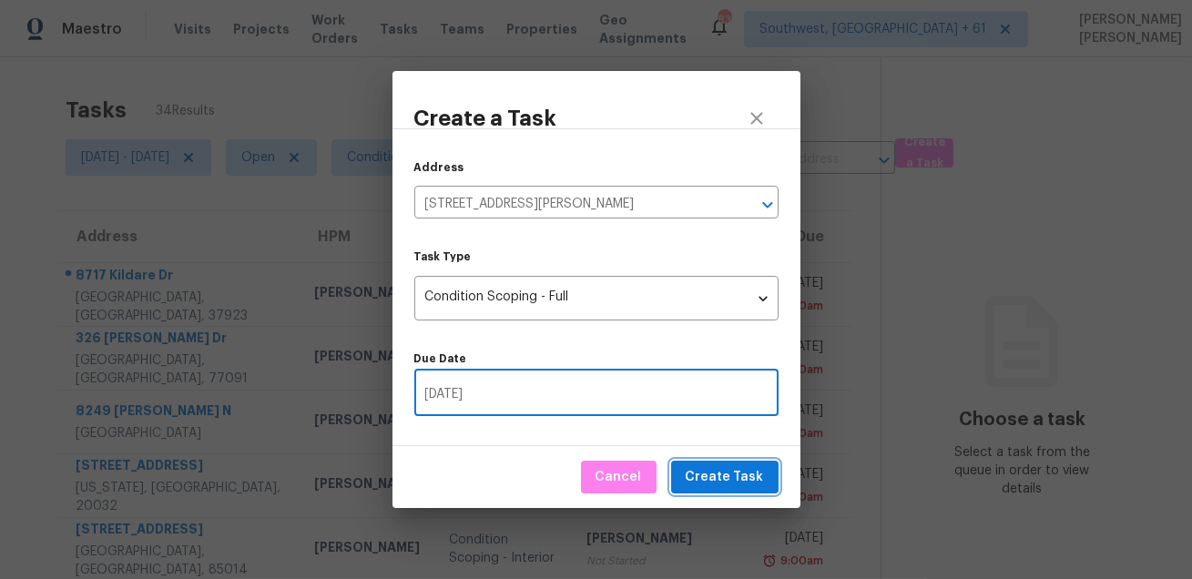
click at [701, 476] on span "Create Task" at bounding box center [725, 477] width 78 height 23
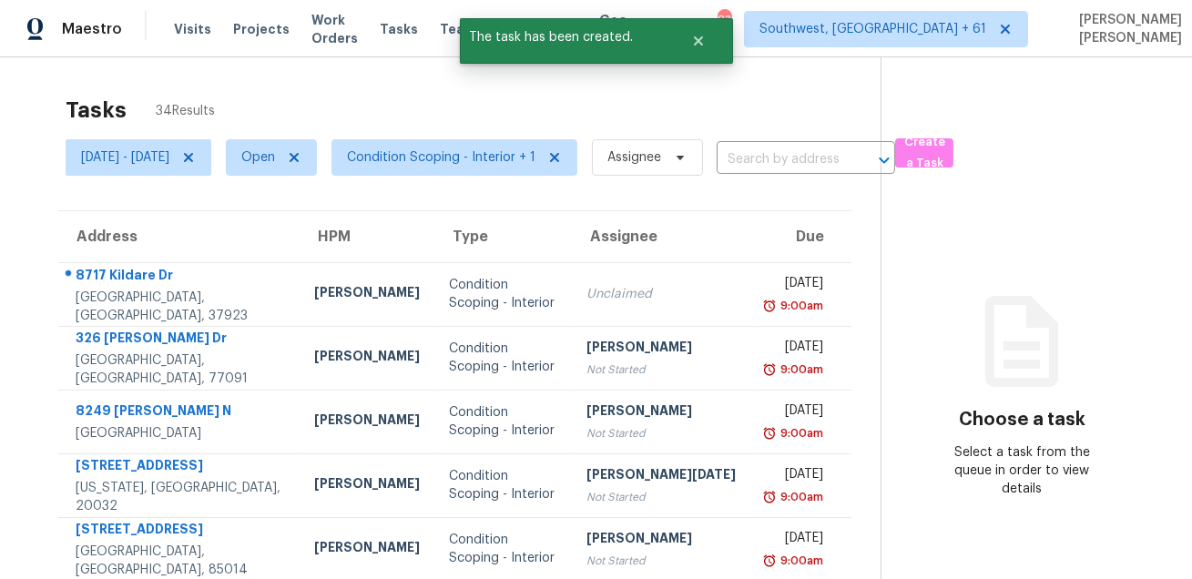
click at [645, 90] on div "Tasks 34 Results" at bounding box center [473, 110] width 815 height 47
click at [536, 142] on span "Condition Scoping - Interior + 1" at bounding box center [455, 157] width 246 height 36
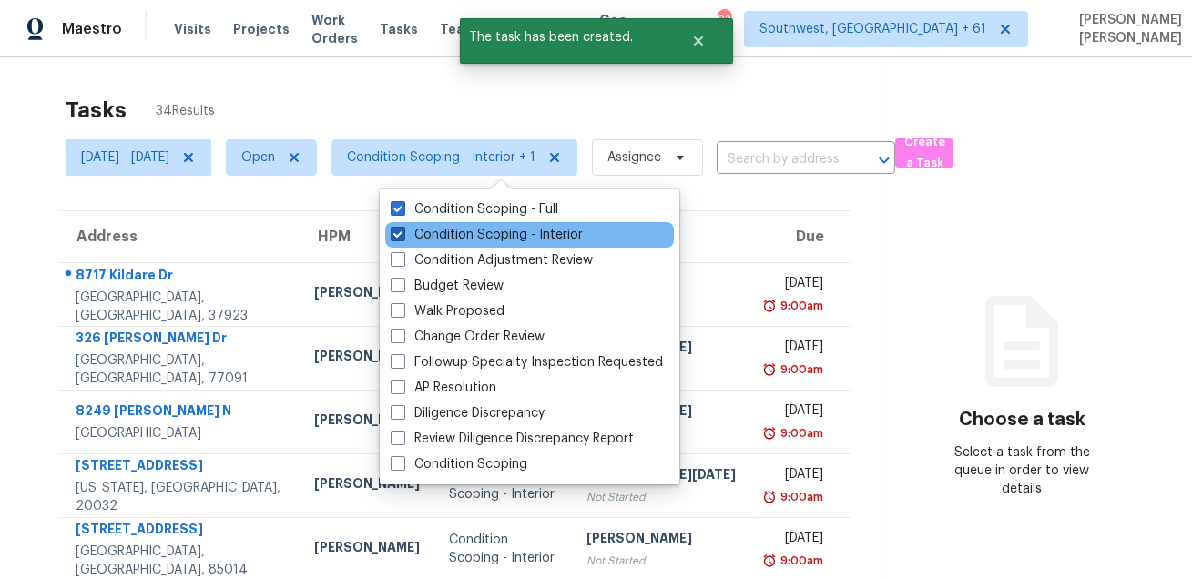
click at [470, 230] on label "Condition Scoping - Interior" at bounding box center [487, 235] width 192 height 18
click at [403, 230] on input "Condition Scoping - Interior" at bounding box center [397, 232] width 12 height 12
checkbox input "false"
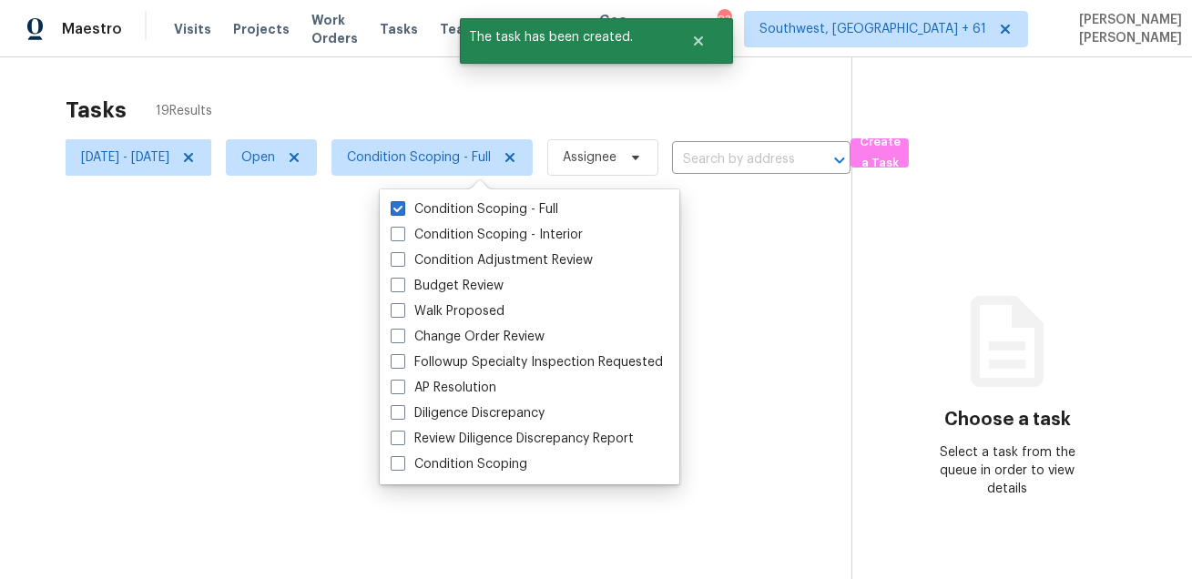
click at [508, 124] on div at bounding box center [596, 289] width 1192 height 579
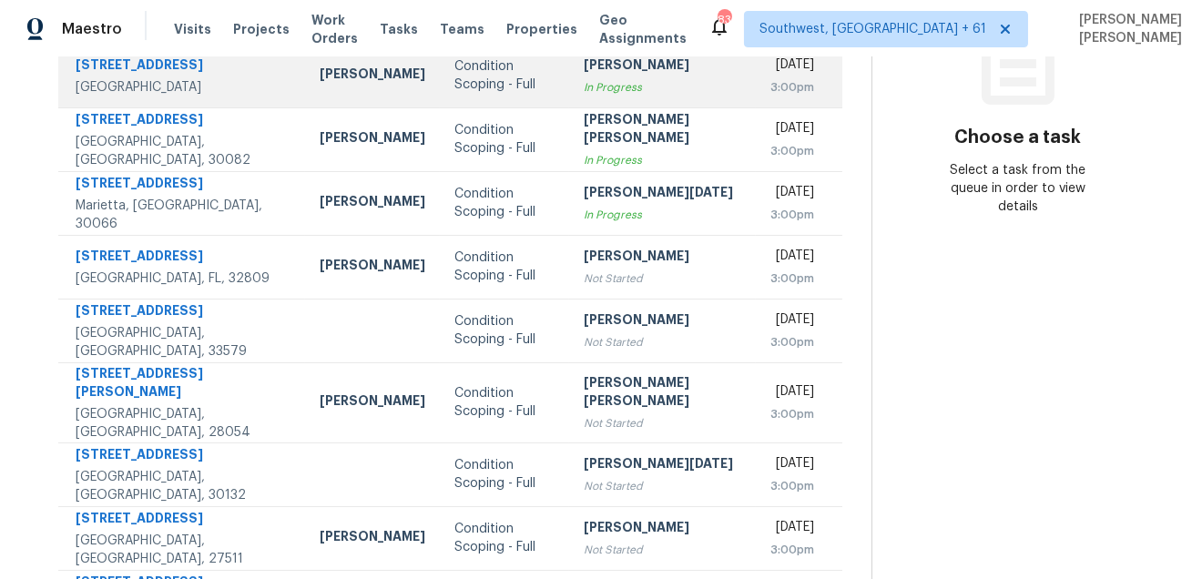
scroll to position [369, 0]
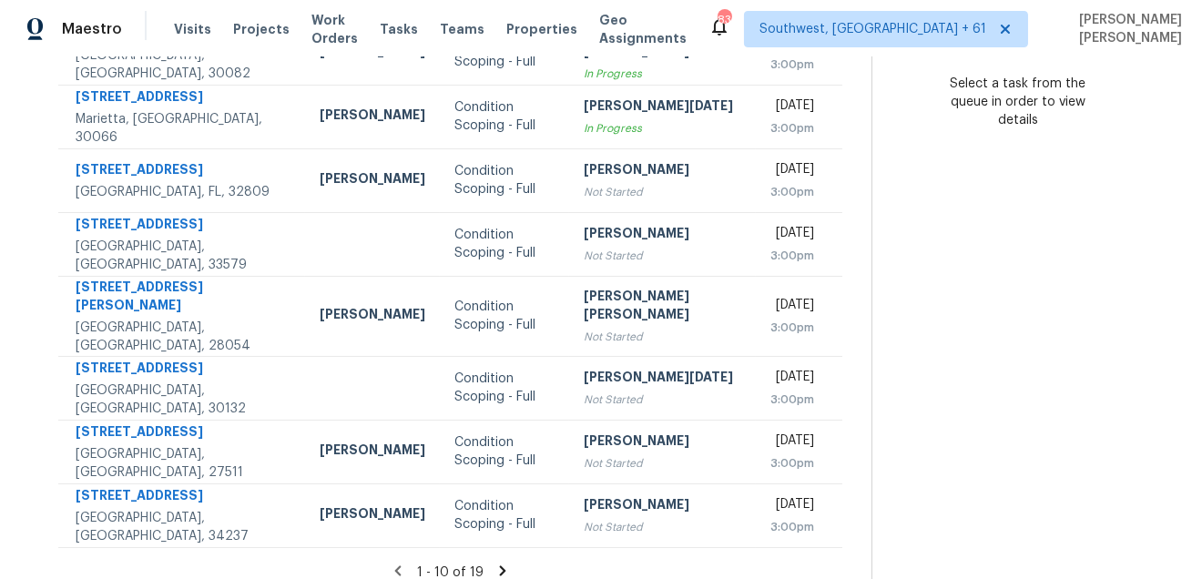
click at [500, 566] on icon at bounding box center [503, 571] width 6 height 10
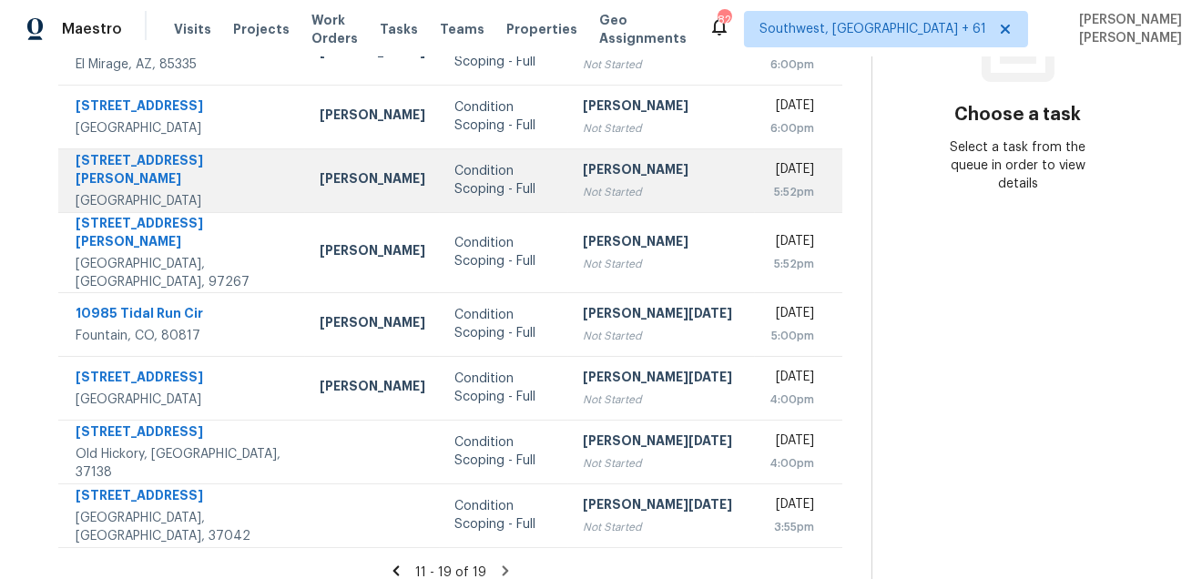
scroll to position [0, 0]
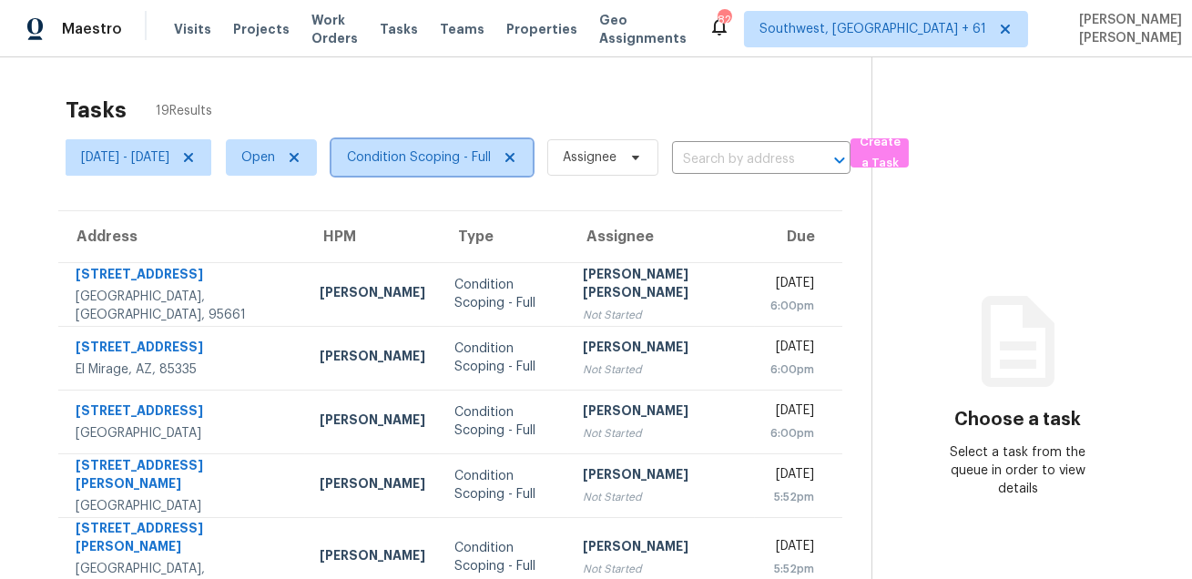
click at [440, 149] on span "Condition Scoping - Full" at bounding box center [419, 157] width 144 height 18
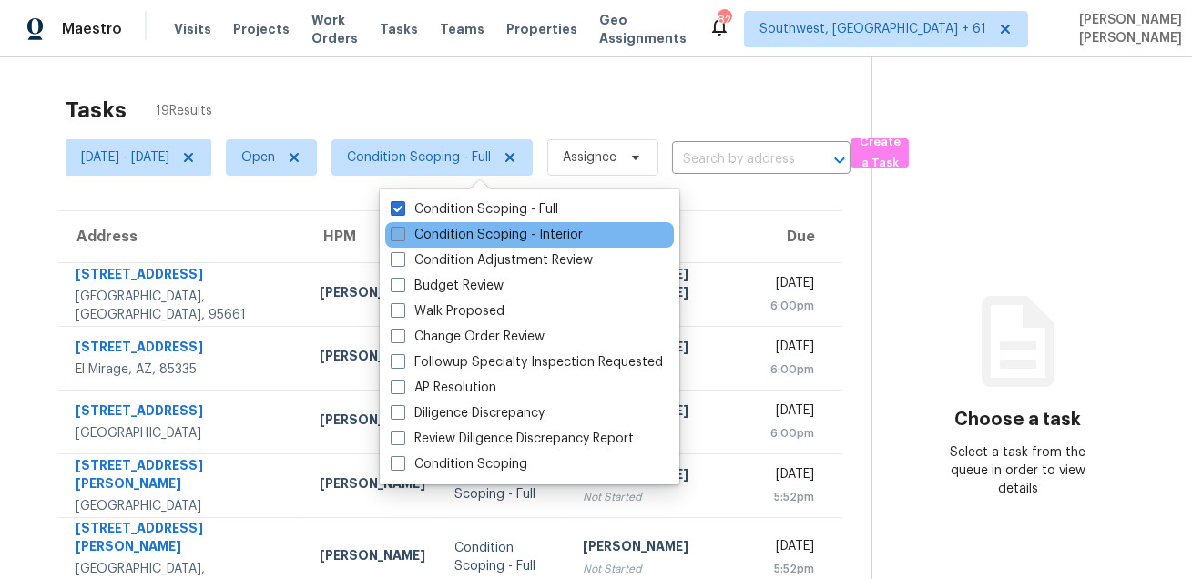
click at [425, 233] on label "Condition Scoping - Interior" at bounding box center [487, 235] width 192 height 18
click at [403, 233] on input "Condition Scoping - Interior" at bounding box center [397, 232] width 12 height 12
checkbox input "true"
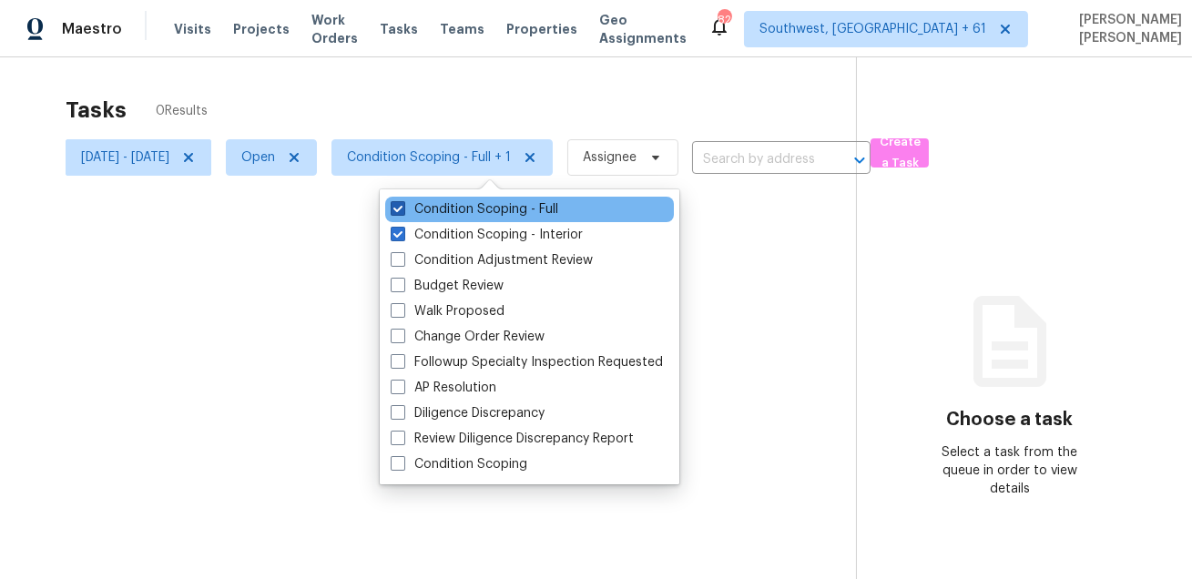
click at [437, 201] on label "Condition Scoping - Full" at bounding box center [475, 209] width 168 height 18
click at [403, 201] on input "Condition Scoping - Full" at bounding box center [397, 206] width 12 height 12
checkbox input "false"
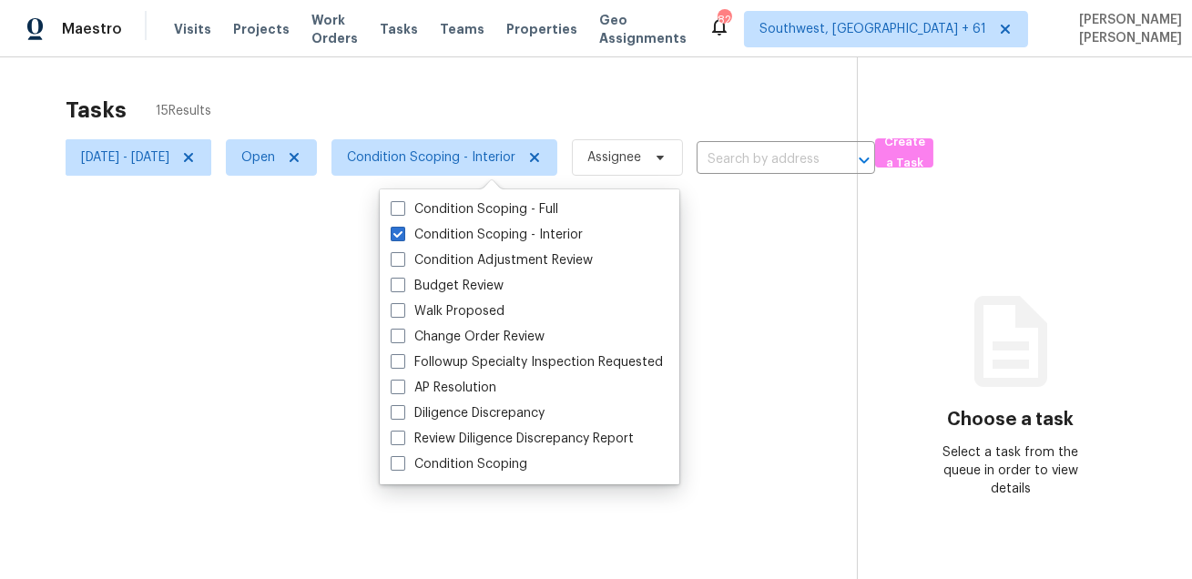
click at [467, 87] on div at bounding box center [596, 289] width 1192 height 579
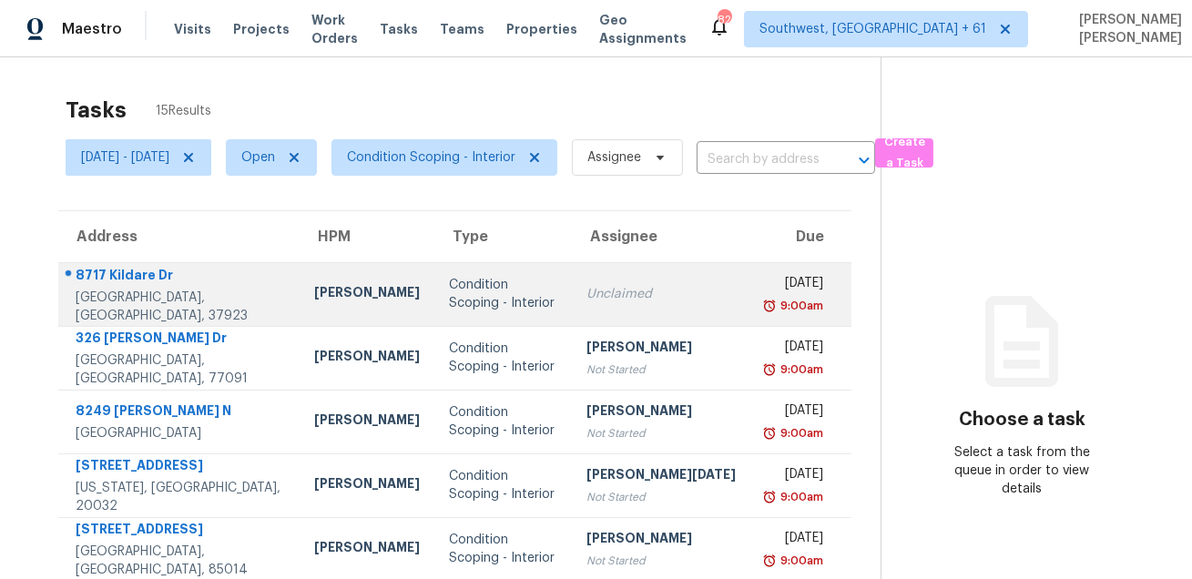
click at [87, 267] on td "[STREET_ADDRESS]" at bounding box center [178, 294] width 241 height 64
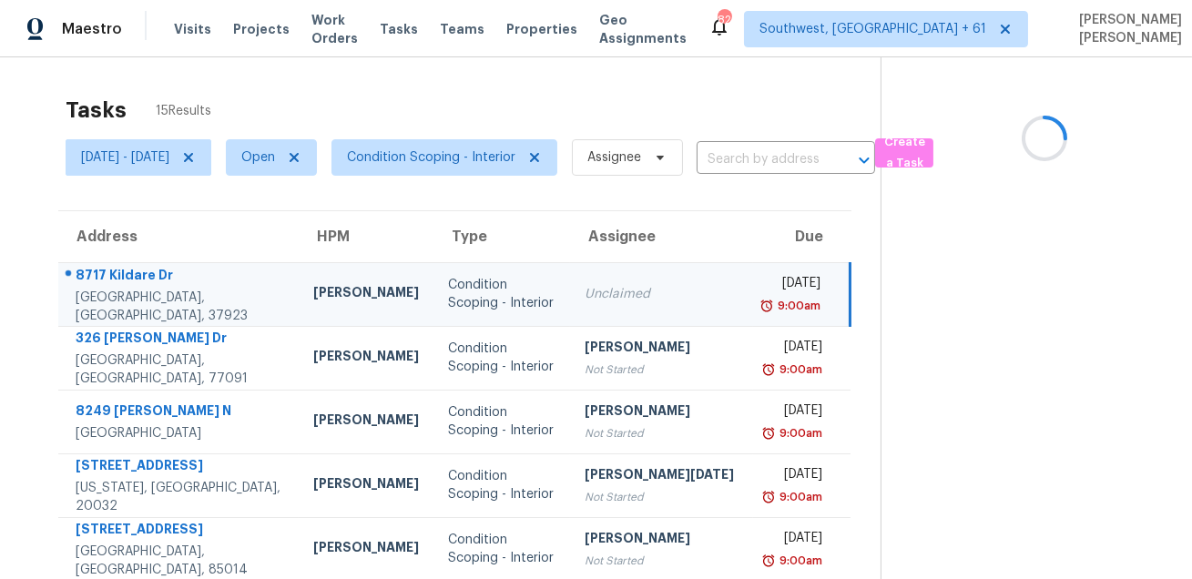
click at [87, 267] on td "[STREET_ADDRESS]" at bounding box center [178, 294] width 240 height 64
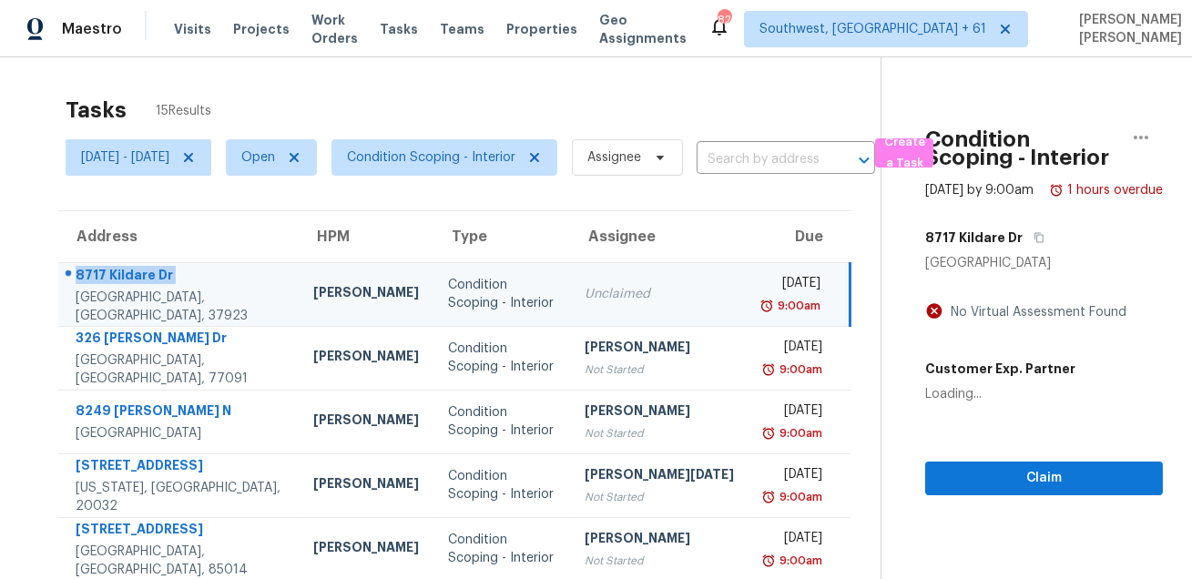
copy div "8717 Kildare Dr"
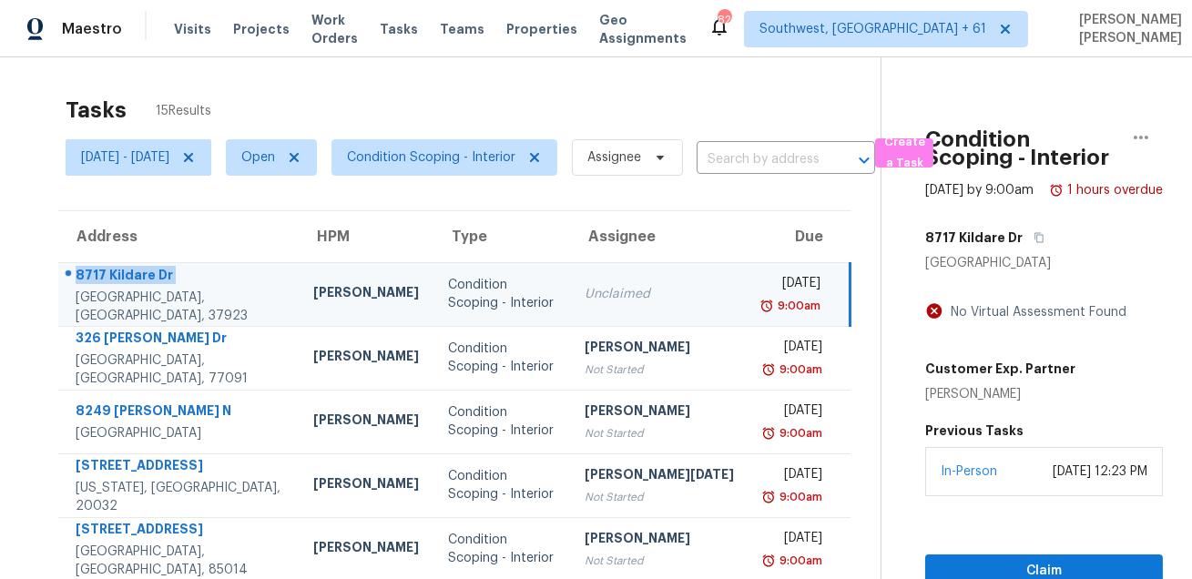
copy div "8717 Kildare Dr"
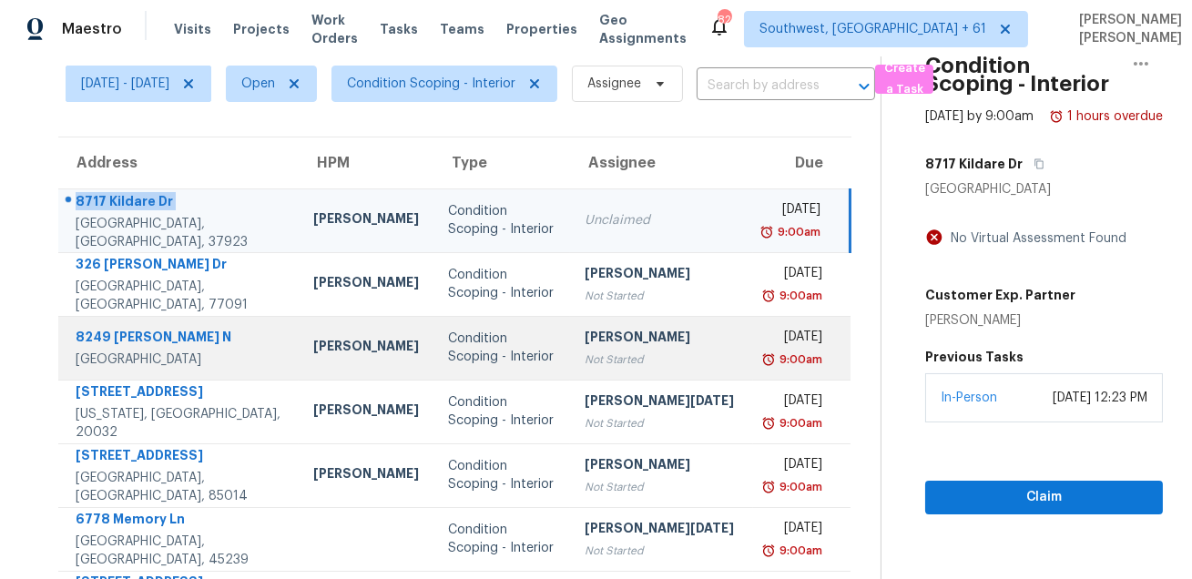
scroll to position [107, 0]
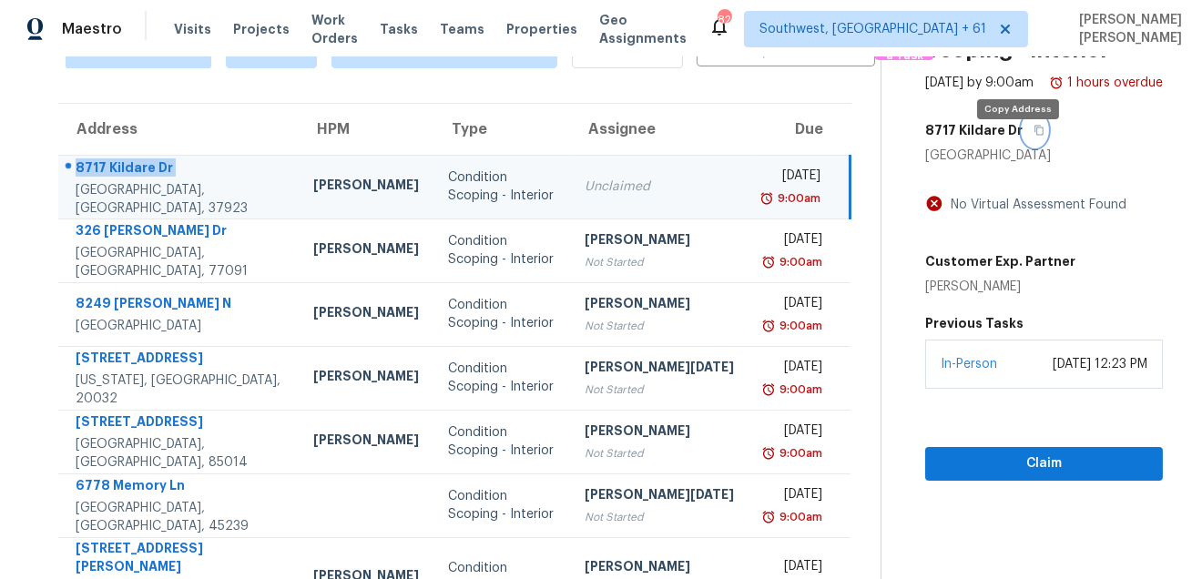
click at [1034, 136] on icon "button" at bounding box center [1039, 130] width 11 height 11
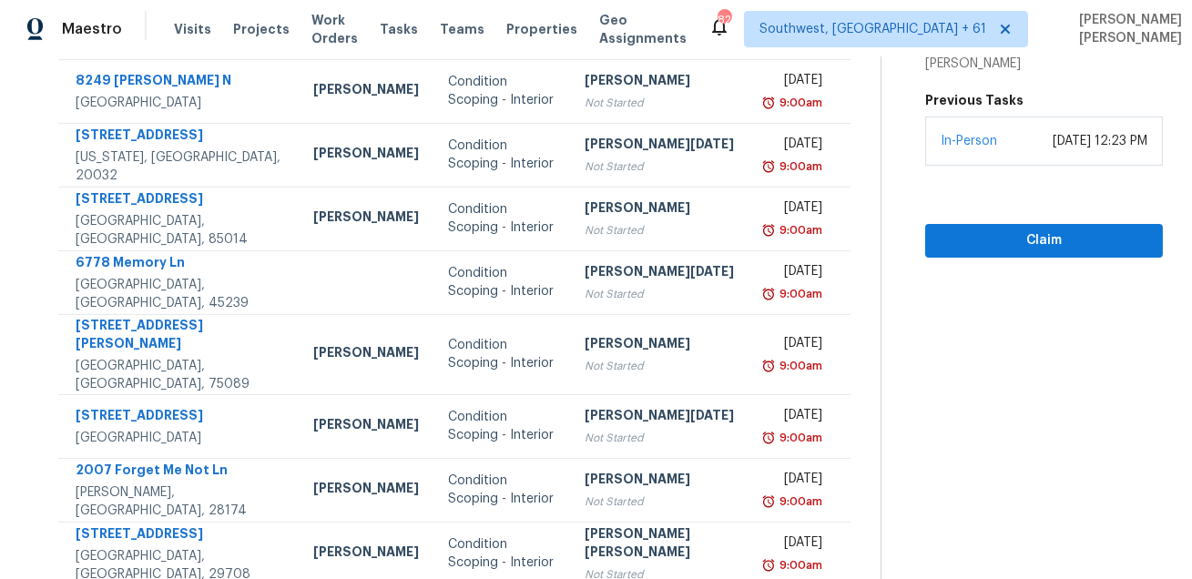
scroll to position [369, 0]
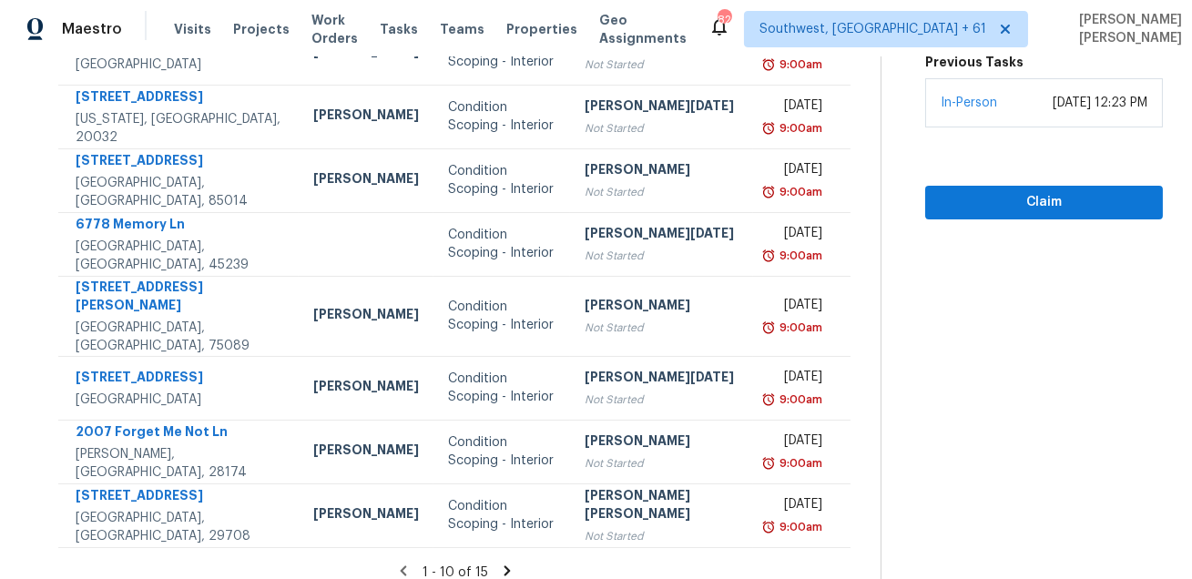
click at [499, 563] on icon at bounding box center [507, 571] width 16 height 16
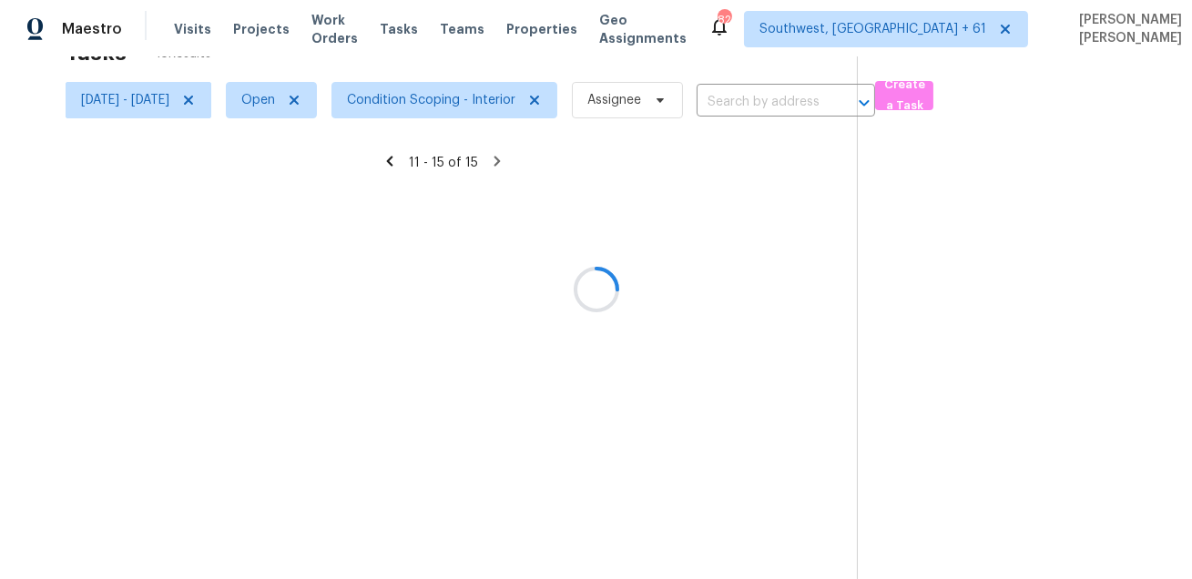
scroll to position [56, 0]
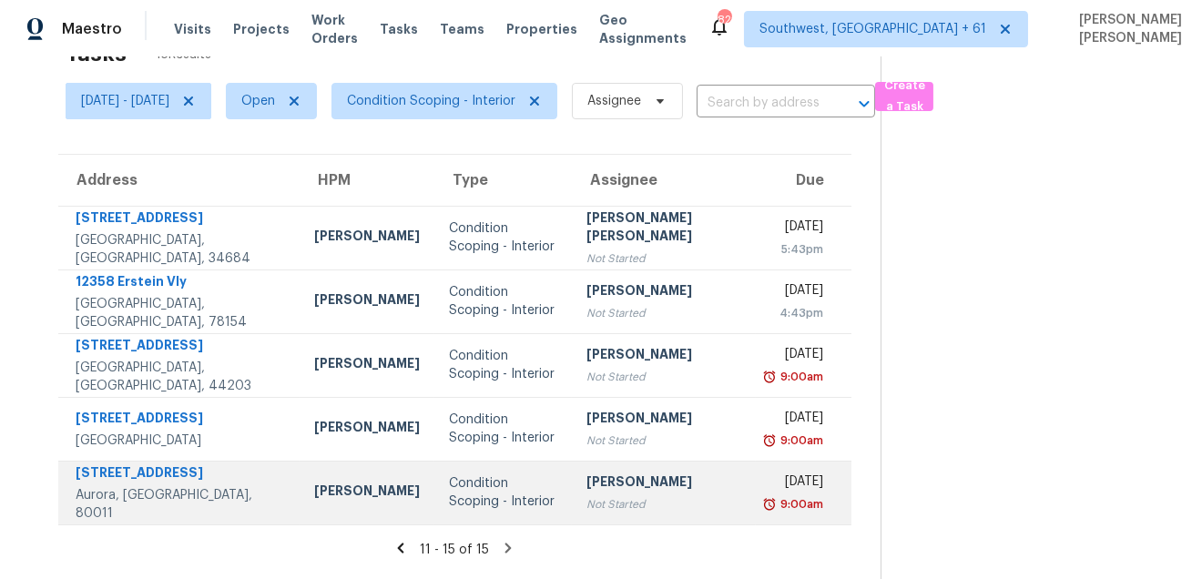
click at [471, 506] on div "Condition Scoping - Interior" at bounding box center [503, 493] width 108 height 36
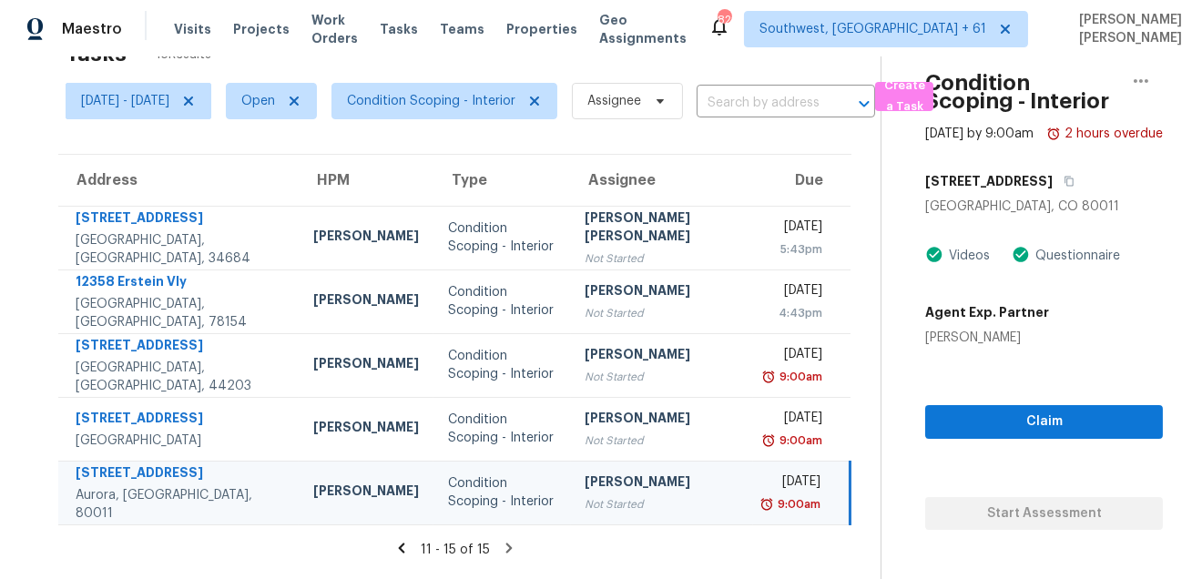
scroll to position [136, 0]
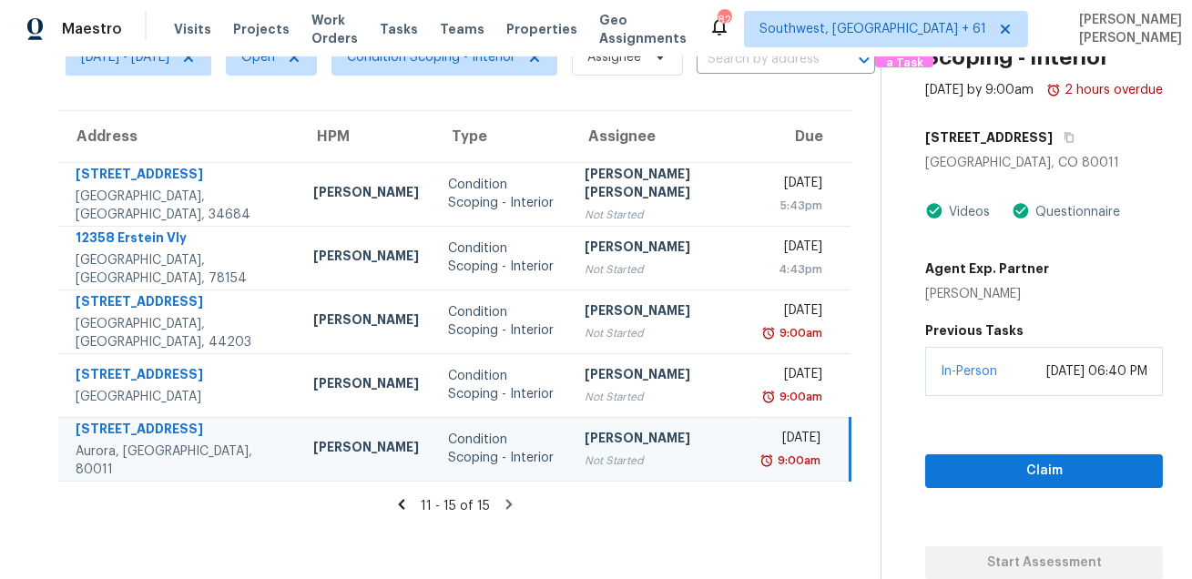
click at [1067, 347] on div "In-Person [DATE] 06:40 PM" at bounding box center [1044, 371] width 238 height 49
click at [1077, 285] on div "Agent Exp. Partner [PERSON_NAME]" at bounding box center [1044, 277] width 238 height 51
click at [722, 496] on section "Tasks 15 Results [DATE] - [DATE] Open Condition Scoping - Interior Assignee ​ C…" at bounding box center [455, 282] width 852 height 593
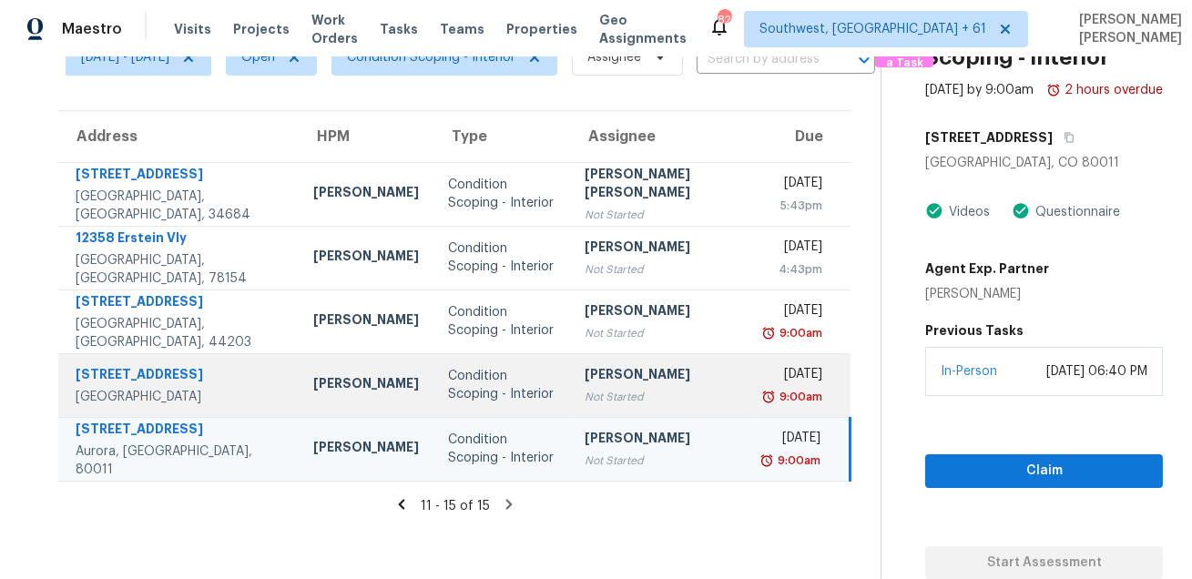
scroll to position [0, 0]
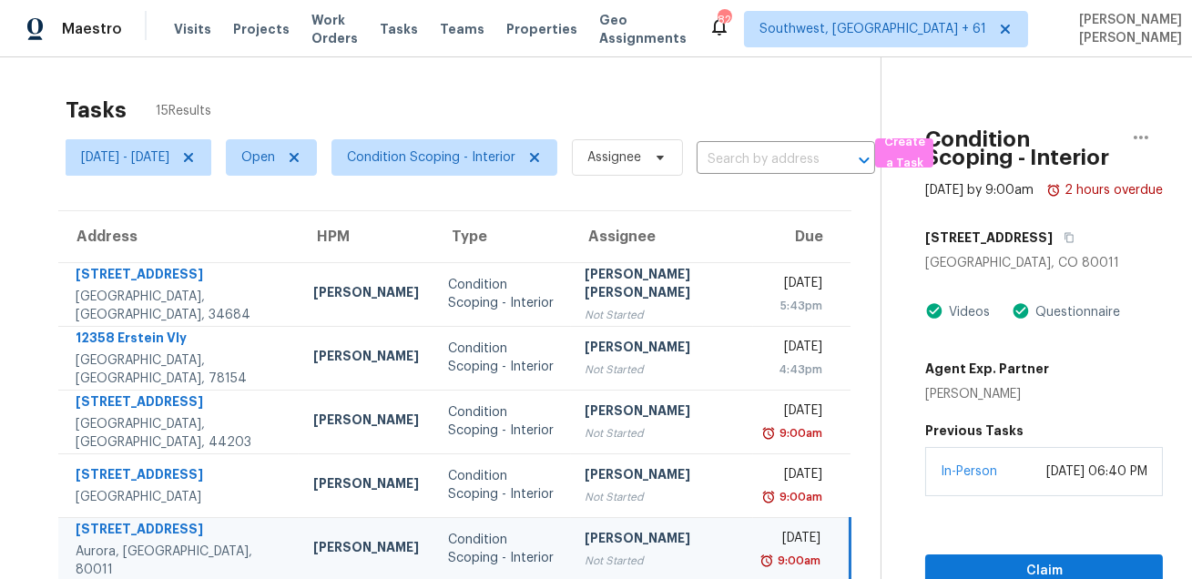
click at [626, 108] on div "Tasks 15 Results" at bounding box center [473, 110] width 815 height 47
click at [925, 147] on span "Create a Task" at bounding box center [904, 153] width 40 height 42
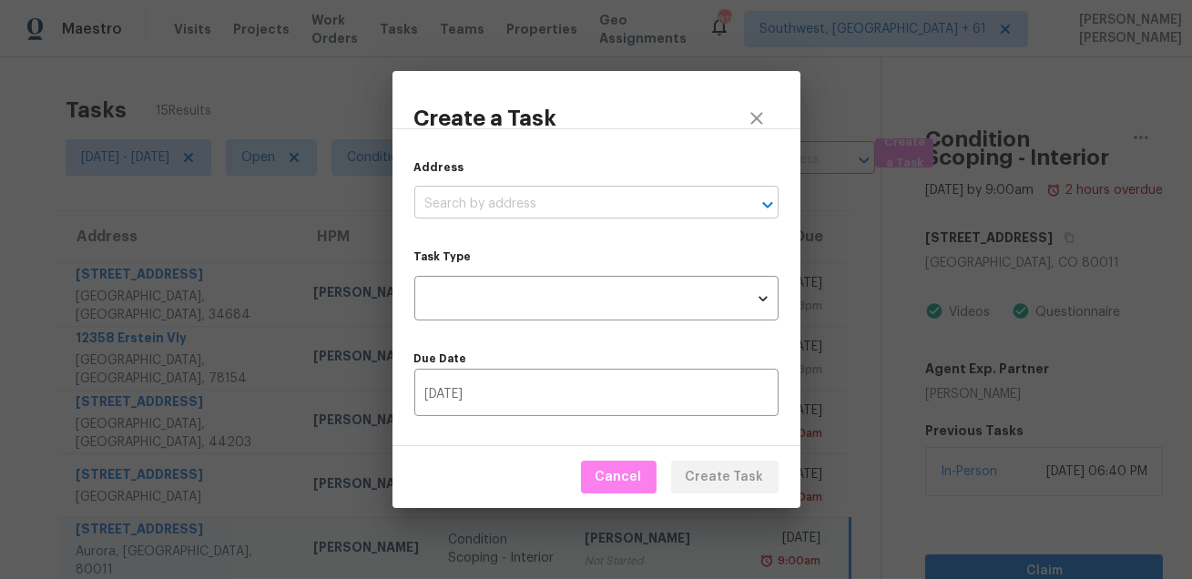
click at [592, 196] on input "text" at bounding box center [570, 204] width 313 height 28
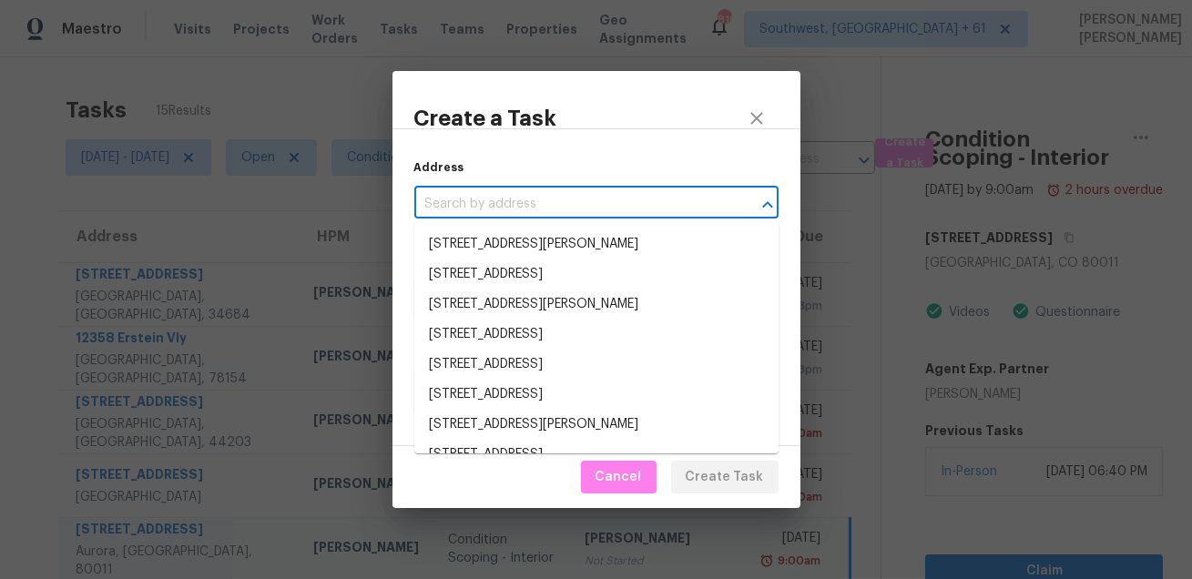
paste input "[STREET_ADDRESS]"
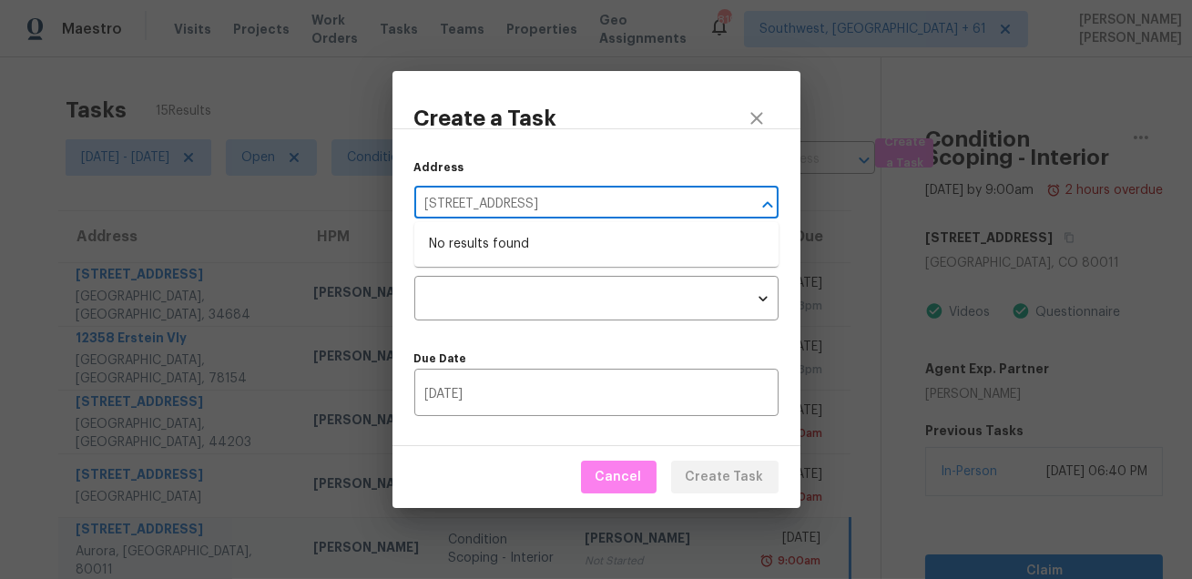
type input "[STREET_ADDRESS]"
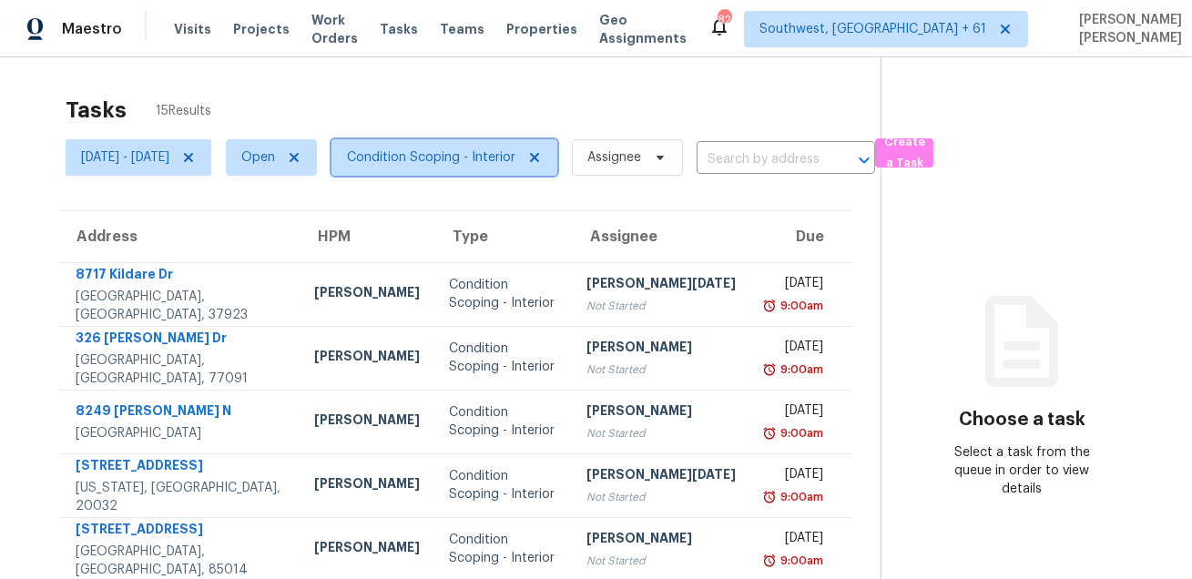
click at [492, 169] on span "Condition Scoping - Interior" at bounding box center [445, 157] width 226 height 36
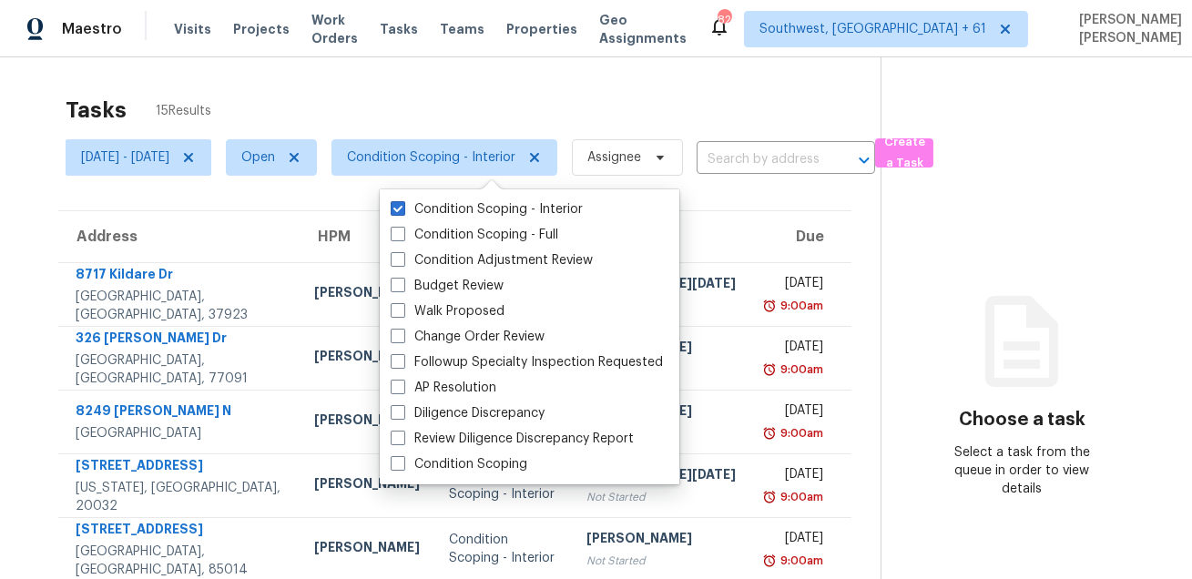
click at [552, 112] on div "Tasks 15 Results" at bounding box center [473, 110] width 815 height 47
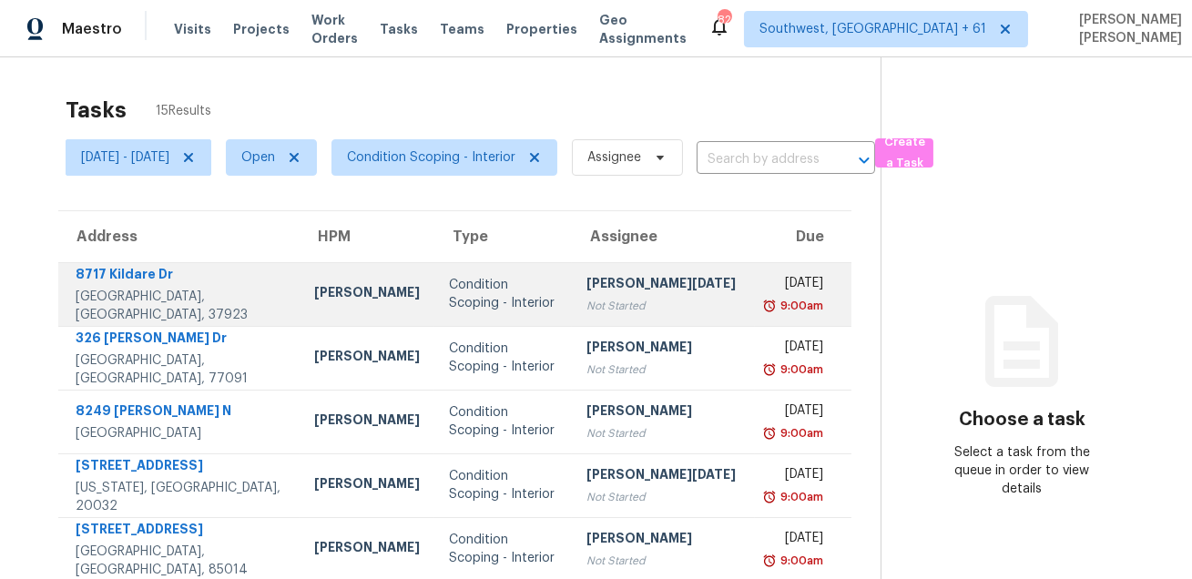
scroll to position [369, 0]
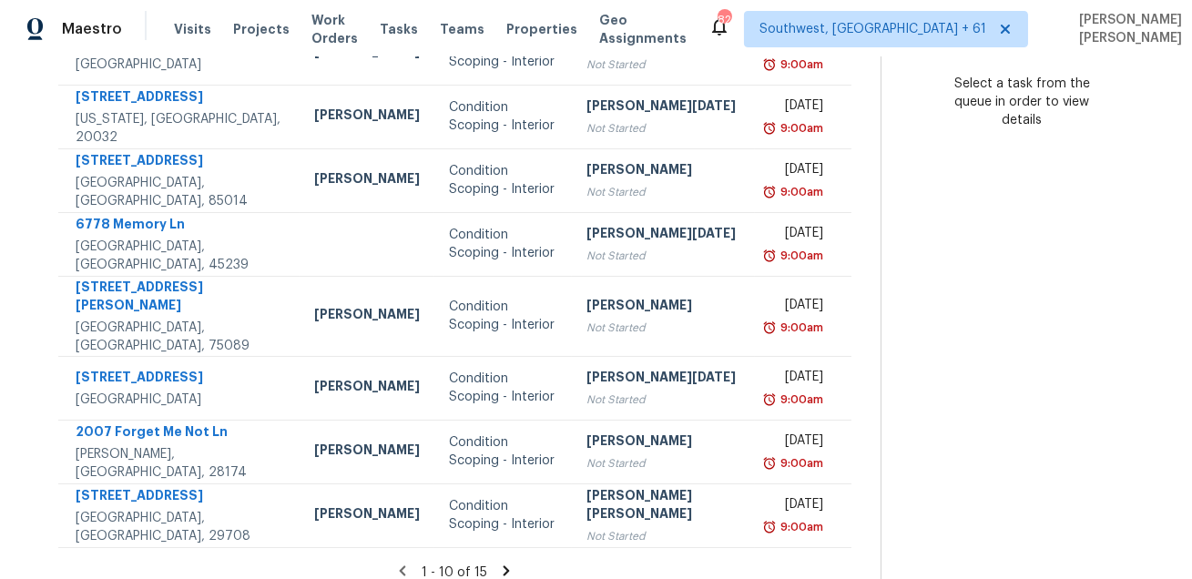
click at [504, 566] on icon at bounding box center [507, 571] width 6 height 10
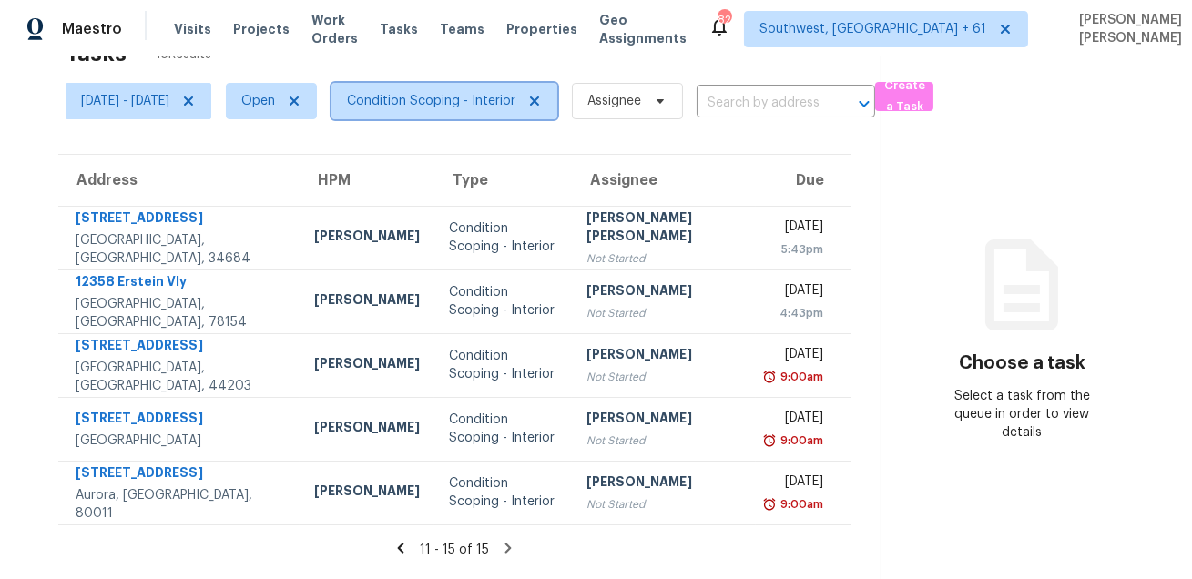
click at [456, 102] on span "Condition Scoping - Interior" at bounding box center [431, 101] width 169 height 18
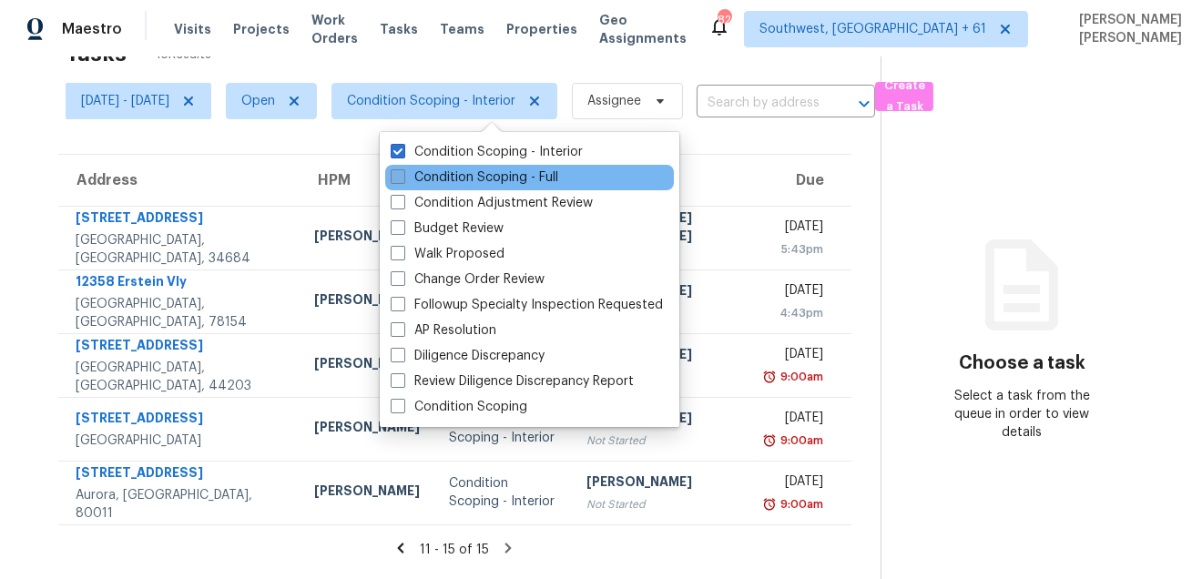
click at [447, 174] on label "Condition Scoping - Full" at bounding box center [475, 178] width 168 height 18
click at [403, 174] on input "Condition Scoping - Full" at bounding box center [397, 175] width 12 height 12
checkbox input "true"
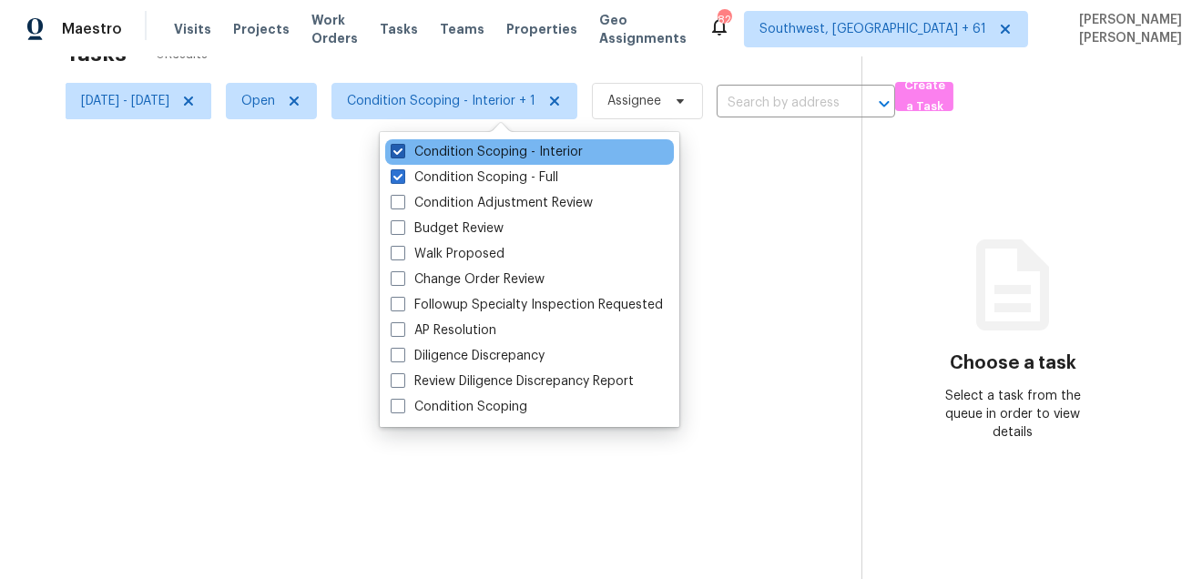
click at [465, 158] on label "Condition Scoping - Interior" at bounding box center [487, 152] width 192 height 18
click at [403, 155] on input "Condition Scoping - Interior" at bounding box center [397, 149] width 12 height 12
checkbox input "false"
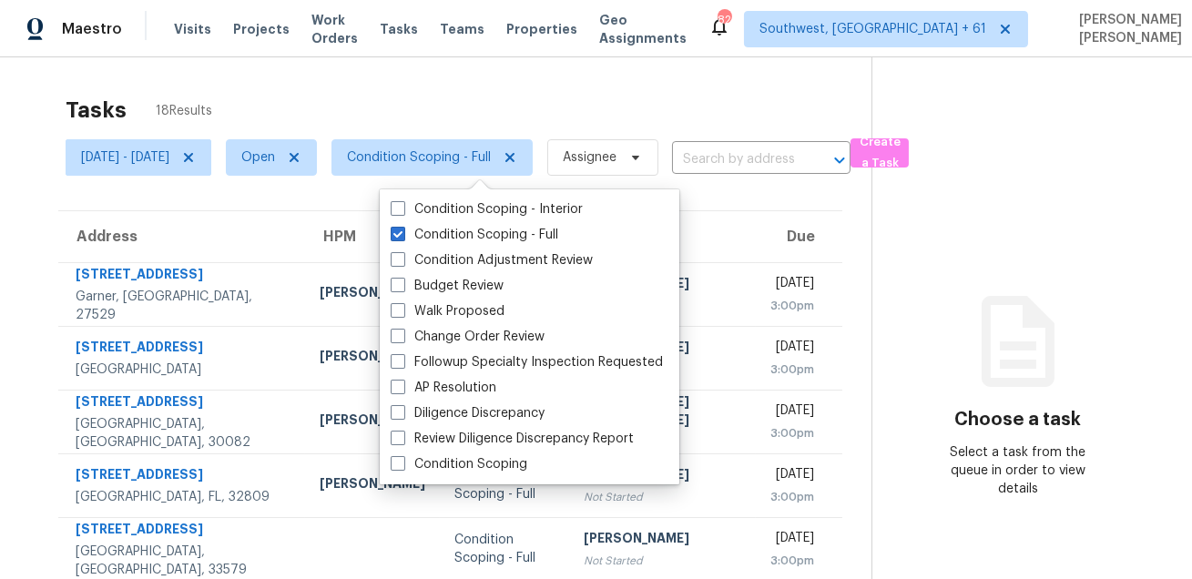
click at [619, 95] on div "Tasks 18 Results" at bounding box center [469, 110] width 806 height 47
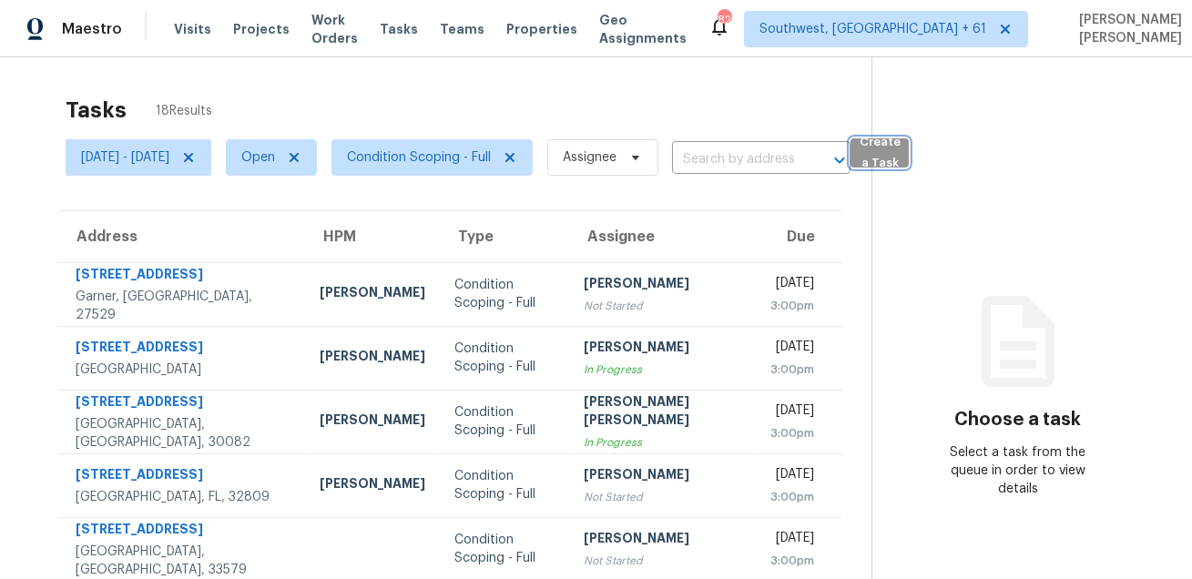
click at [900, 155] on span "Create a Task" at bounding box center [880, 153] width 40 height 42
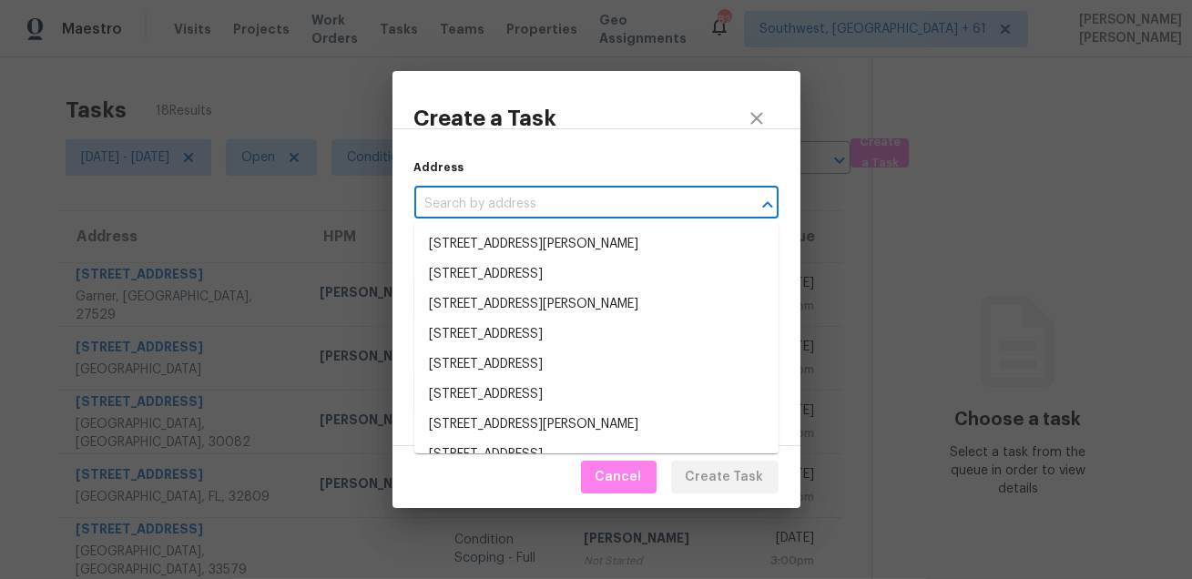
click at [624, 207] on input "text" at bounding box center [570, 204] width 313 height 28
paste input "[STREET_ADDRESS]"
type input "[STREET_ADDRESS]"
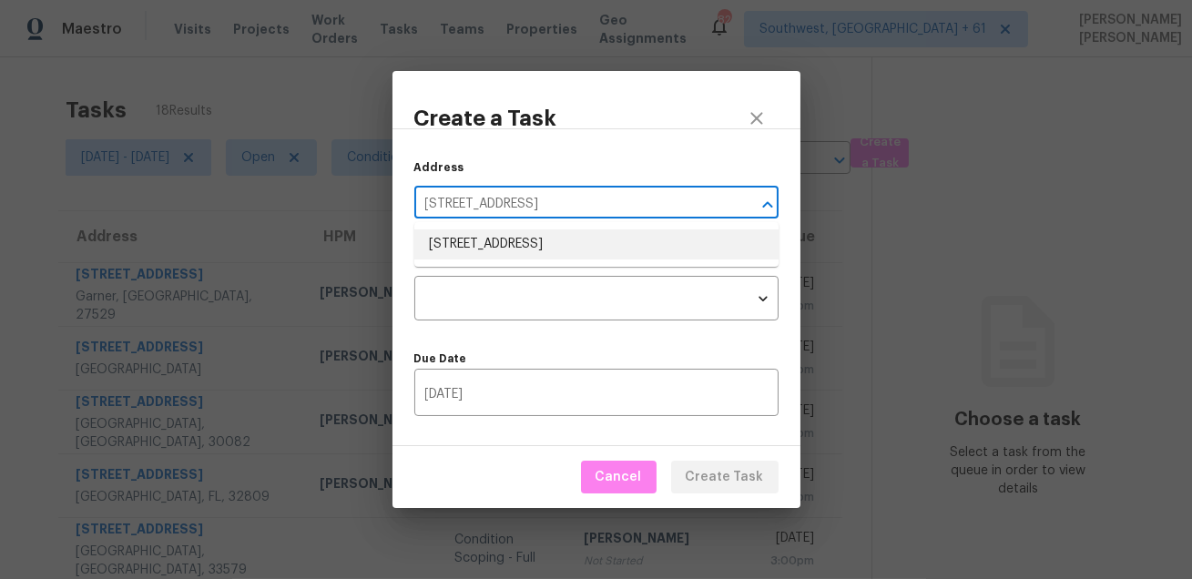
click at [588, 259] on li "[STREET_ADDRESS]" at bounding box center [596, 245] width 364 height 30
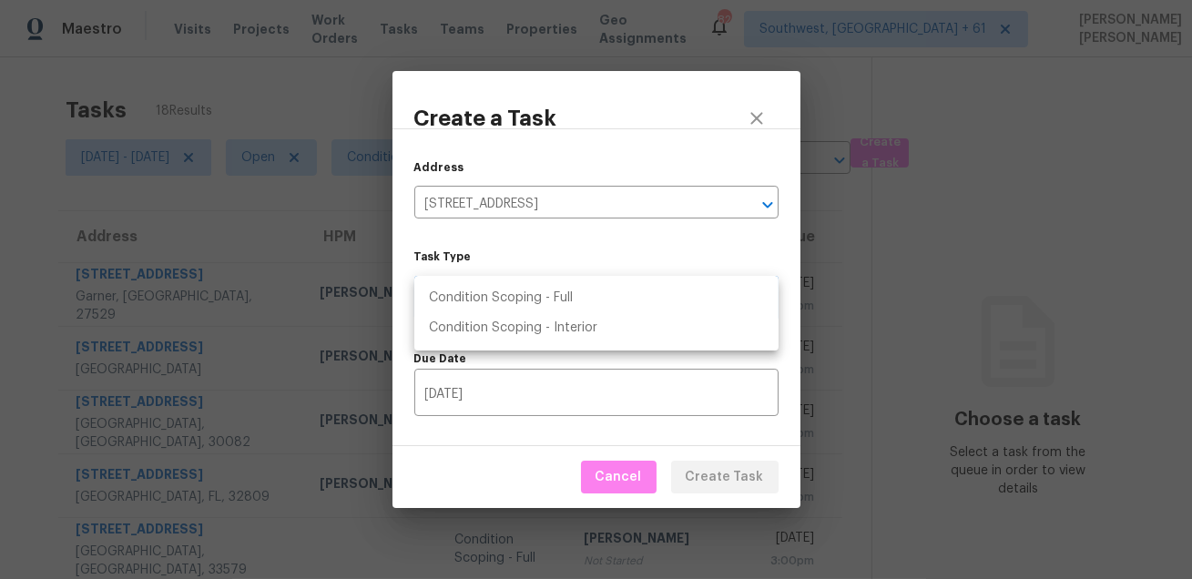
click at [553, 299] on body "Maestro Visits Projects Work Orders Tasks Teams Properties Geo Assignments 826 …" at bounding box center [596, 289] width 1192 height 579
click at [555, 299] on li "Condition Scoping - Full" at bounding box center [596, 298] width 364 height 30
type input "virtual_full_assessment"
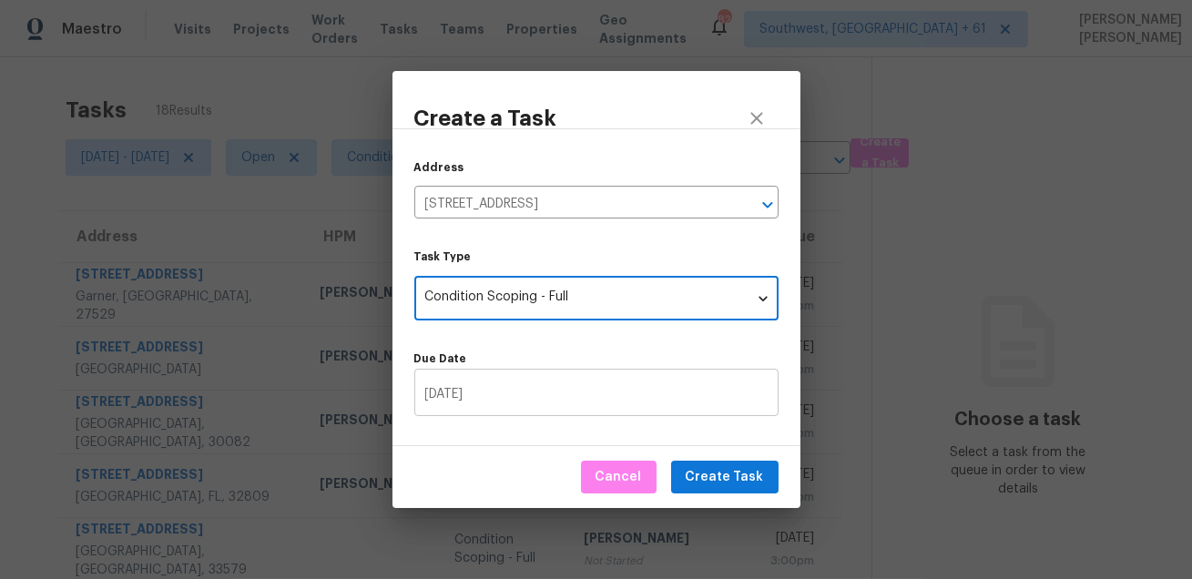
click at [513, 389] on input "[DATE]" at bounding box center [596, 394] width 364 height 43
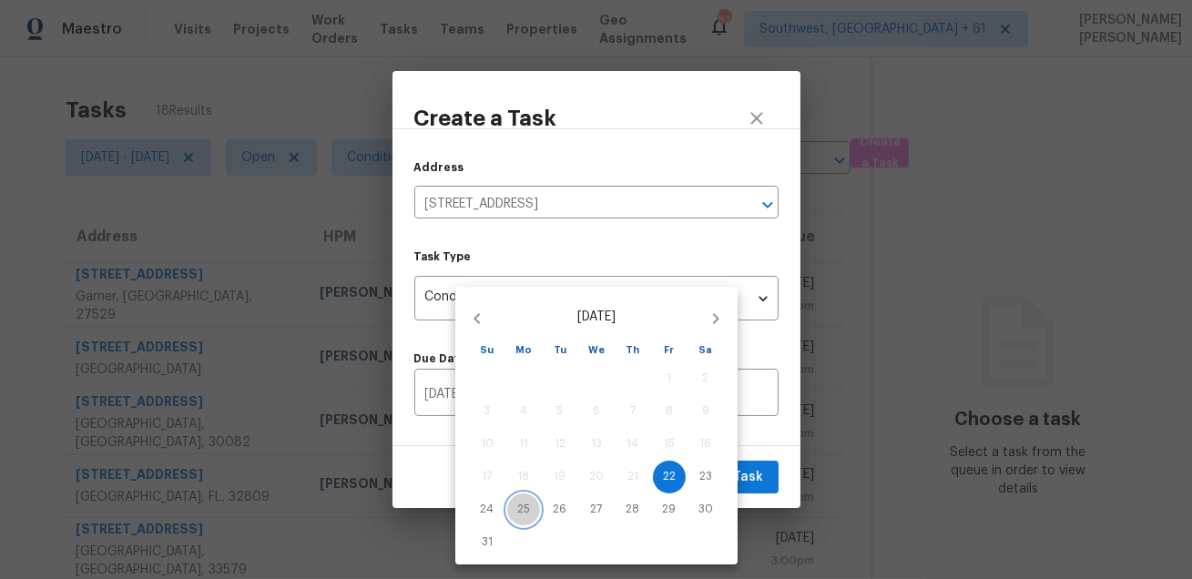
click at [522, 500] on button "25" at bounding box center [523, 510] width 33 height 33
type input "[DATE]"
click at [760, 430] on div at bounding box center [596, 289] width 1192 height 579
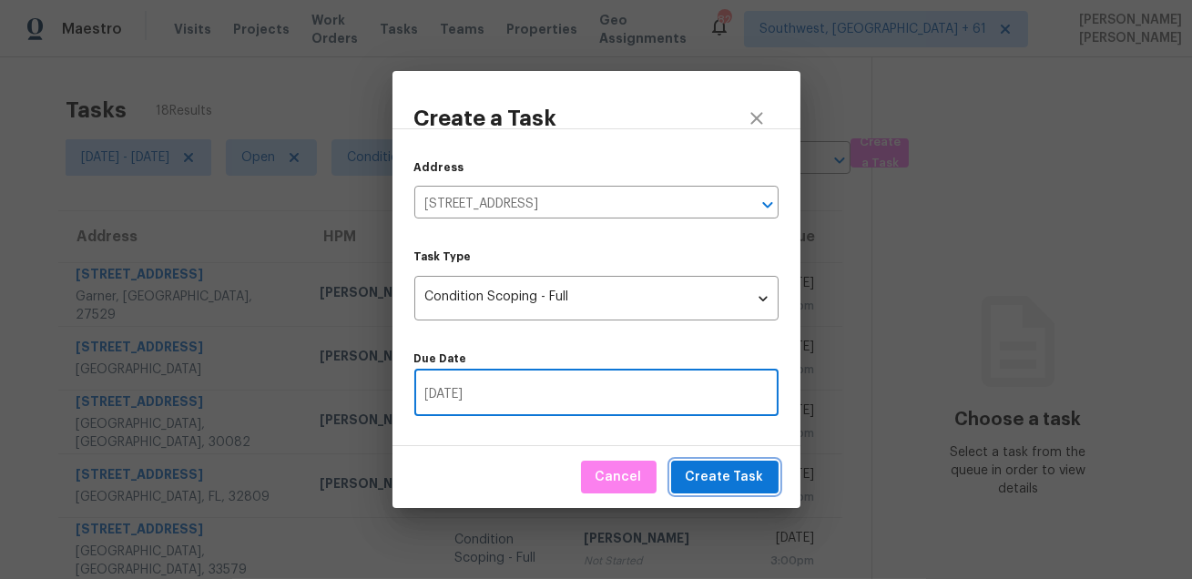
click at [734, 467] on span "Create Task" at bounding box center [725, 477] width 78 height 23
